Goal: Information Seeking & Learning: Learn about a topic

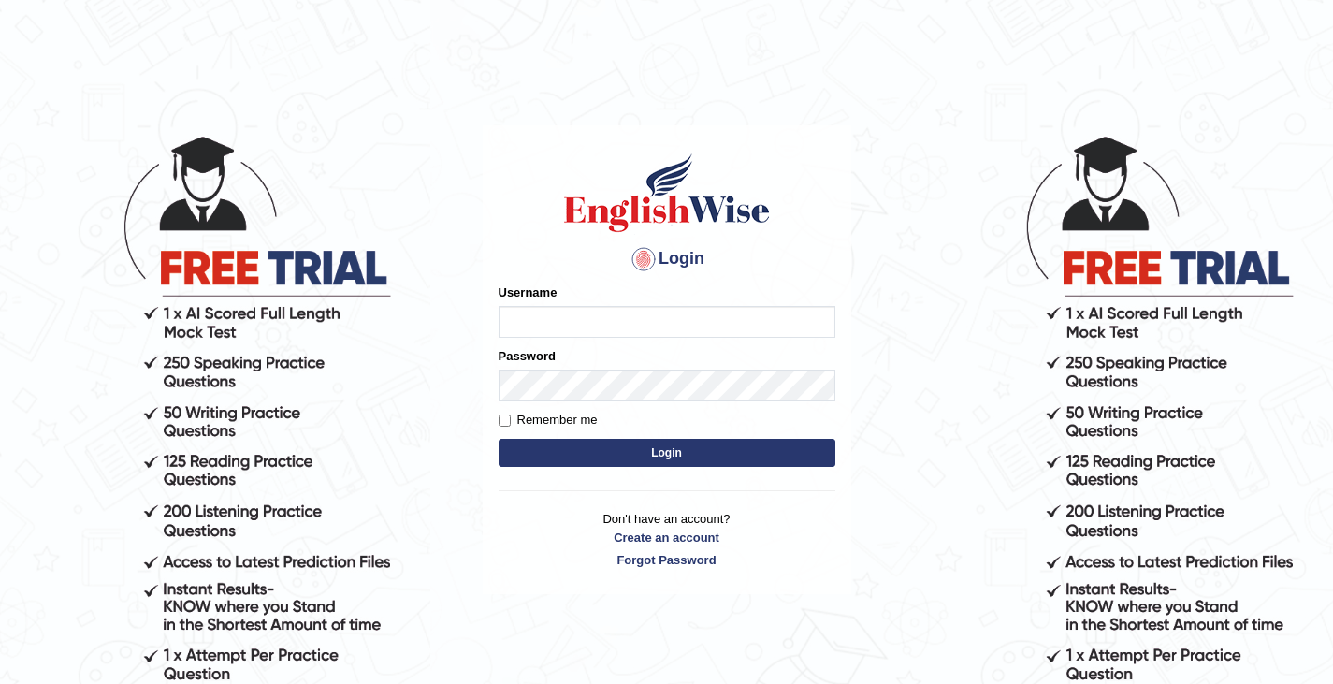
click at [551, 326] on input "Username" at bounding box center [667, 322] width 337 height 32
type input "0411980057"
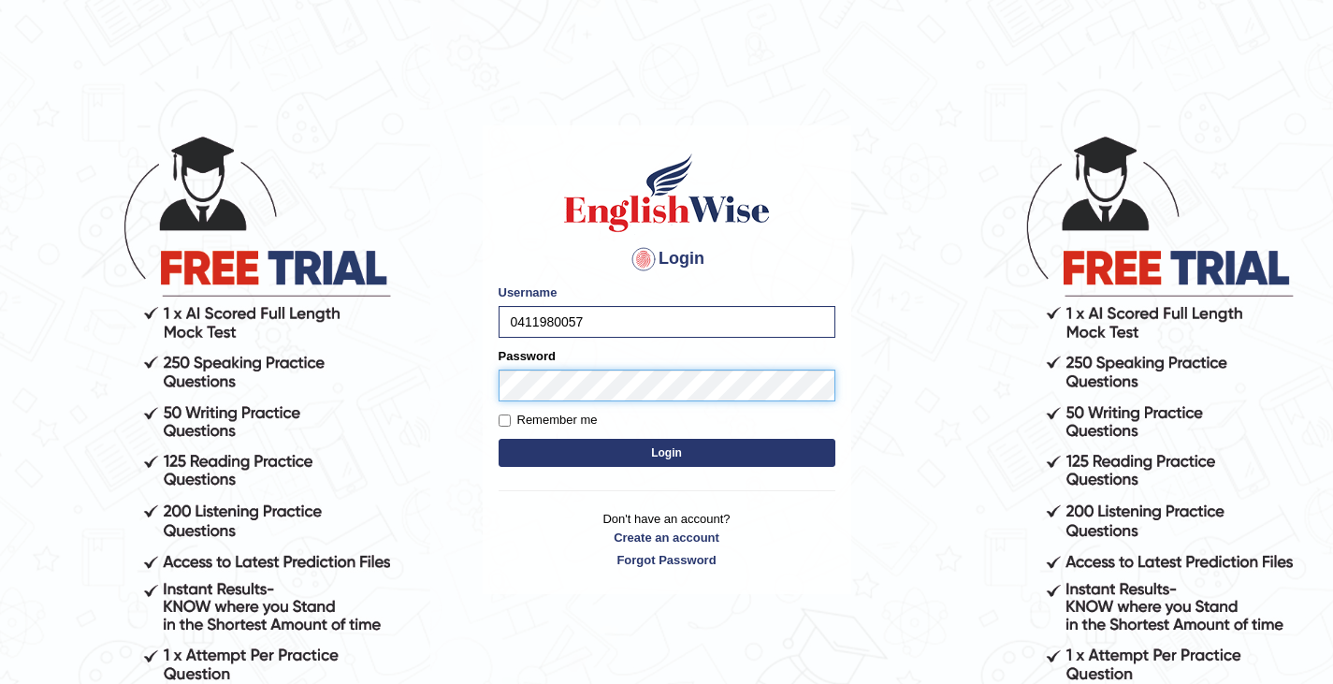
click at [499, 439] on button "Login" at bounding box center [667, 453] width 337 height 28
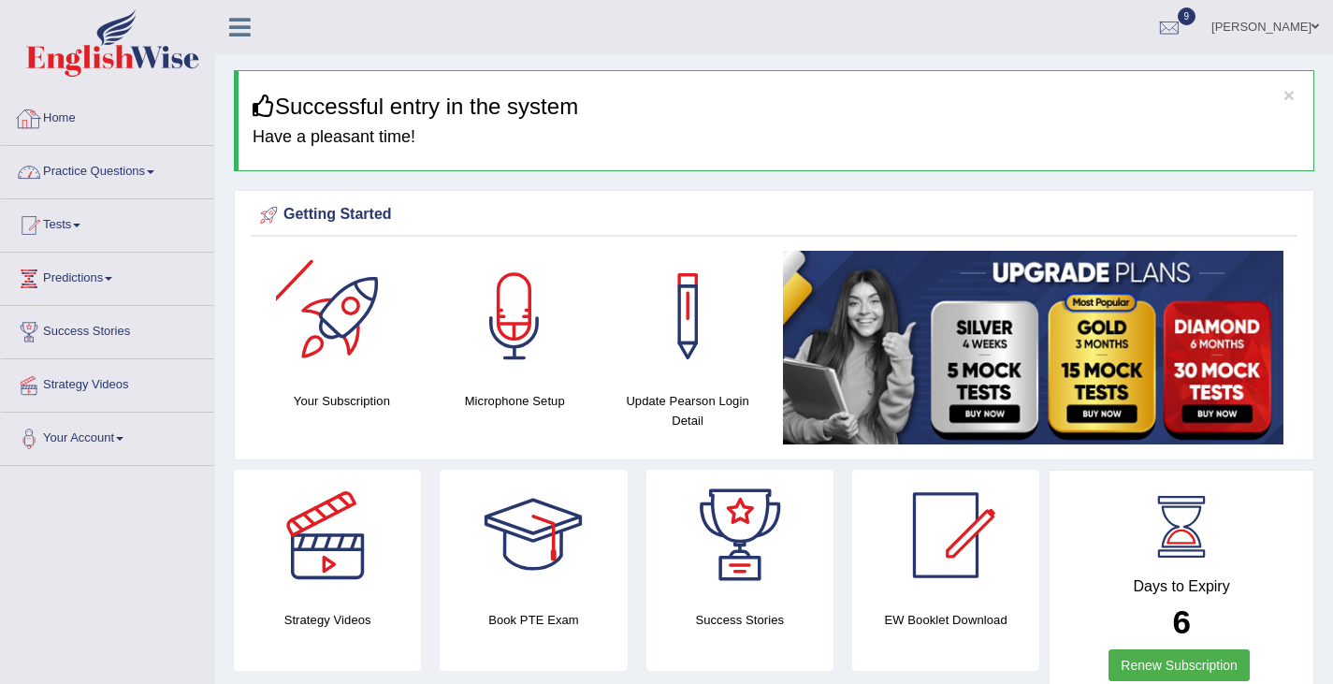
click at [113, 173] on link "Practice Questions" at bounding box center [107, 169] width 213 height 47
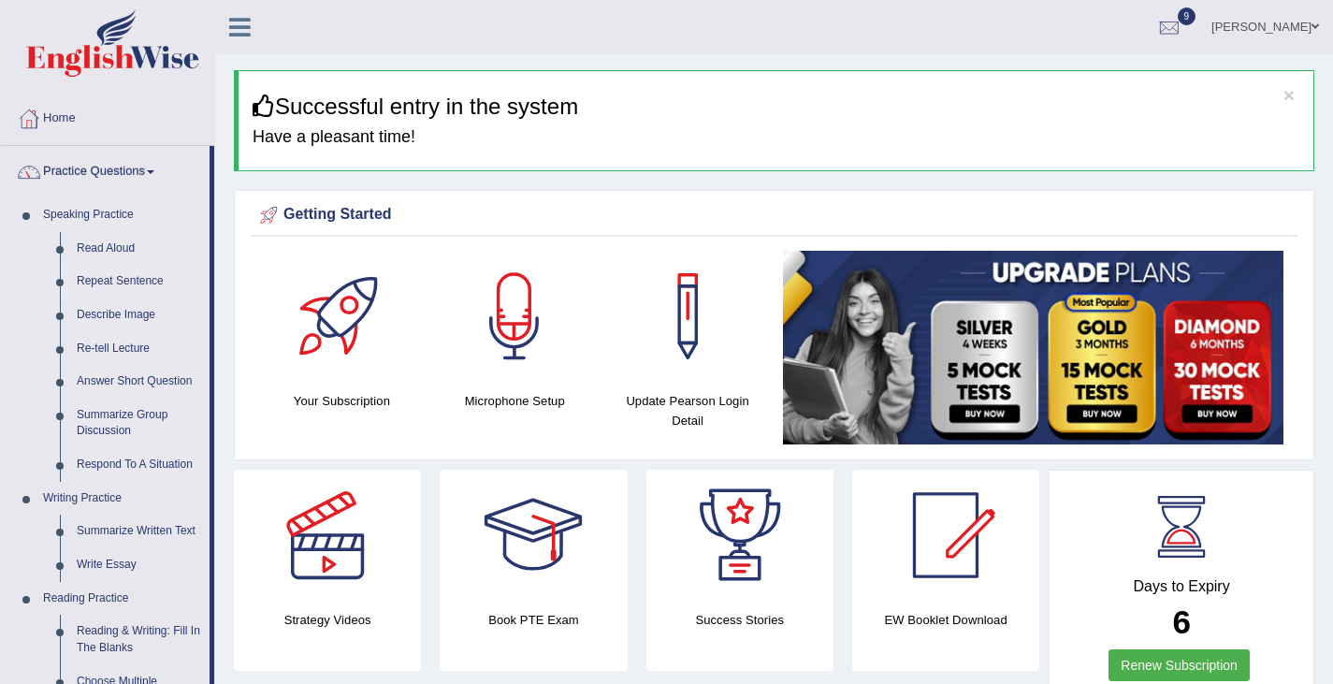
click at [116, 282] on link "Repeat Sentence" at bounding box center [138, 282] width 141 height 34
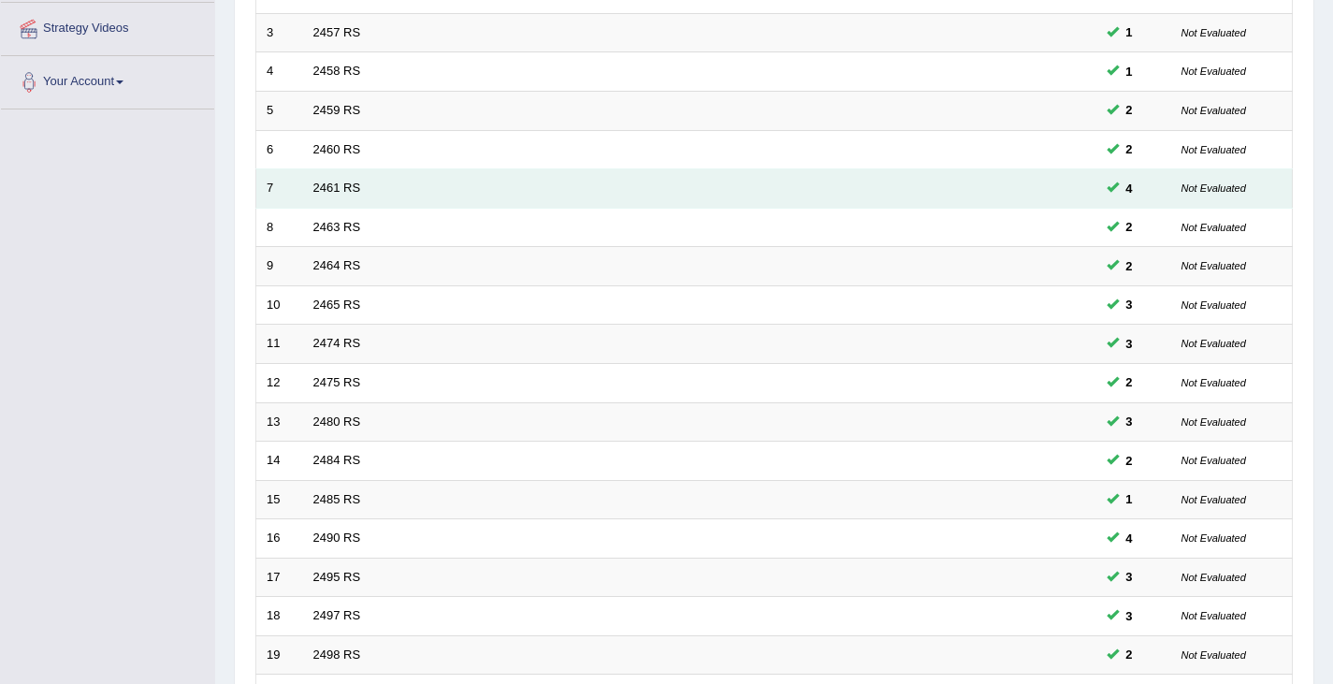
scroll to position [555, 0]
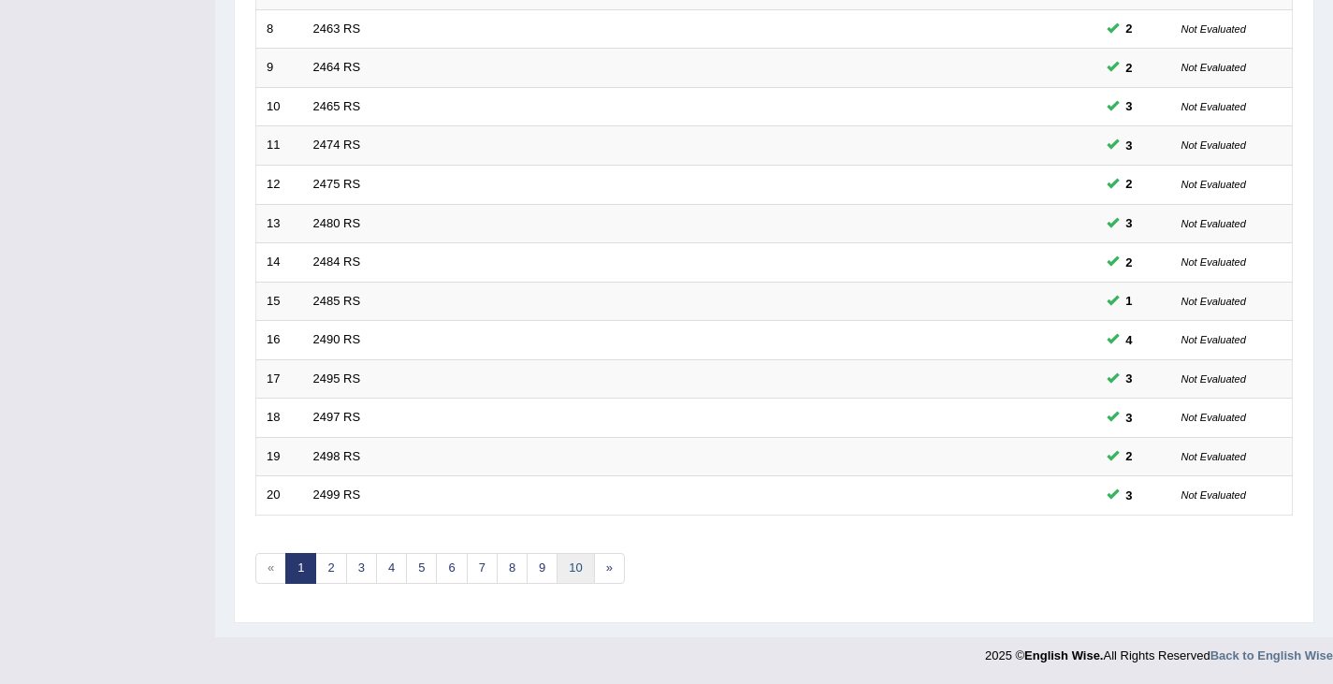
click at [575, 568] on link "10" at bounding box center [574, 568] width 37 height 31
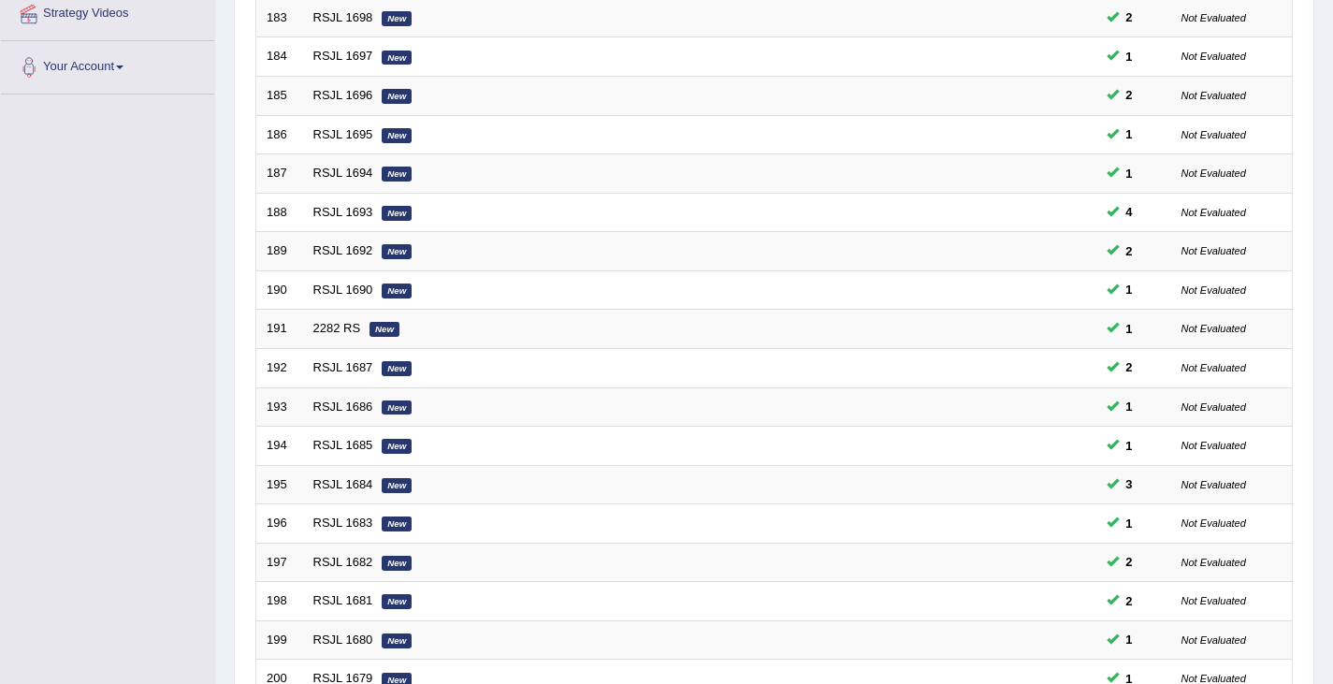
scroll to position [555, 0]
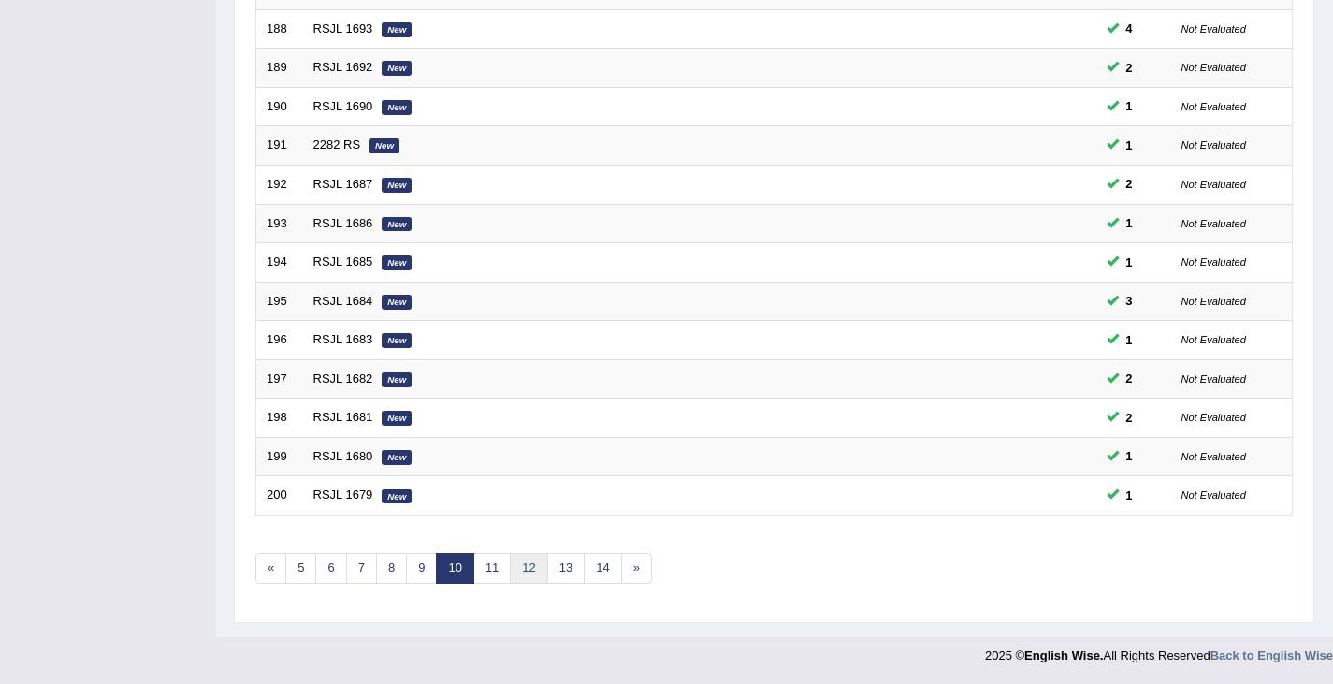
click at [531, 560] on link "12" at bounding box center [528, 568] width 37 height 31
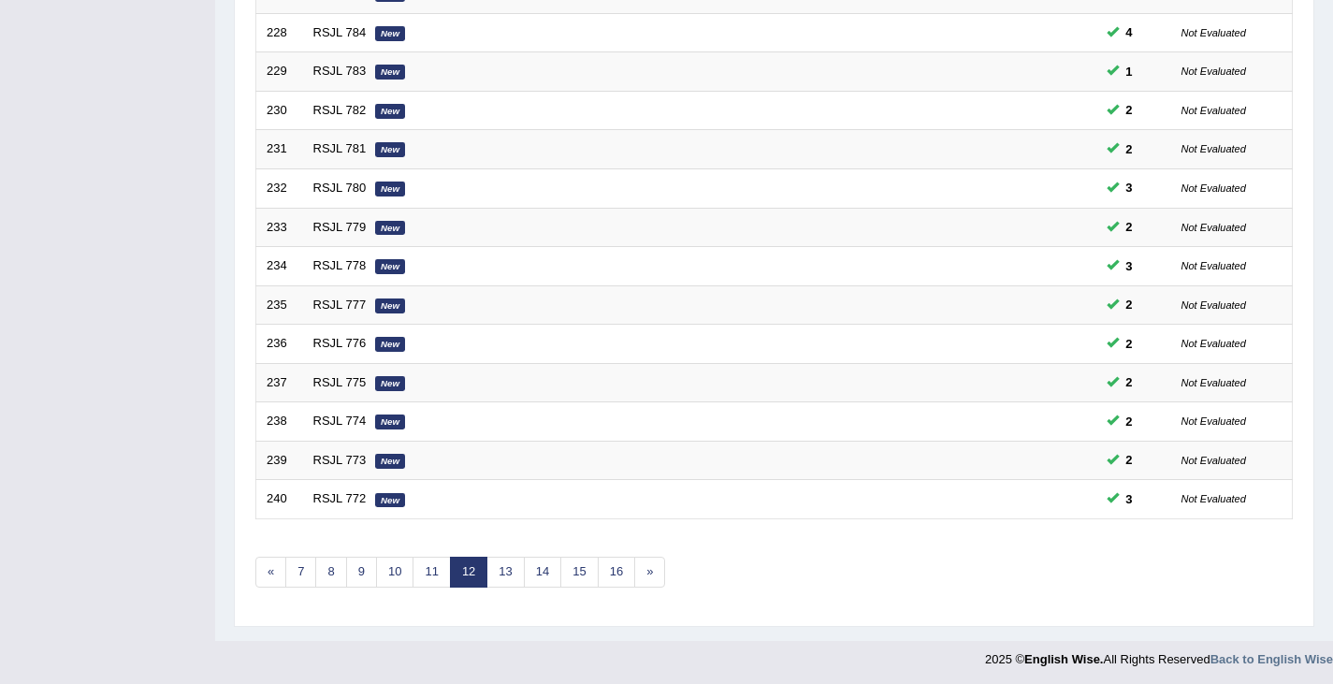
scroll to position [555, 0]
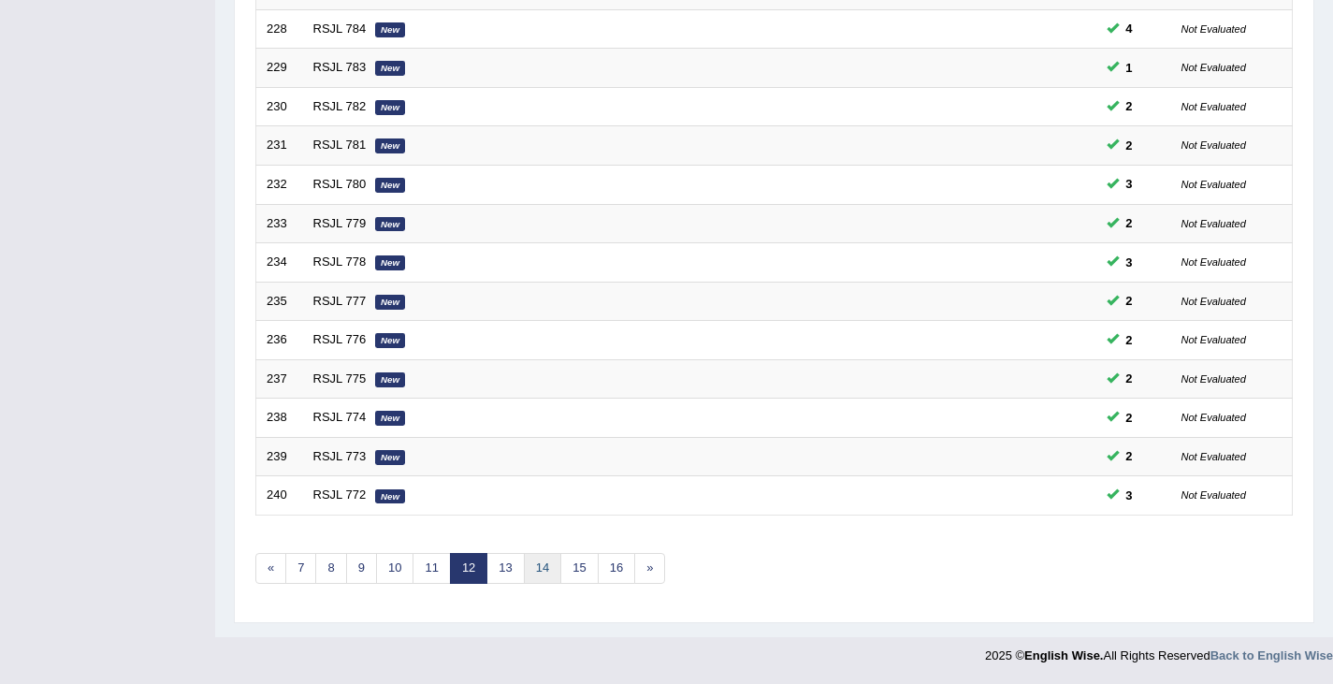
click at [546, 565] on link "14" at bounding box center [542, 568] width 37 height 31
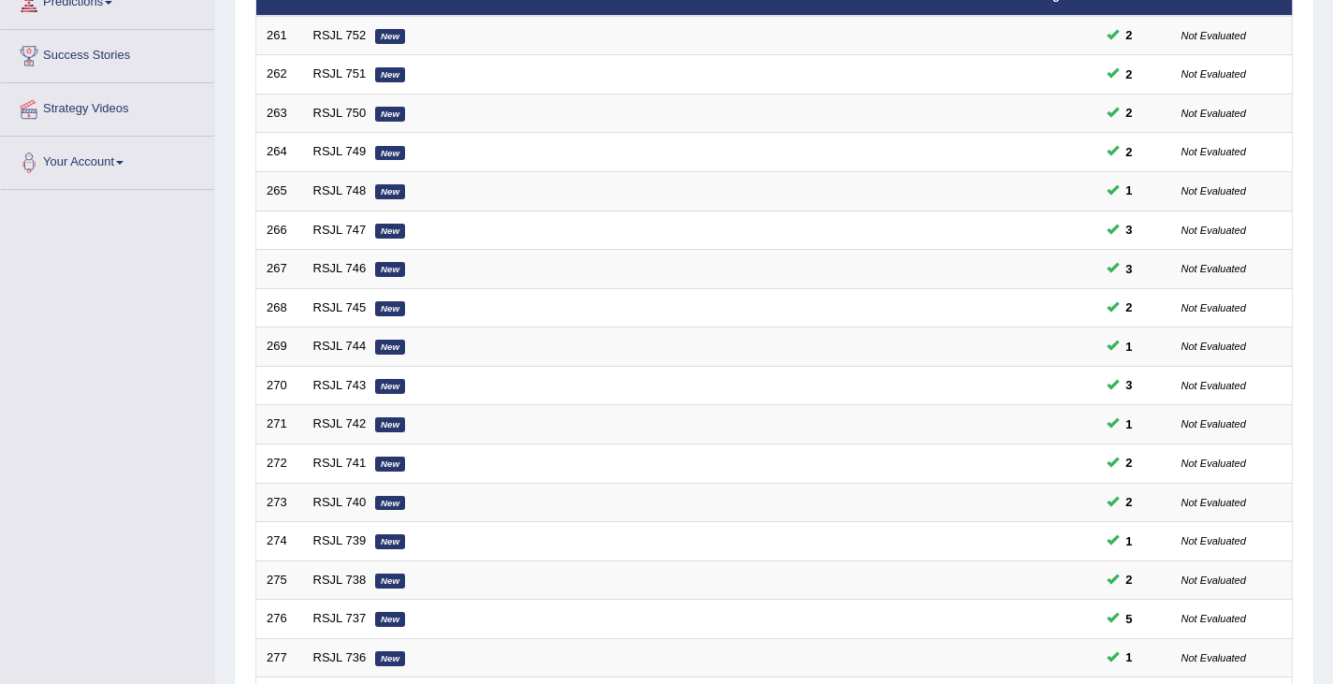
scroll to position [555, 0]
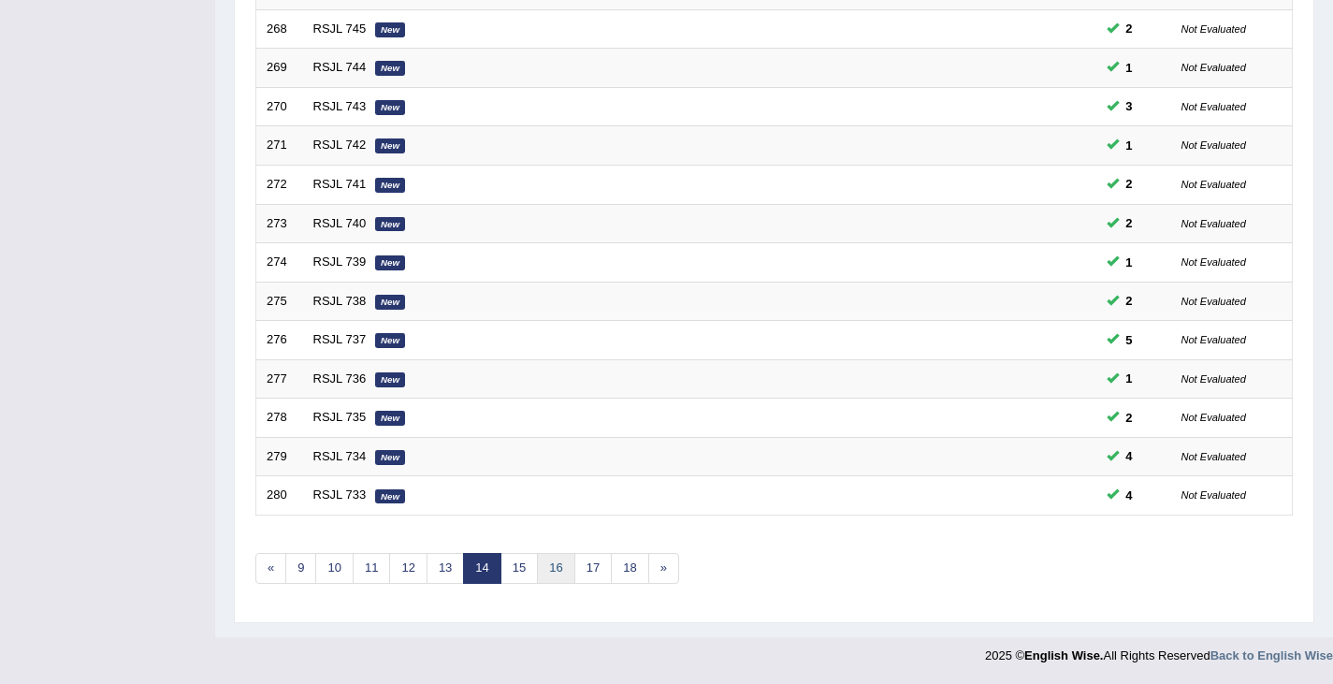
click at [557, 572] on link "16" at bounding box center [555, 568] width 37 height 31
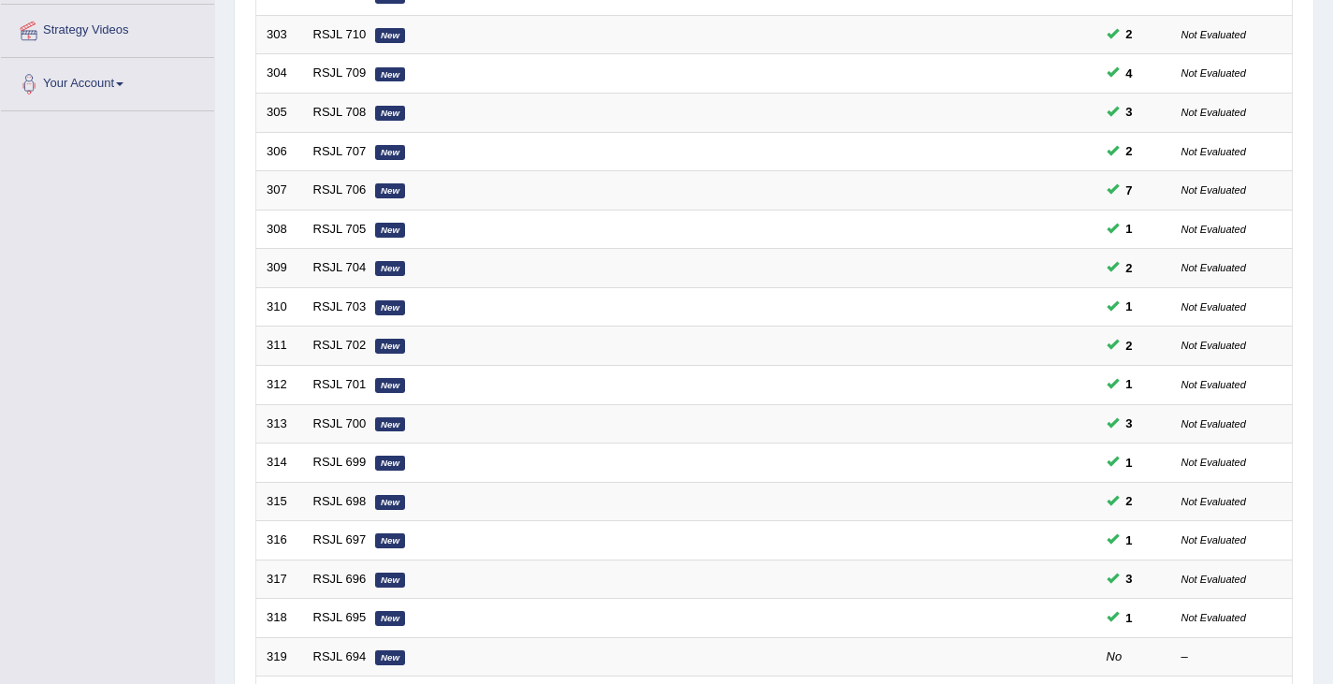
scroll to position [555, 0]
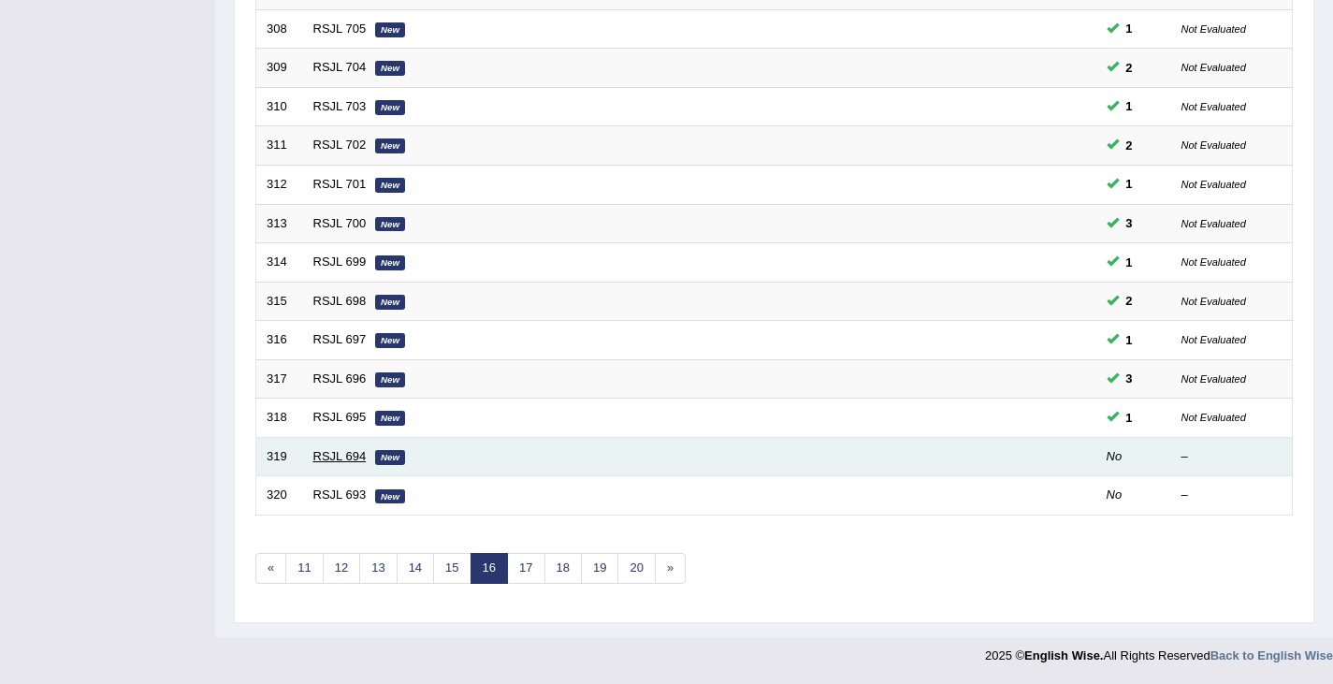
click at [339, 452] on link "RSJL 694" at bounding box center [339, 456] width 53 height 14
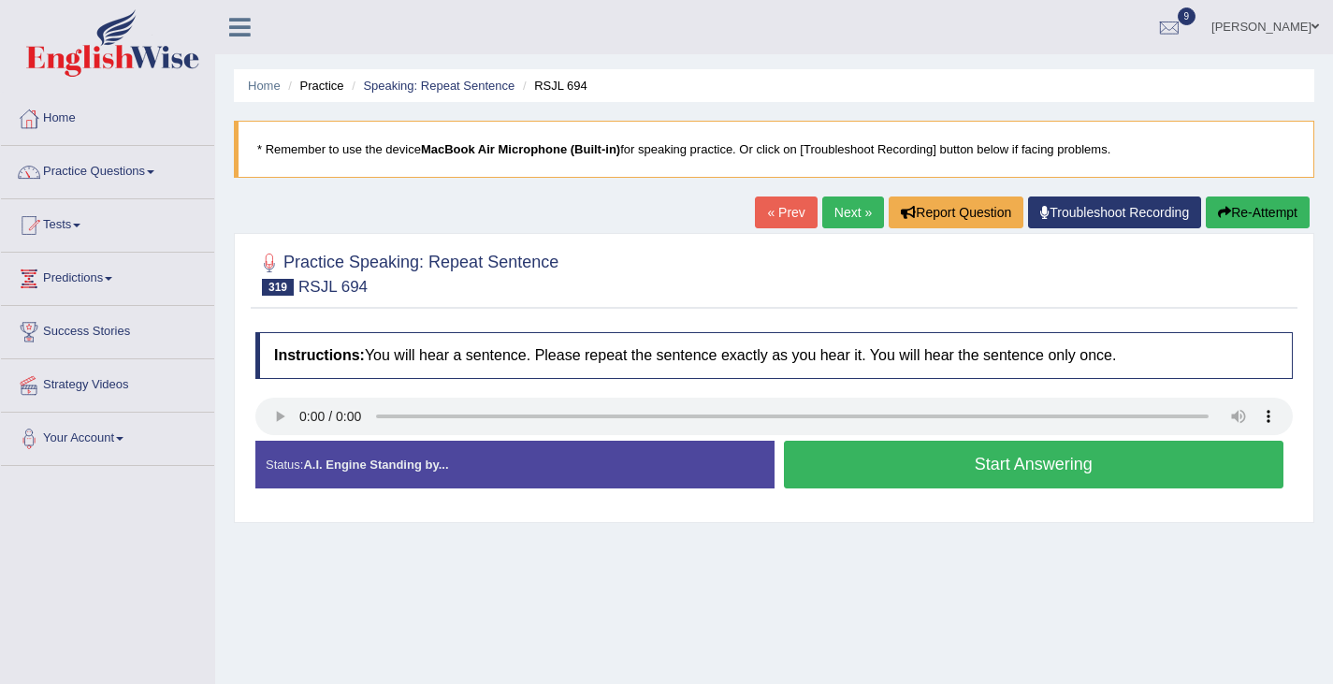
click at [856, 491] on div "Start Answering" at bounding box center [1033, 467] width 519 height 52
click at [857, 474] on button "Start Answering" at bounding box center [1034, 465] width 500 height 48
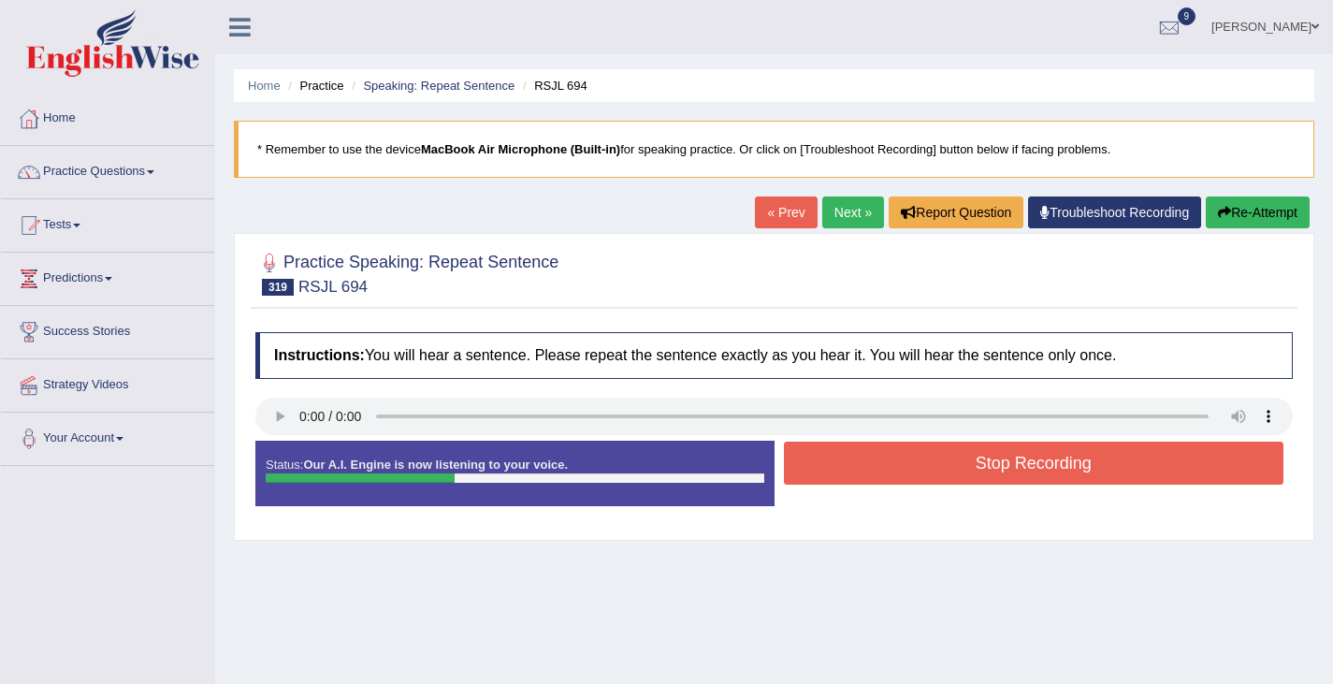
click at [857, 474] on button "Stop Recording" at bounding box center [1034, 462] width 500 height 43
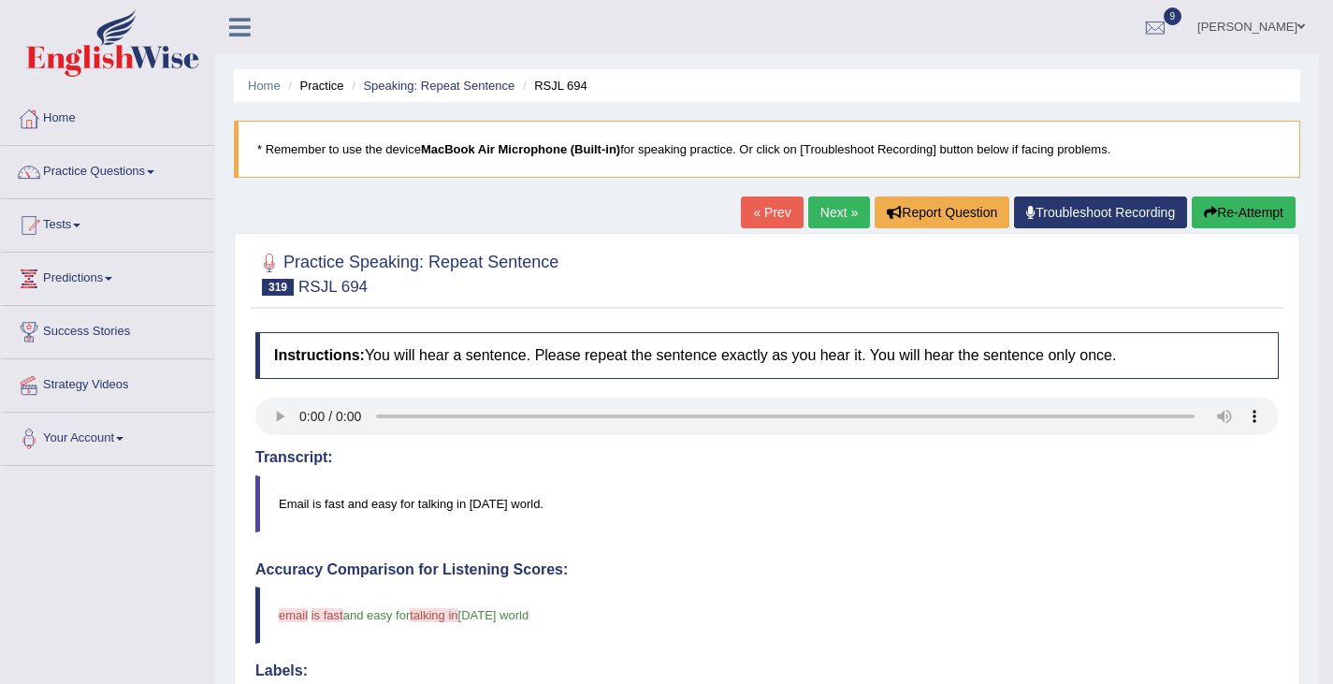
click at [1216, 221] on button "Re-Attempt" at bounding box center [1244, 212] width 104 height 32
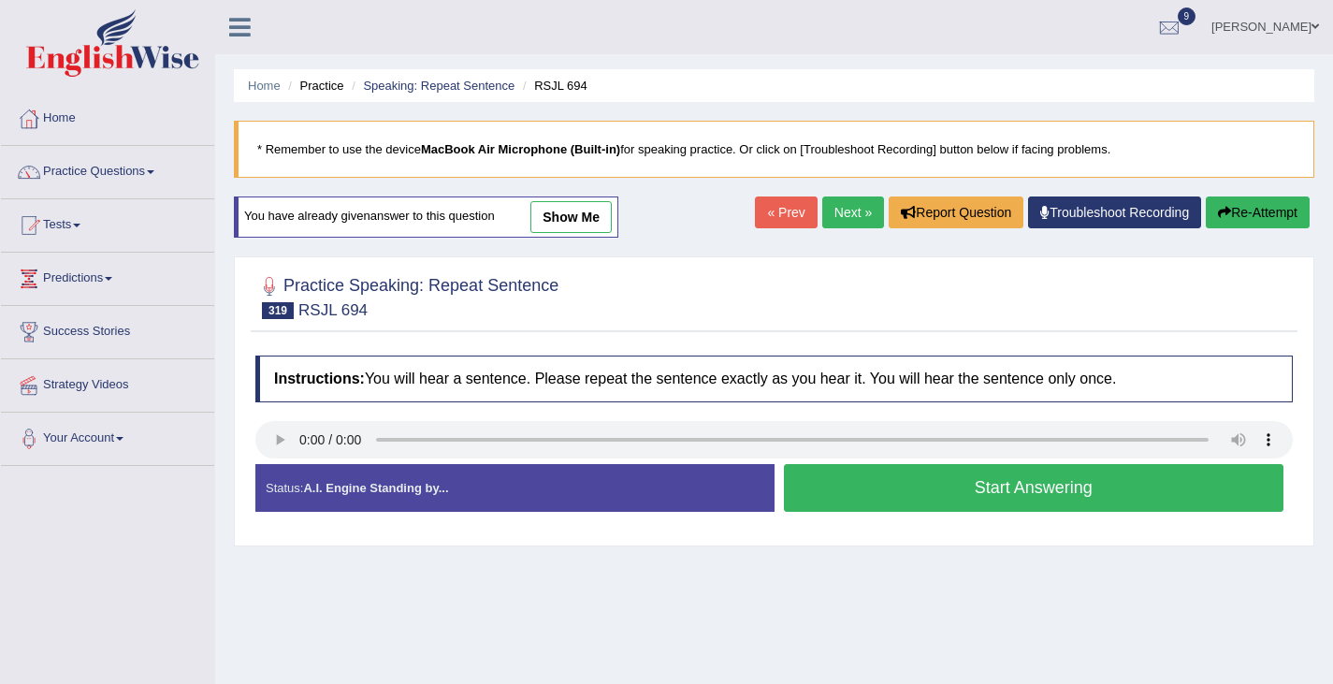
click at [905, 500] on button "Start Answering" at bounding box center [1034, 488] width 500 height 48
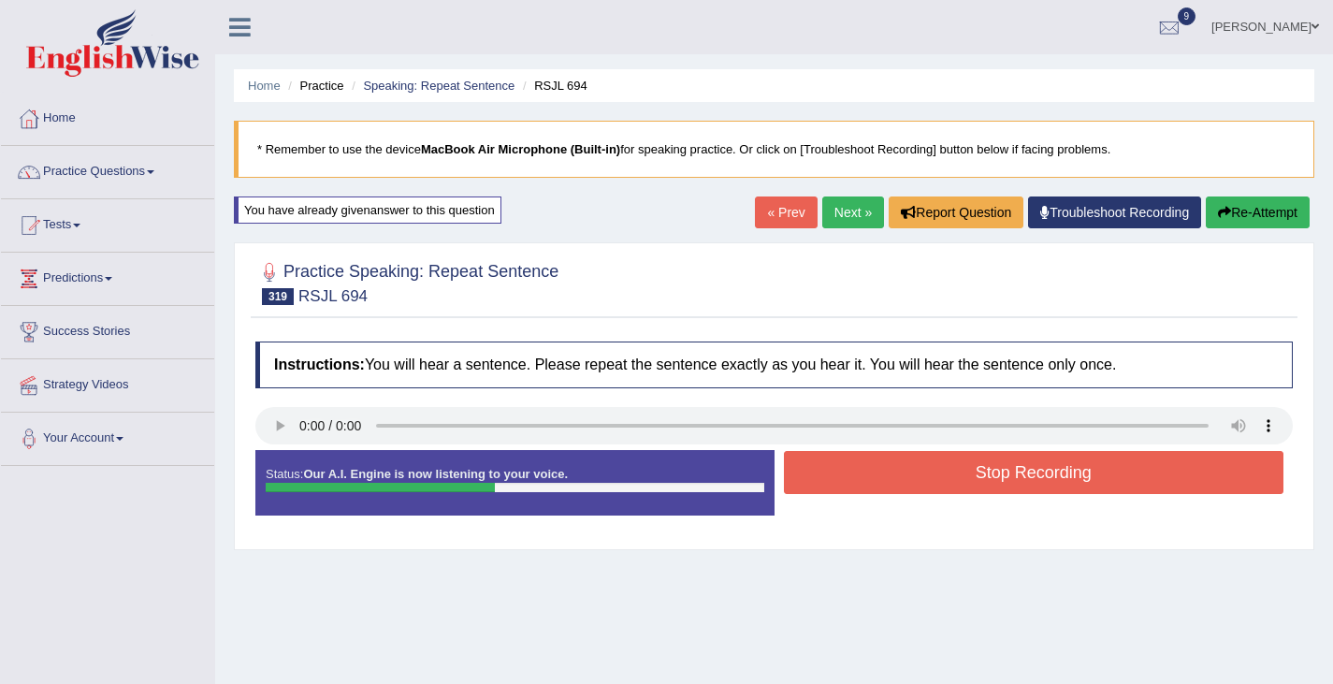
click at [905, 492] on button "Stop Recording" at bounding box center [1034, 472] width 500 height 43
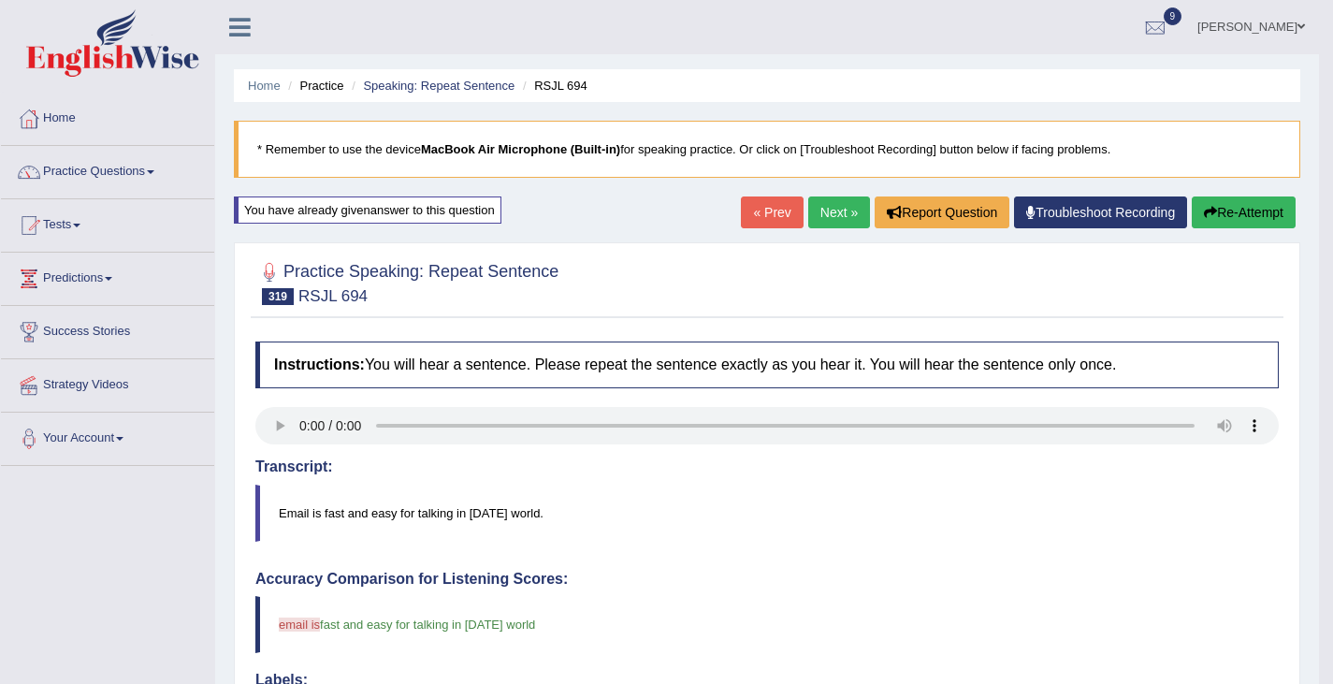
click at [820, 202] on link "Next »" at bounding box center [839, 212] width 62 height 32
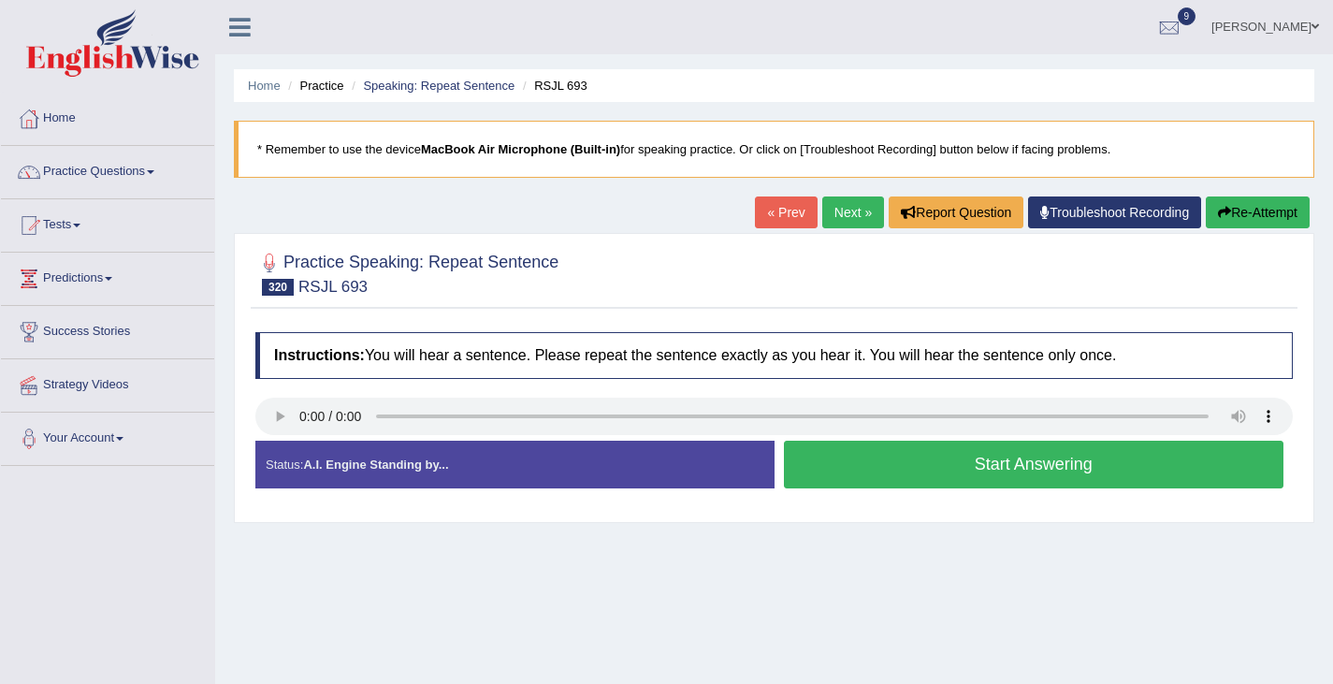
click at [934, 467] on button "Start Answering" at bounding box center [1034, 465] width 500 height 48
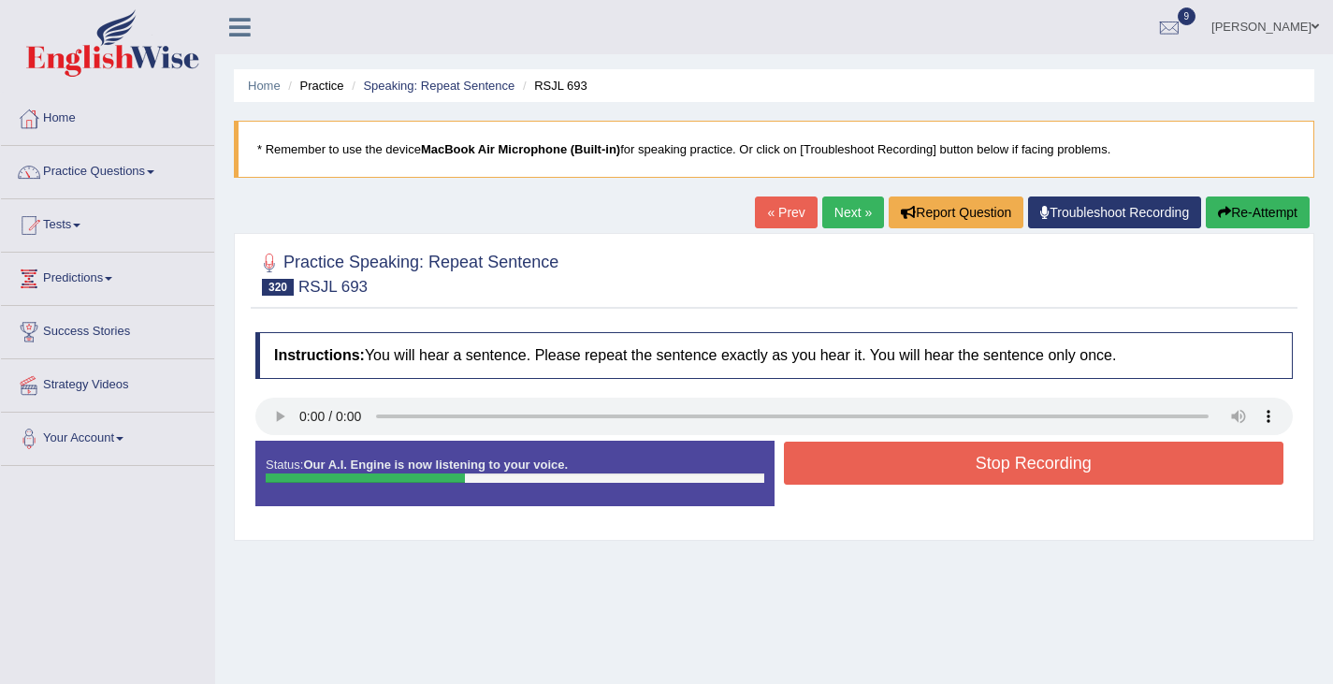
click at [934, 467] on button "Stop Recording" at bounding box center [1034, 462] width 500 height 43
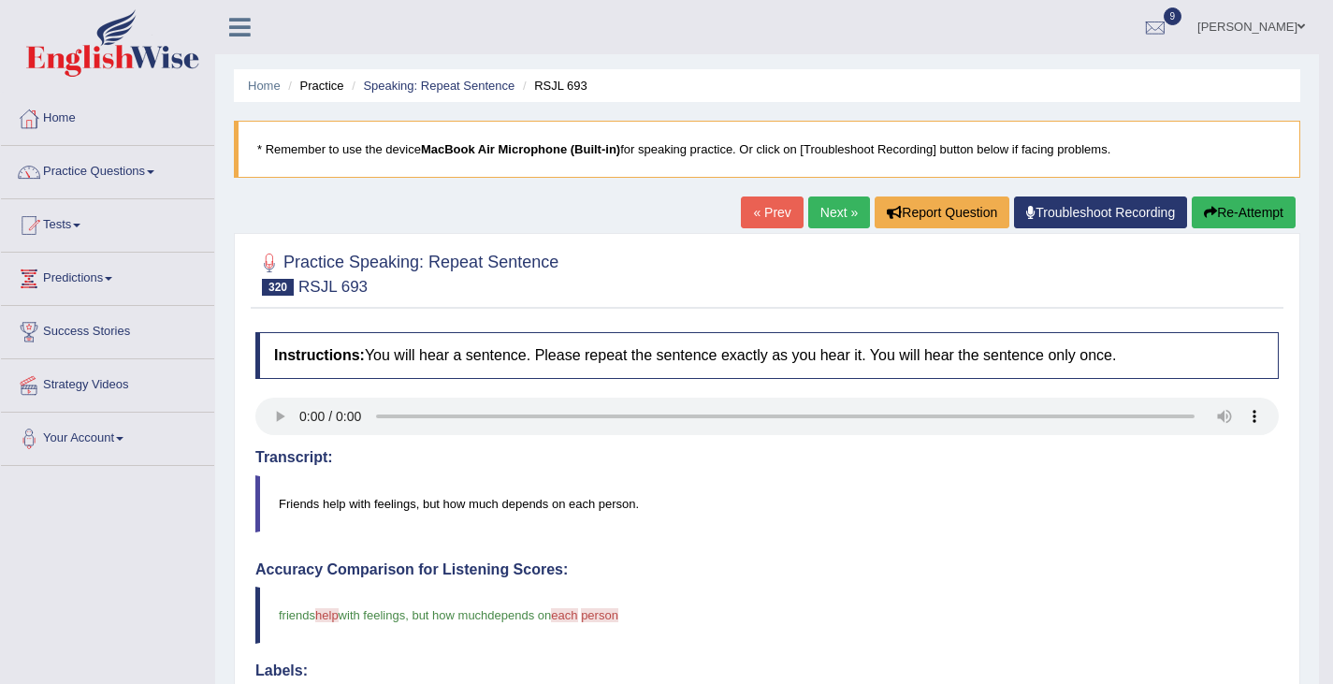
click at [820, 203] on link "Next »" at bounding box center [839, 212] width 62 height 32
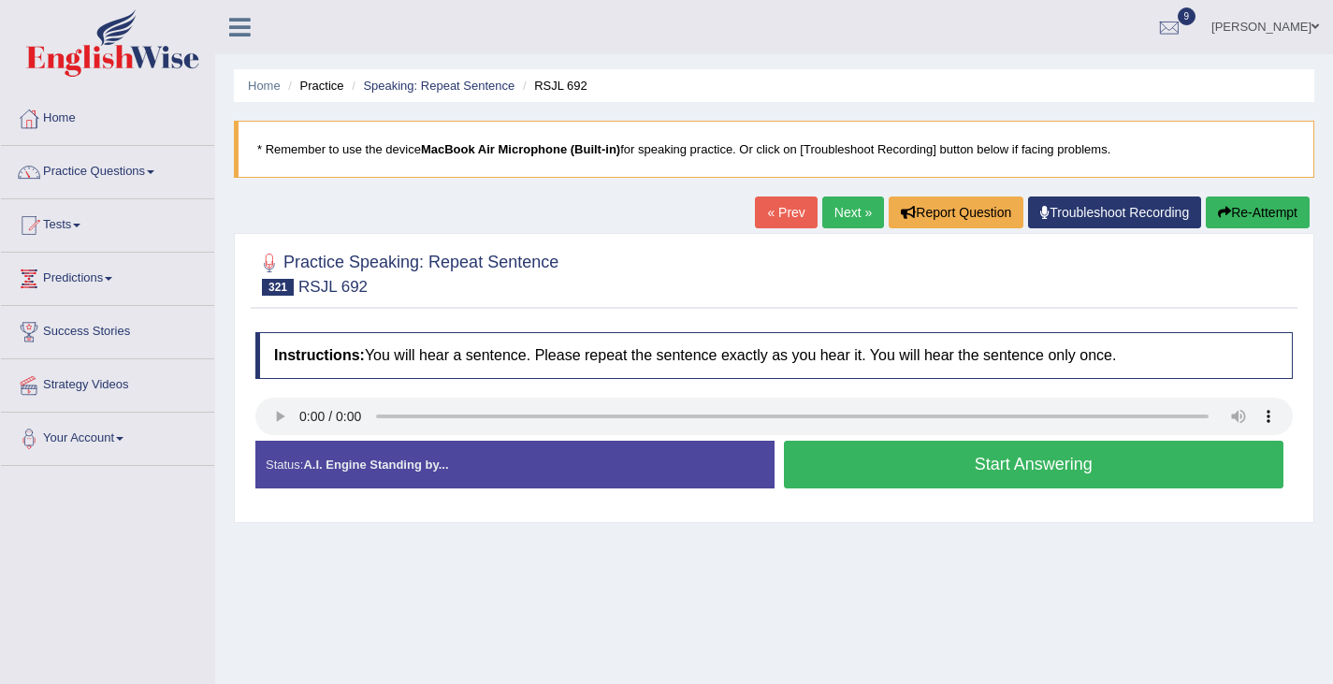
click at [924, 477] on button "Start Answering" at bounding box center [1034, 465] width 500 height 48
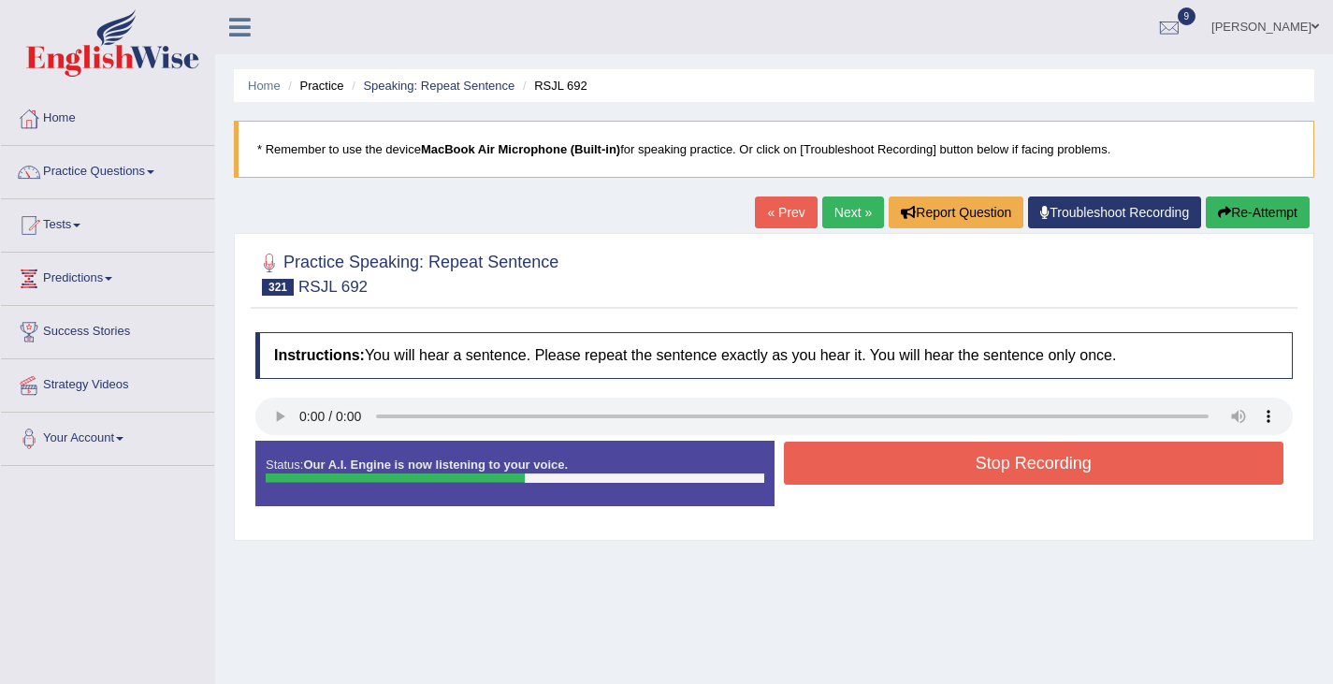
click at [924, 477] on button "Stop Recording" at bounding box center [1034, 462] width 500 height 43
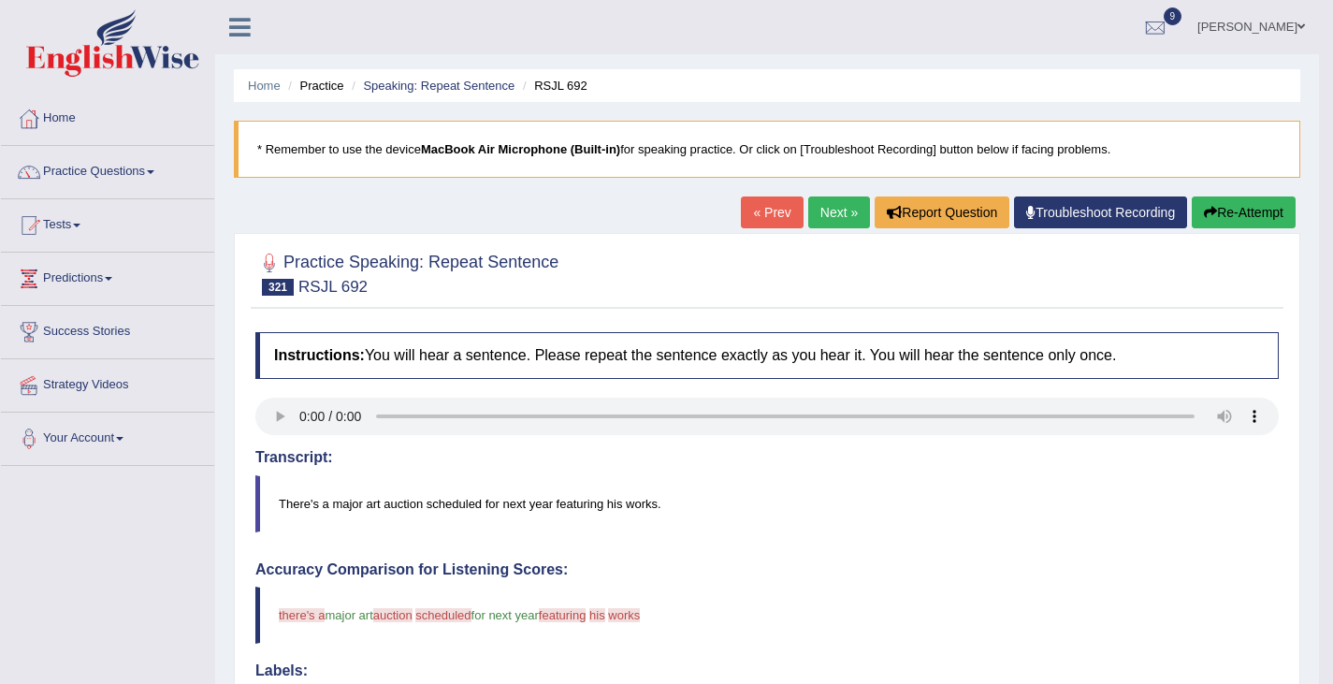
click at [1225, 221] on button "Re-Attempt" at bounding box center [1244, 212] width 104 height 32
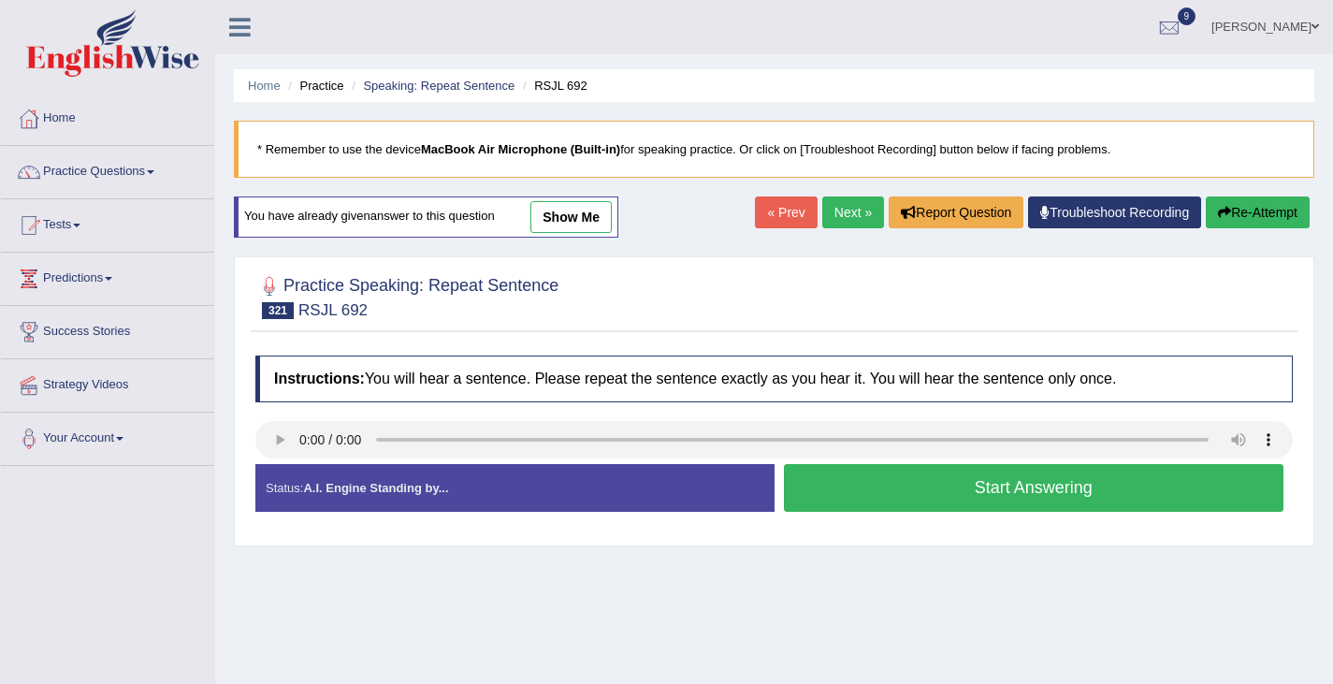
click at [897, 502] on button "Start Answering" at bounding box center [1034, 488] width 500 height 48
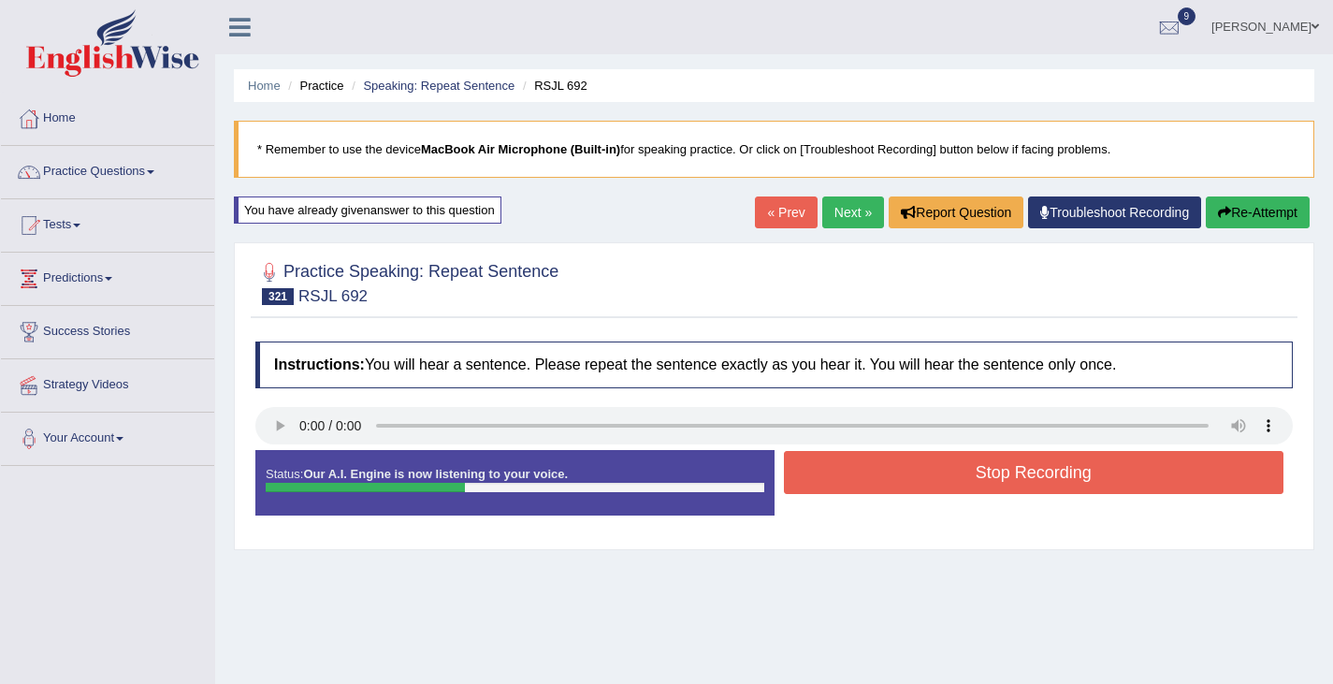
click at [894, 482] on button "Stop Recording" at bounding box center [1034, 472] width 500 height 43
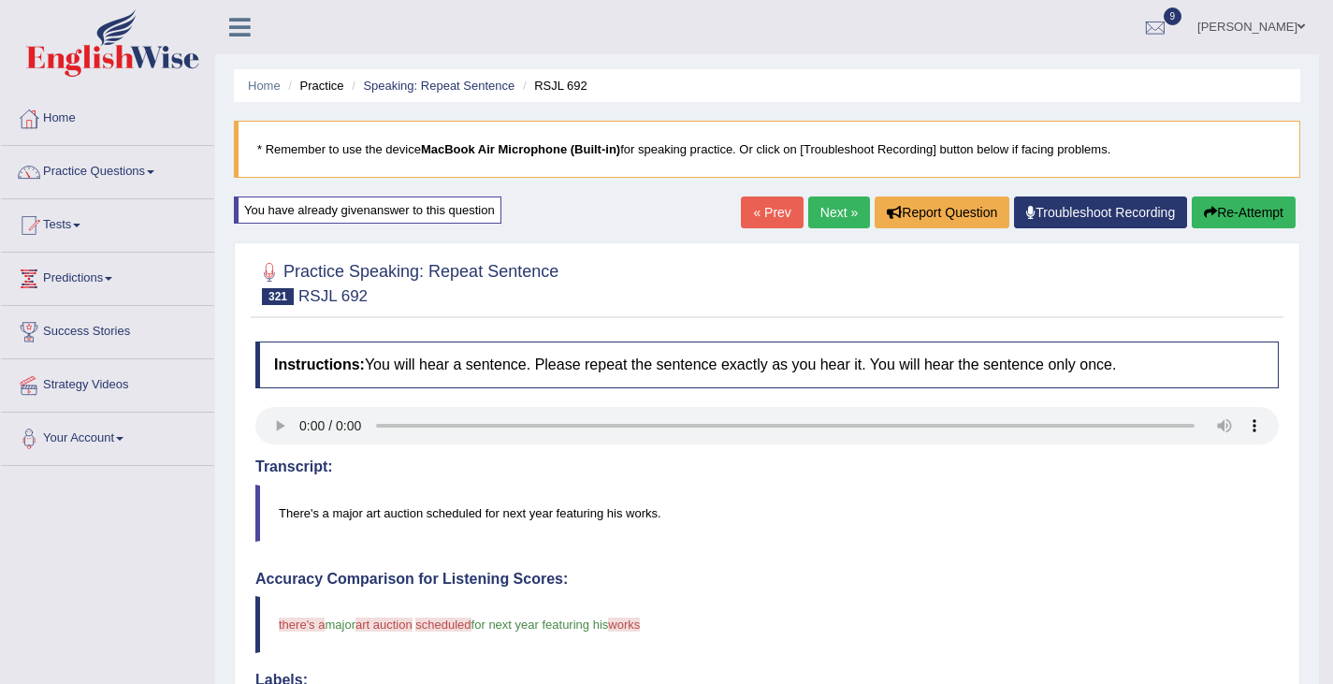
click at [1241, 208] on button "Re-Attempt" at bounding box center [1244, 212] width 104 height 32
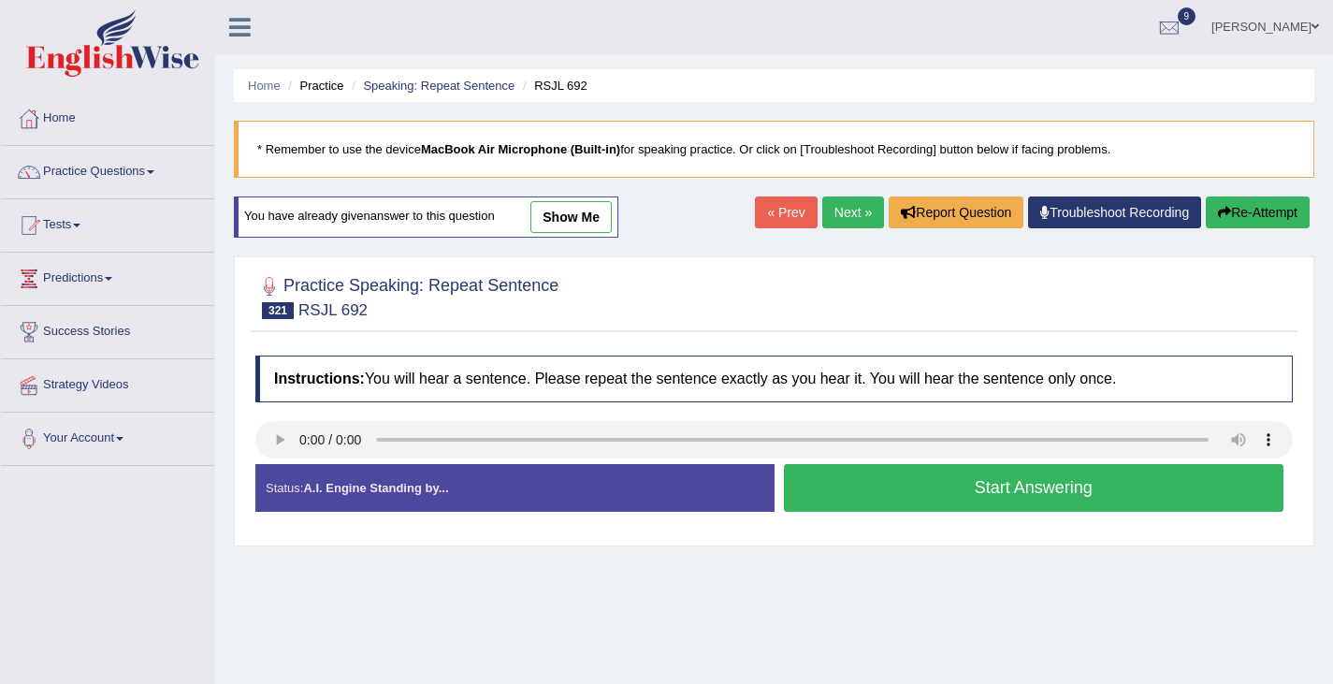
click at [859, 484] on button "Start Answering" at bounding box center [1034, 488] width 500 height 48
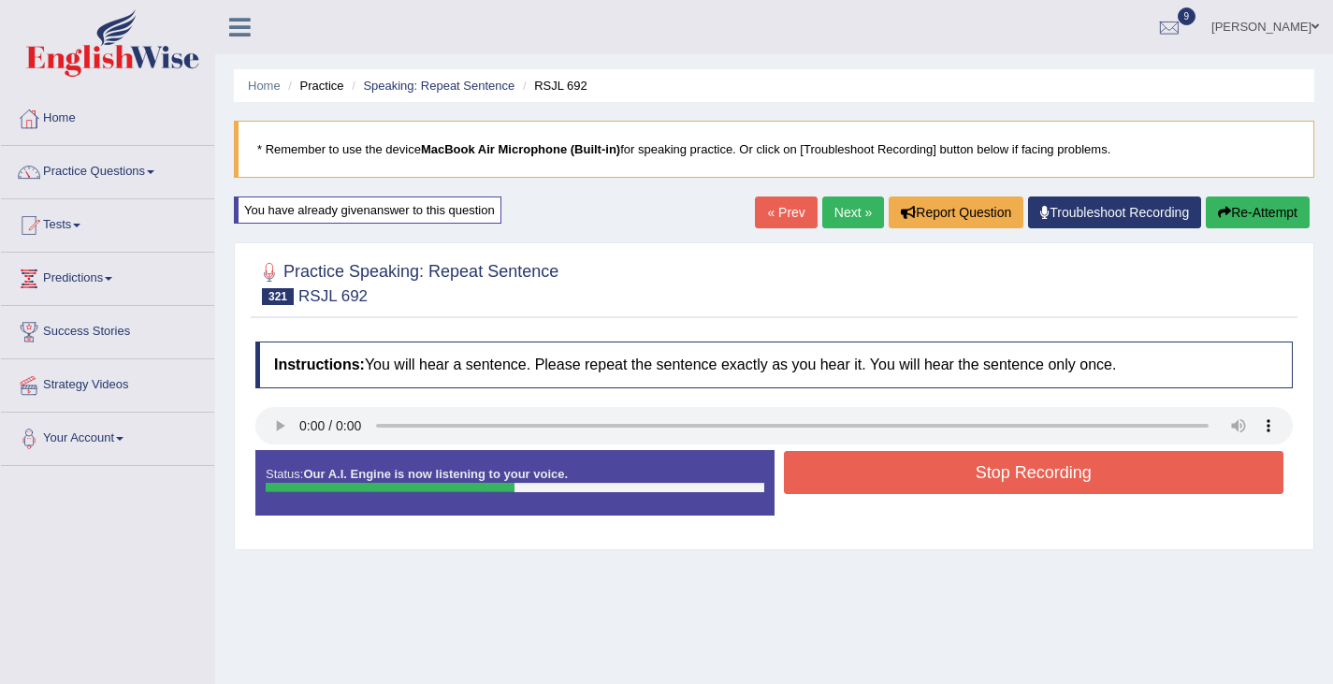
click at [859, 484] on button "Stop Recording" at bounding box center [1034, 472] width 500 height 43
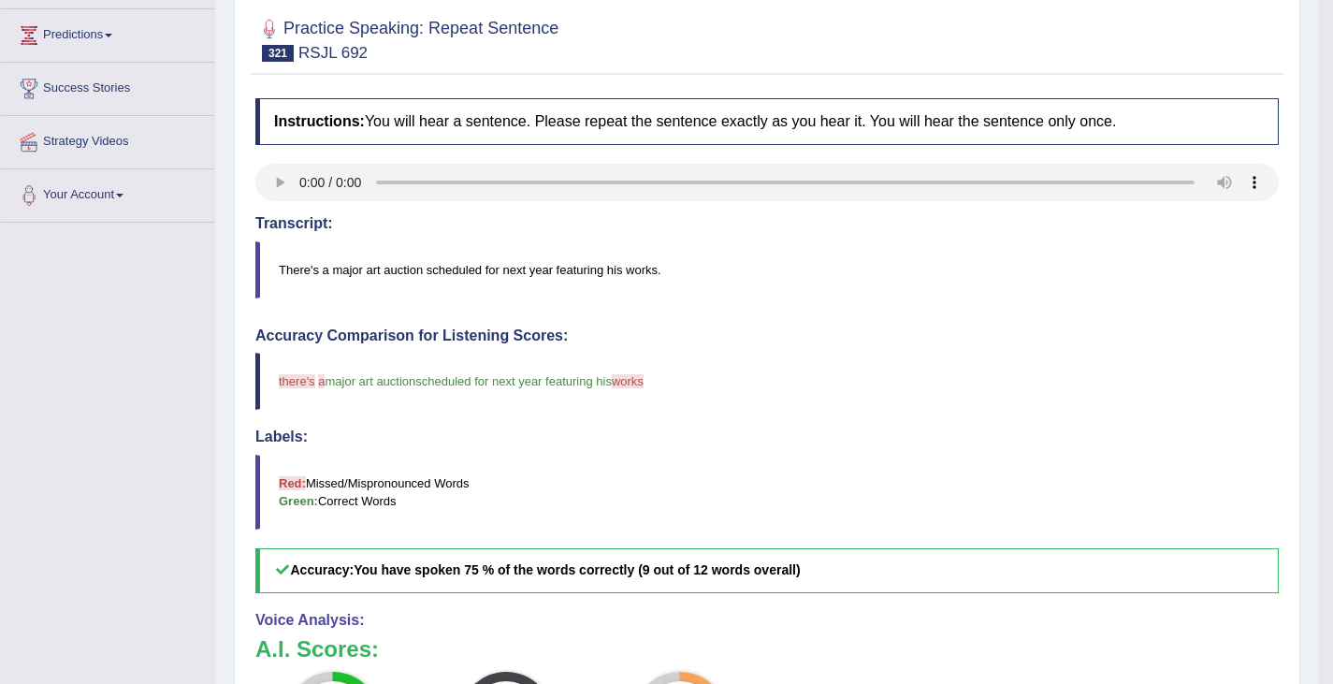
scroll to position [162, 0]
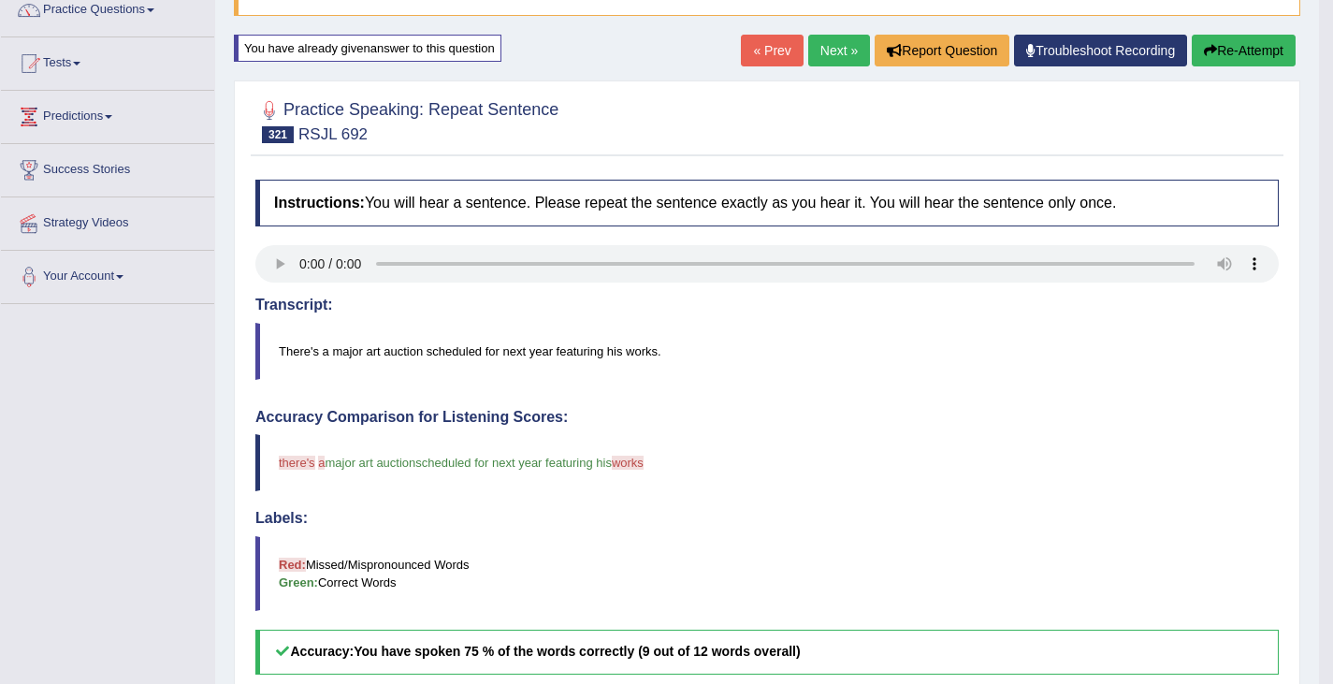
click at [296, 347] on blockquote "There's a major art auction scheduled for next year featuring his works." at bounding box center [766, 351] width 1023 height 57
click at [296, 349] on blockquote "There's a major art auction scheduled for next year featuring his works." at bounding box center [766, 351] width 1023 height 57
click at [825, 48] on link "Next »" at bounding box center [839, 51] width 62 height 32
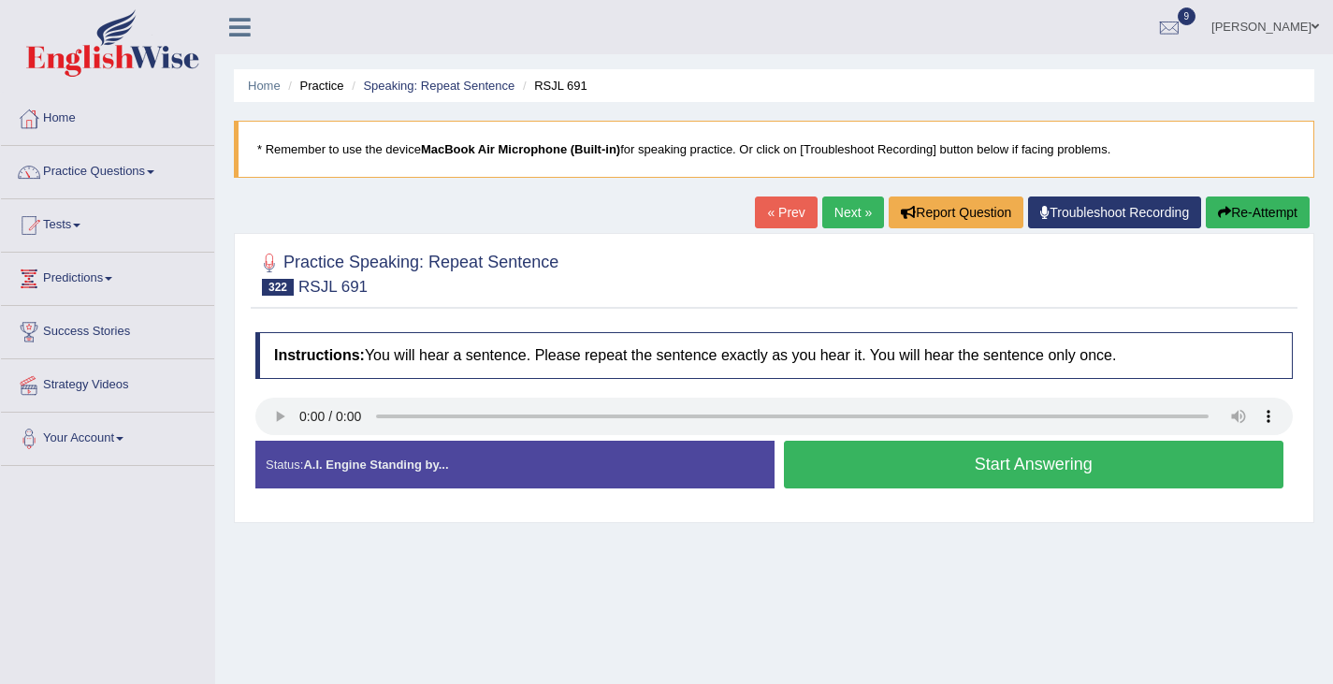
click at [943, 472] on button "Start Answering" at bounding box center [1034, 465] width 500 height 48
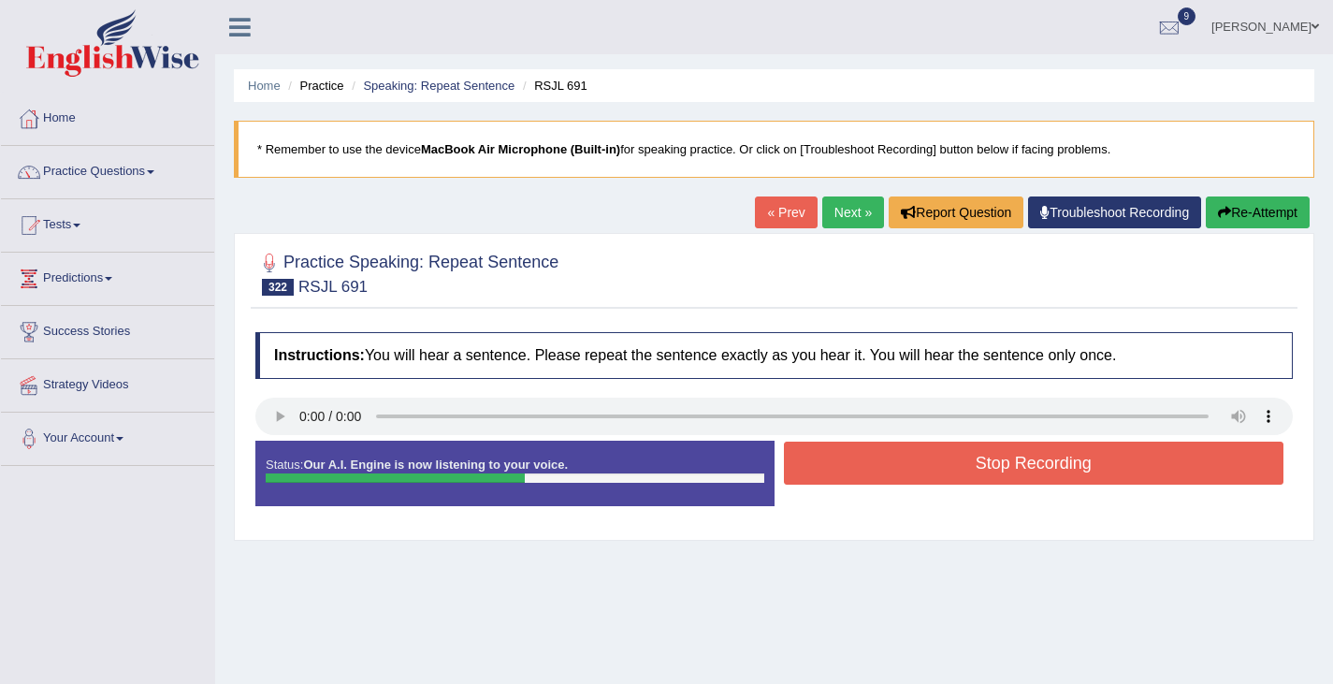
click at [943, 472] on button "Stop Recording" at bounding box center [1034, 462] width 500 height 43
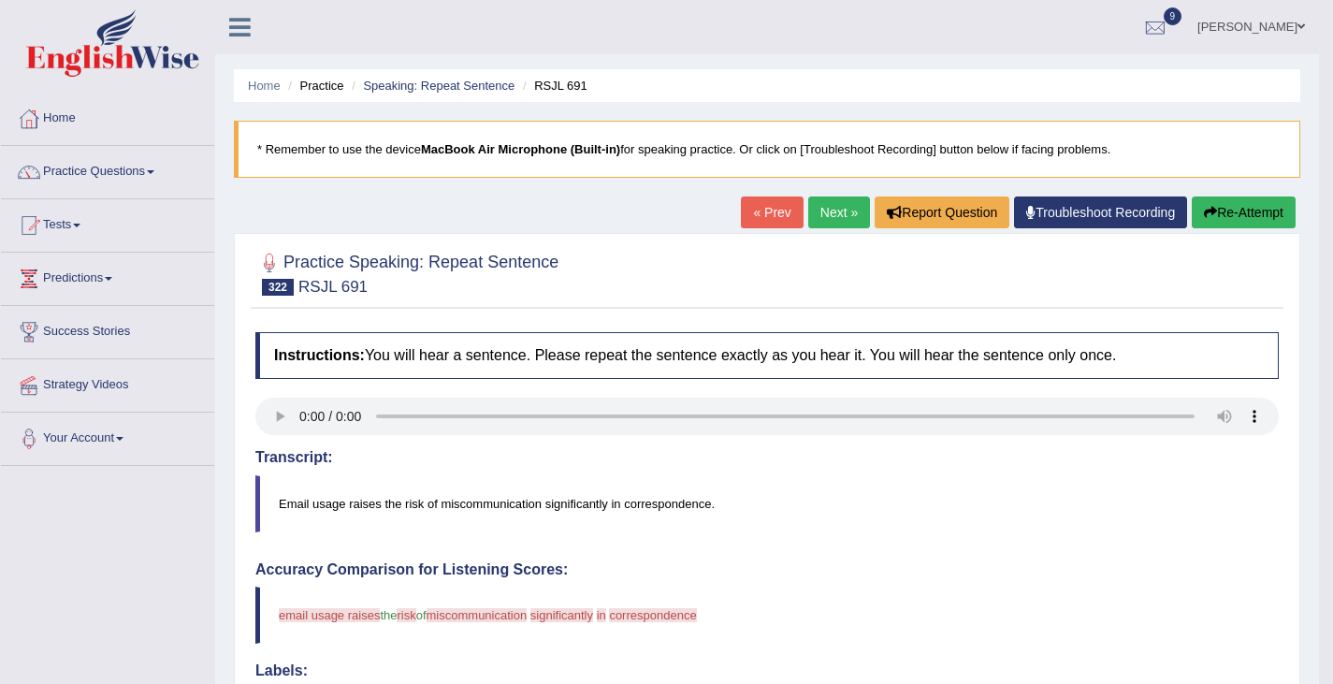
click at [1230, 206] on button "Re-Attempt" at bounding box center [1244, 212] width 104 height 32
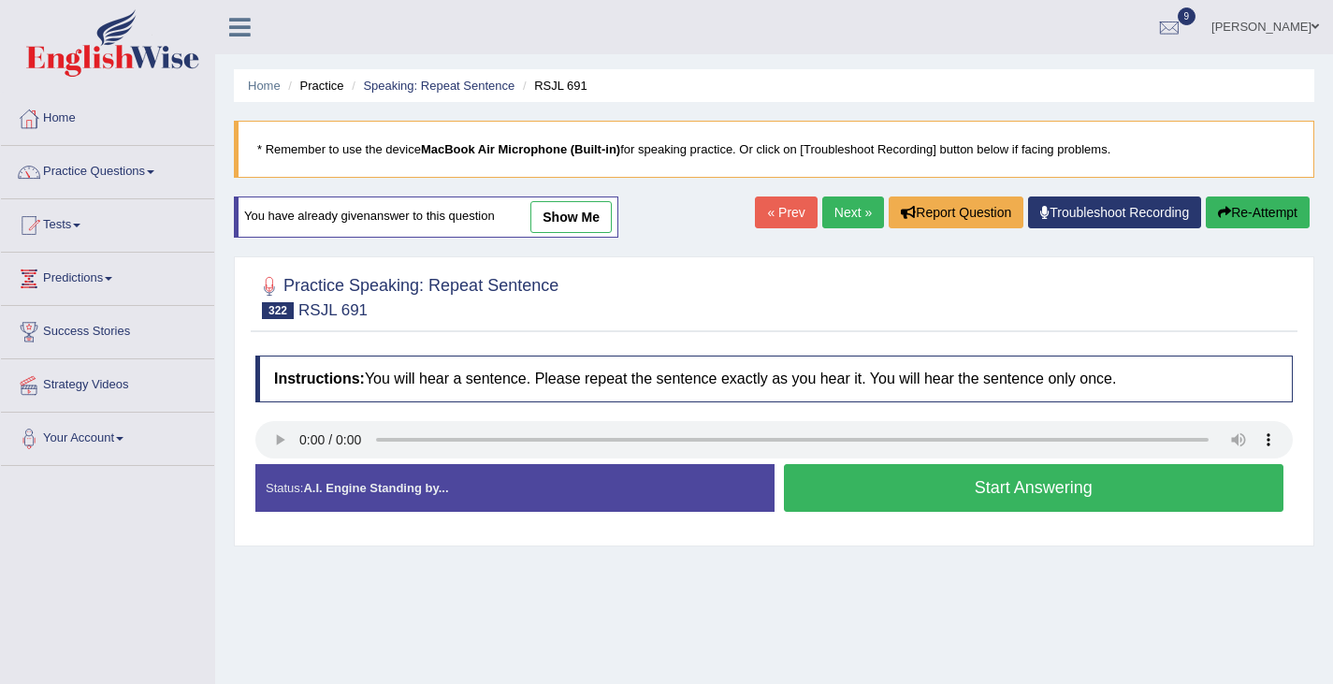
click at [931, 479] on button "Start Answering" at bounding box center [1034, 488] width 500 height 48
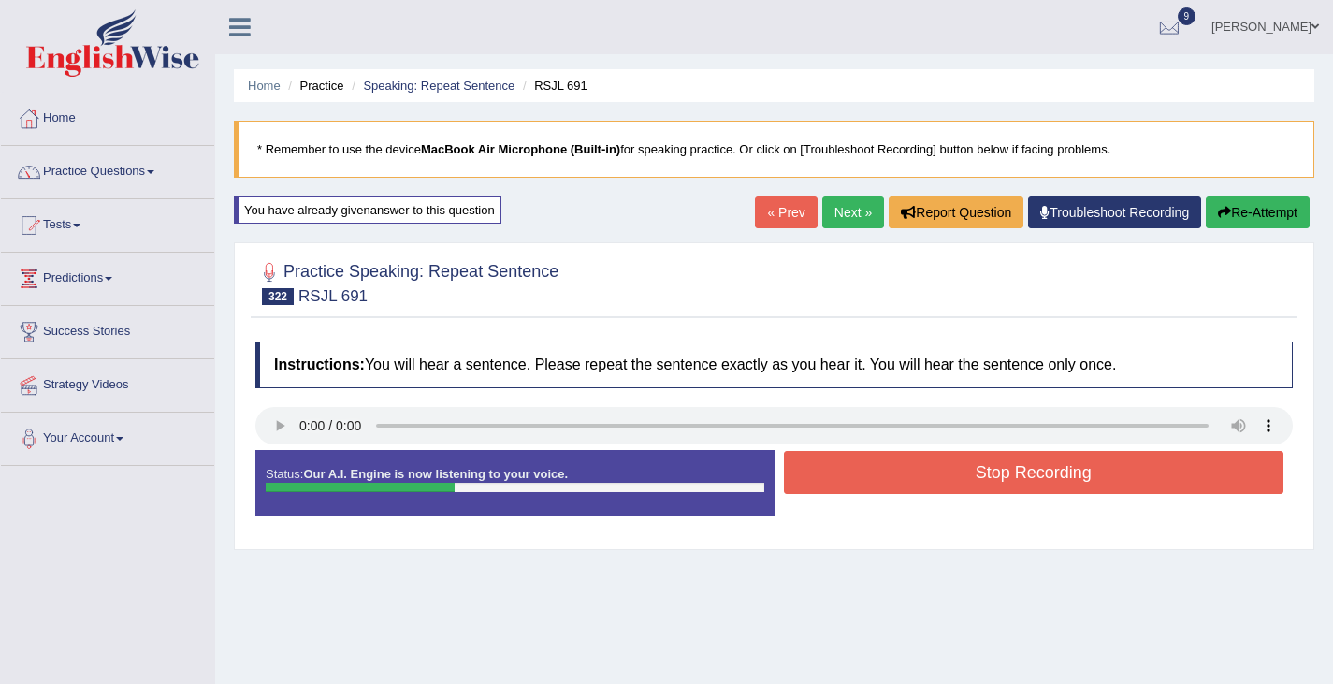
click at [931, 479] on button "Stop Recording" at bounding box center [1034, 472] width 500 height 43
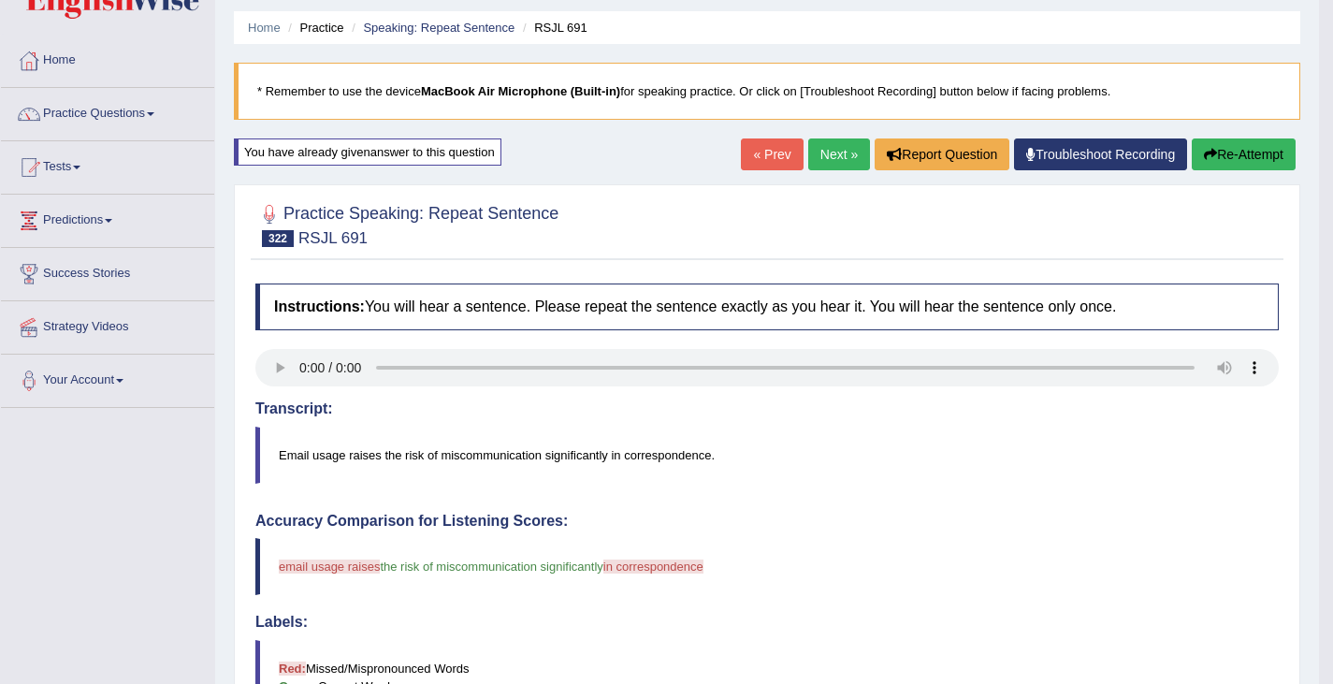
scroll to position [59, 0]
click at [1220, 156] on button "Re-Attempt" at bounding box center [1244, 153] width 104 height 32
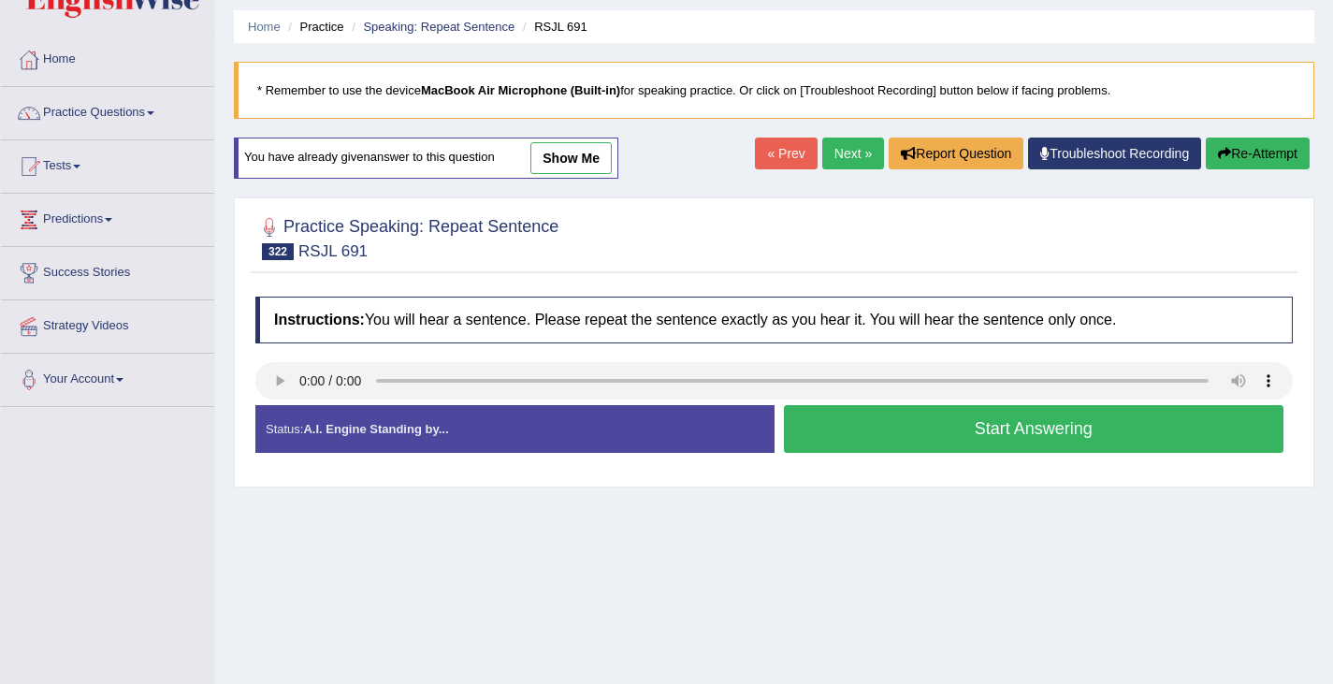
click at [856, 426] on button "Start Answering" at bounding box center [1034, 429] width 500 height 48
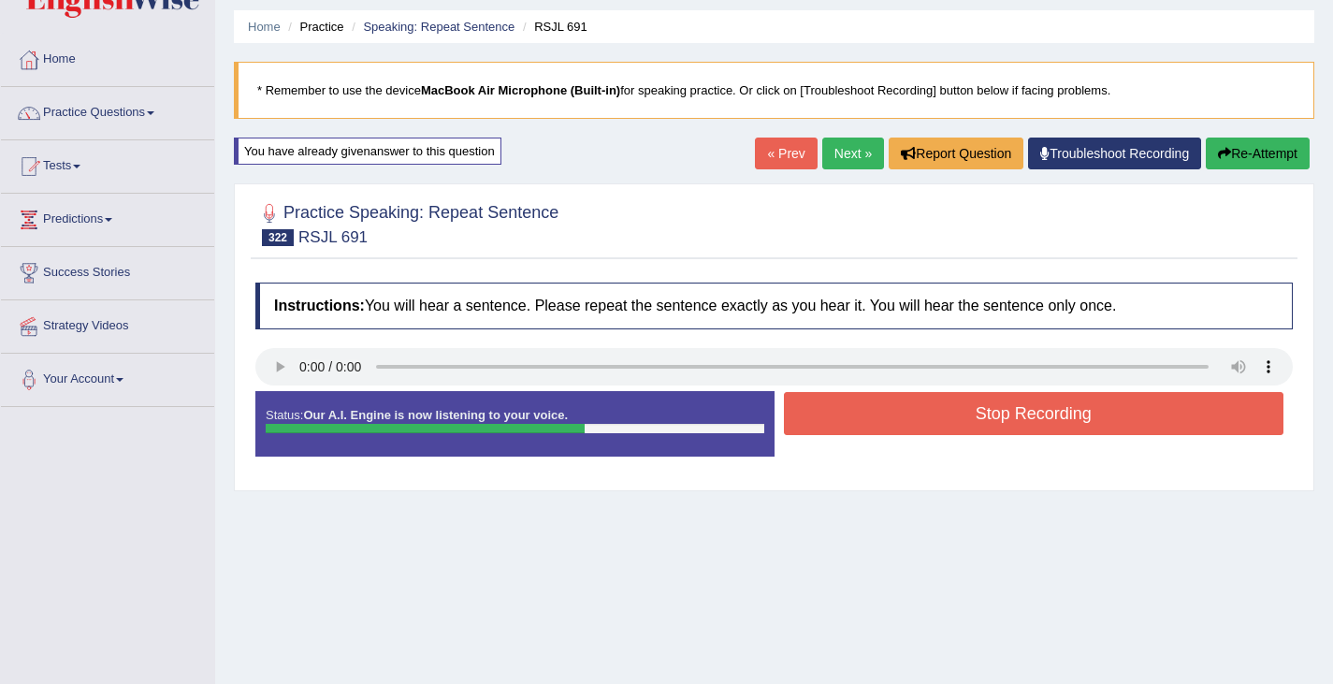
click at [856, 425] on button "Stop Recording" at bounding box center [1034, 413] width 500 height 43
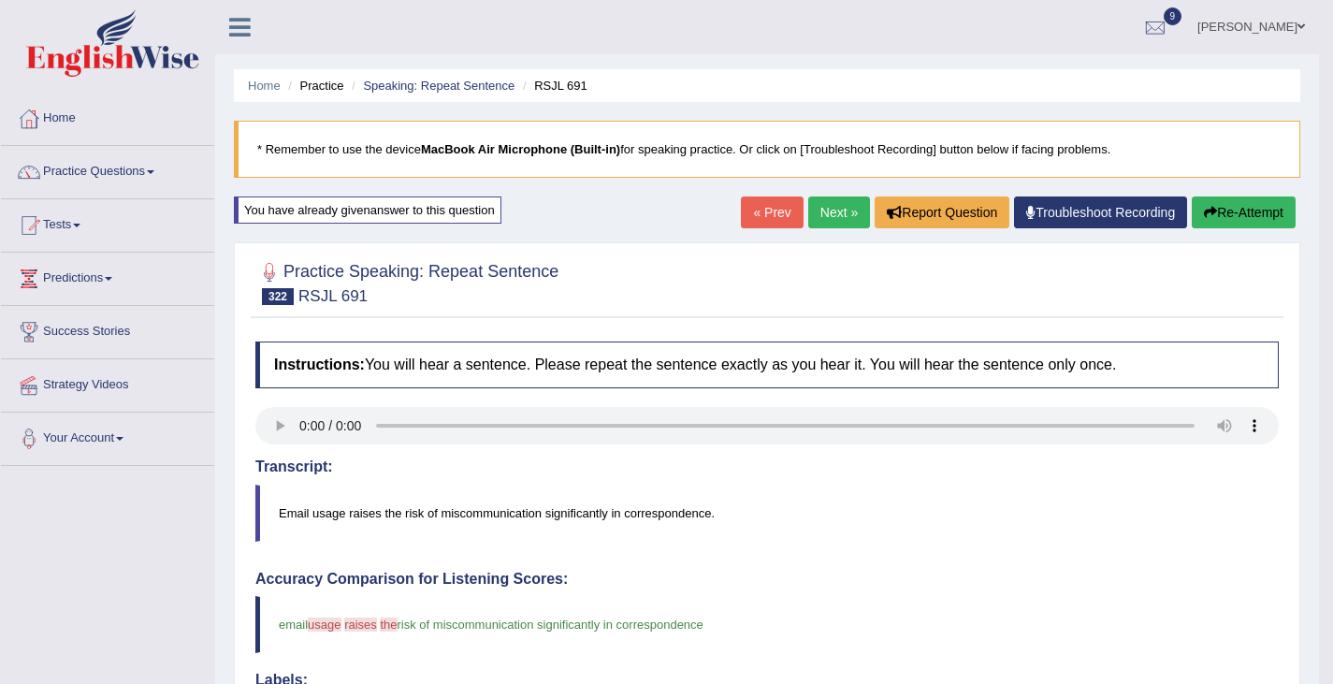
click at [1232, 219] on button "Re-Attempt" at bounding box center [1244, 212] width 104 height 32
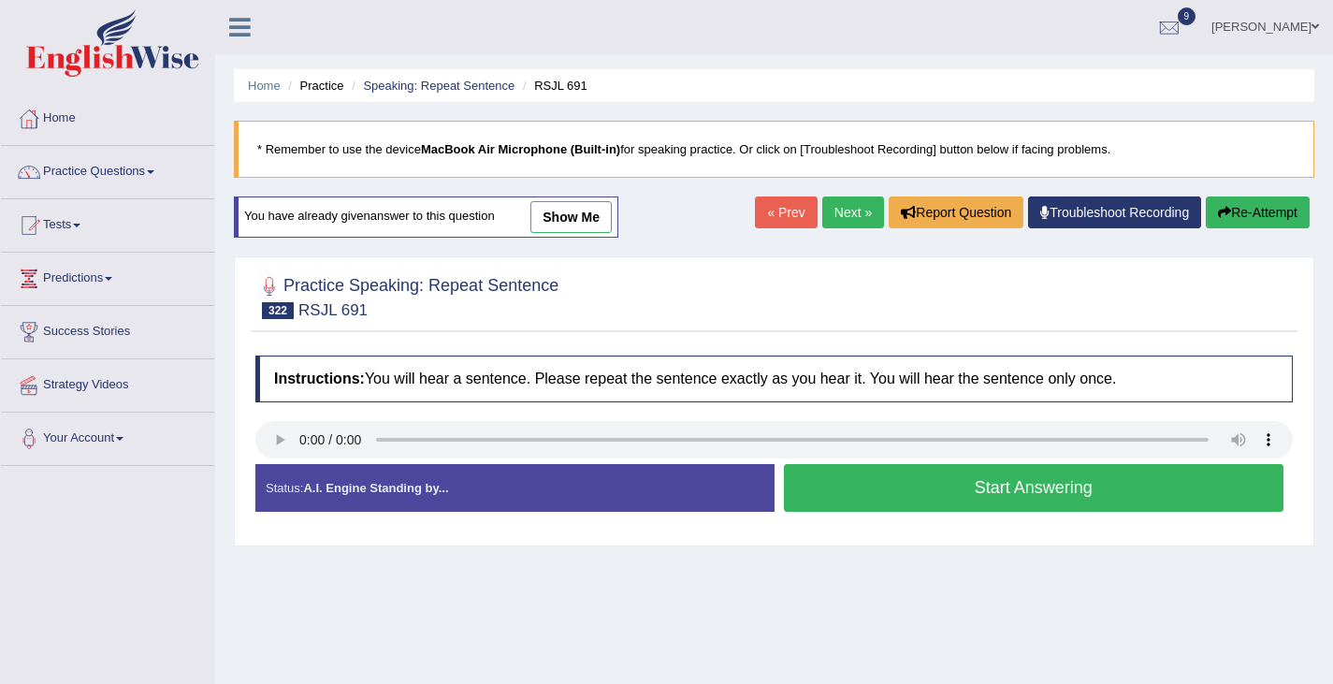
click at [831, 485] on button "Start Answering" at bounding box center [1034, 488] width 500 height 48
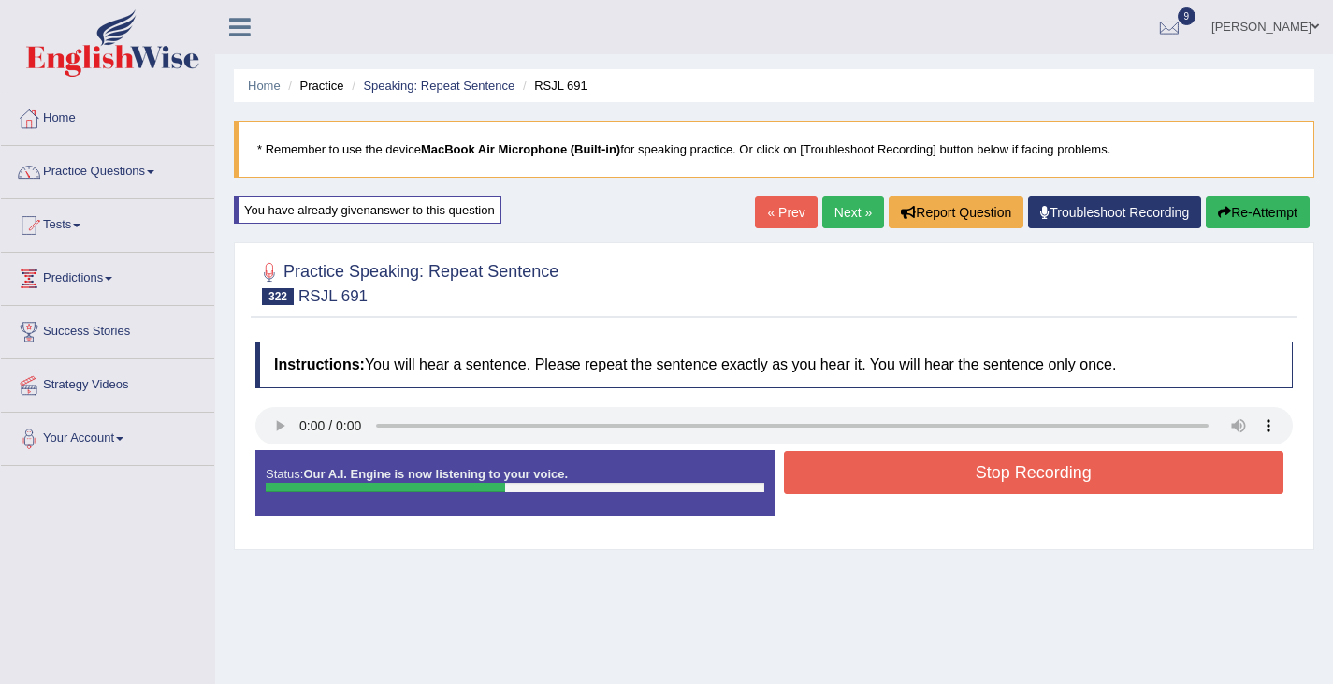
click at [831, 485] on button "Stop Recording" at bounding box center [1034, 472] width 500 height 43
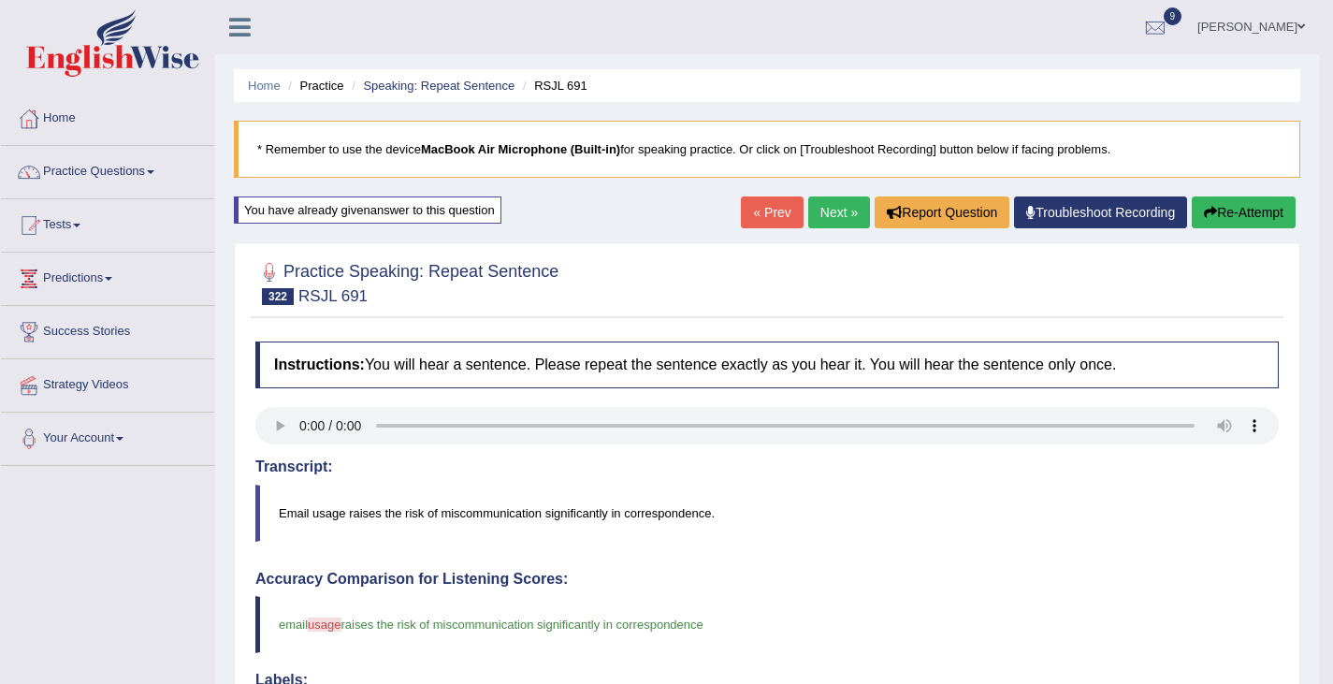
click at [825, 205] on link "Next »" at bounding box center [839, 212] width 62 height 32
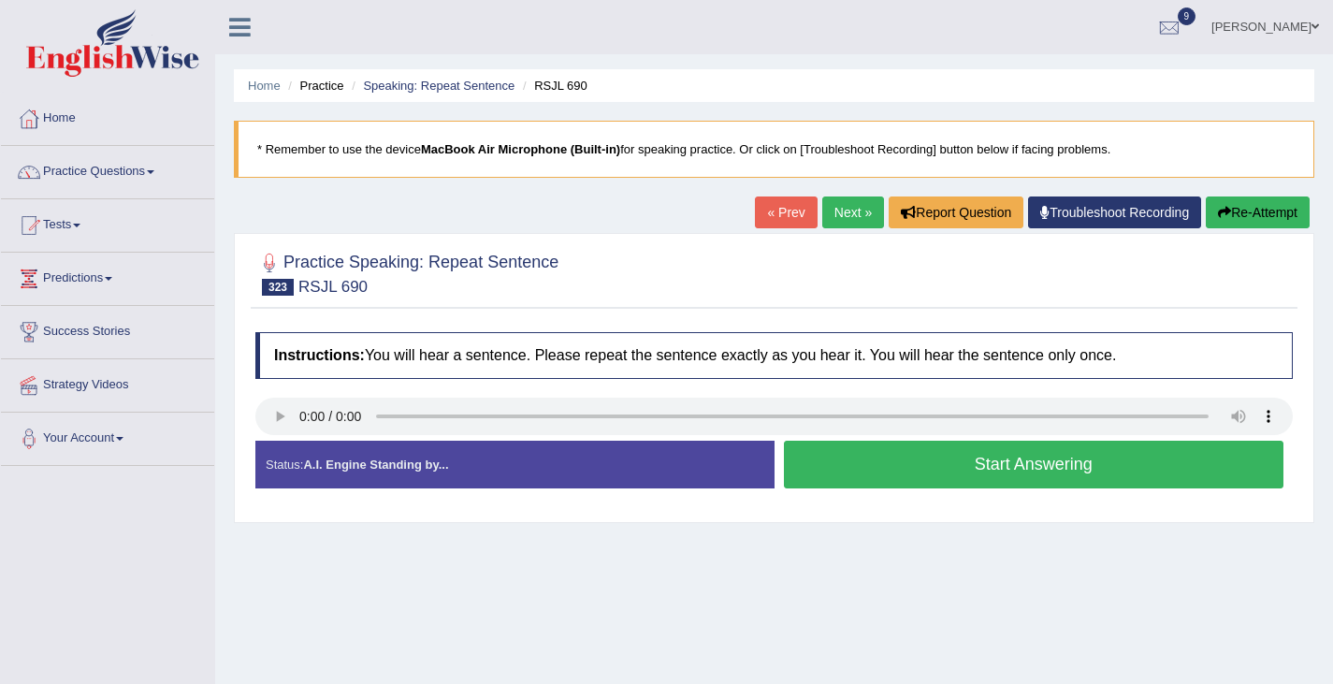
click at [903, 466] on button "Start Answering" at bounding box center [1034, 465] width 500 height 48
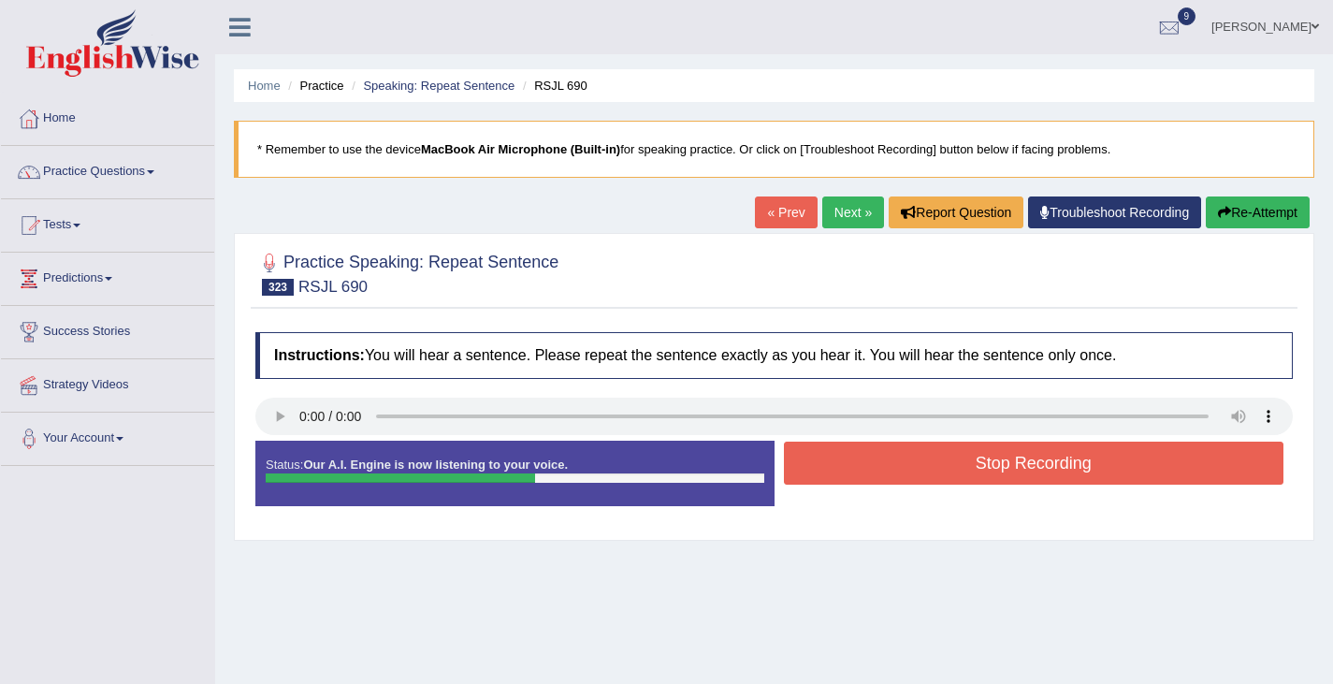
click at [903, 466] on button "Stop Recording" at bounding box center [1034, 462] width 500 height 43
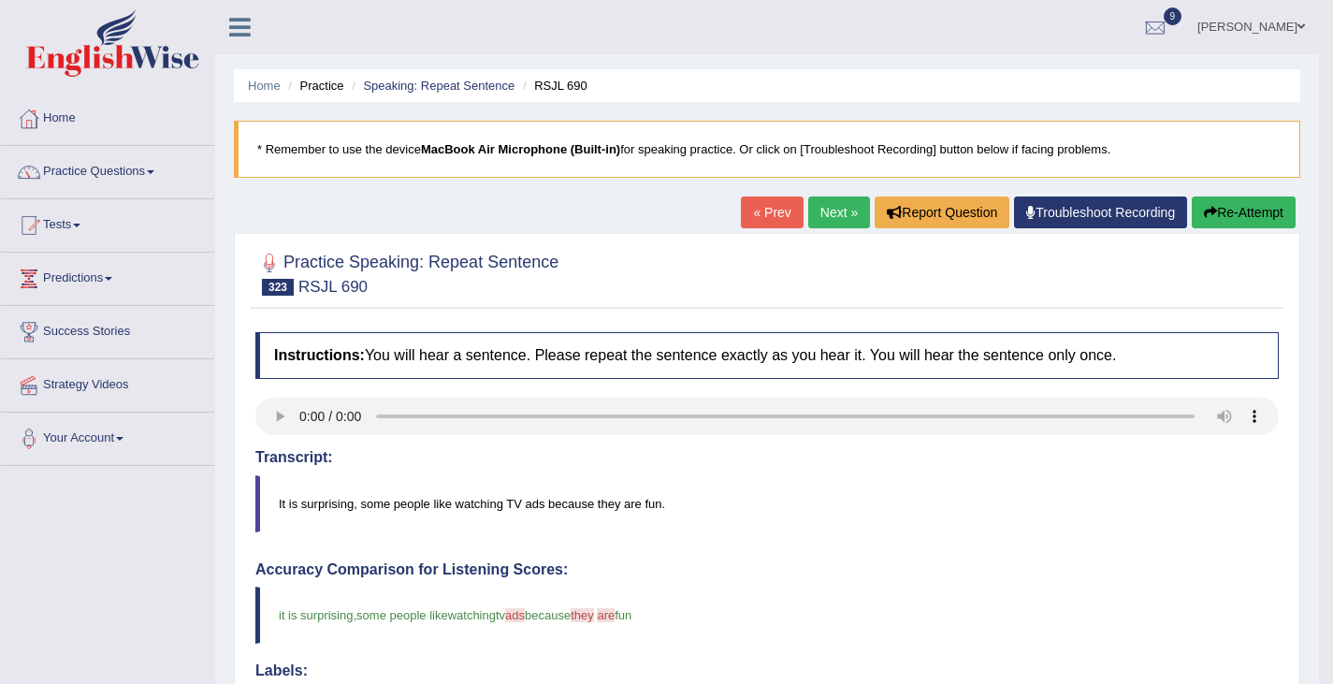
click at [830, 211] on link "Next »" at bounding box center [839, 212] width 62 height 32
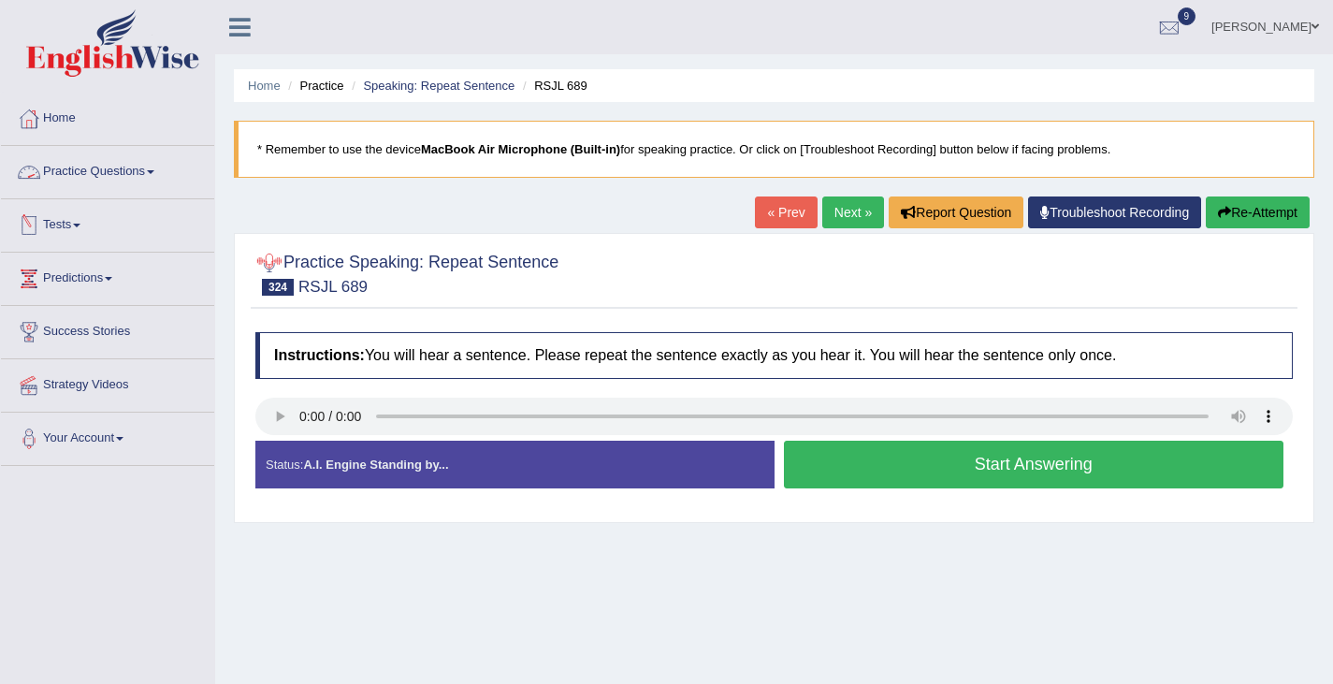
click at [114, 159] on link "Practice Questions" at bounding box center [107, 169] width 213 height 47
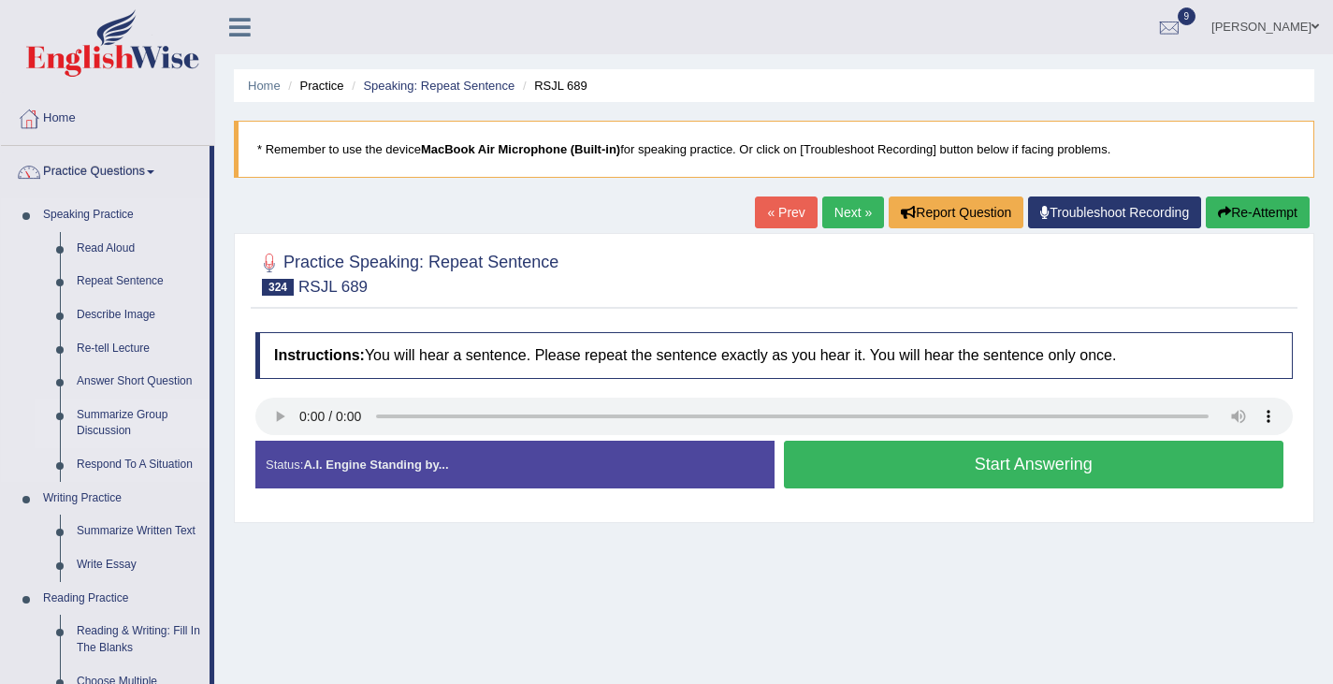
click at [103, 412] on link "Summarize Group Discussion" at bounding box center [138, 423] width 141 height 50
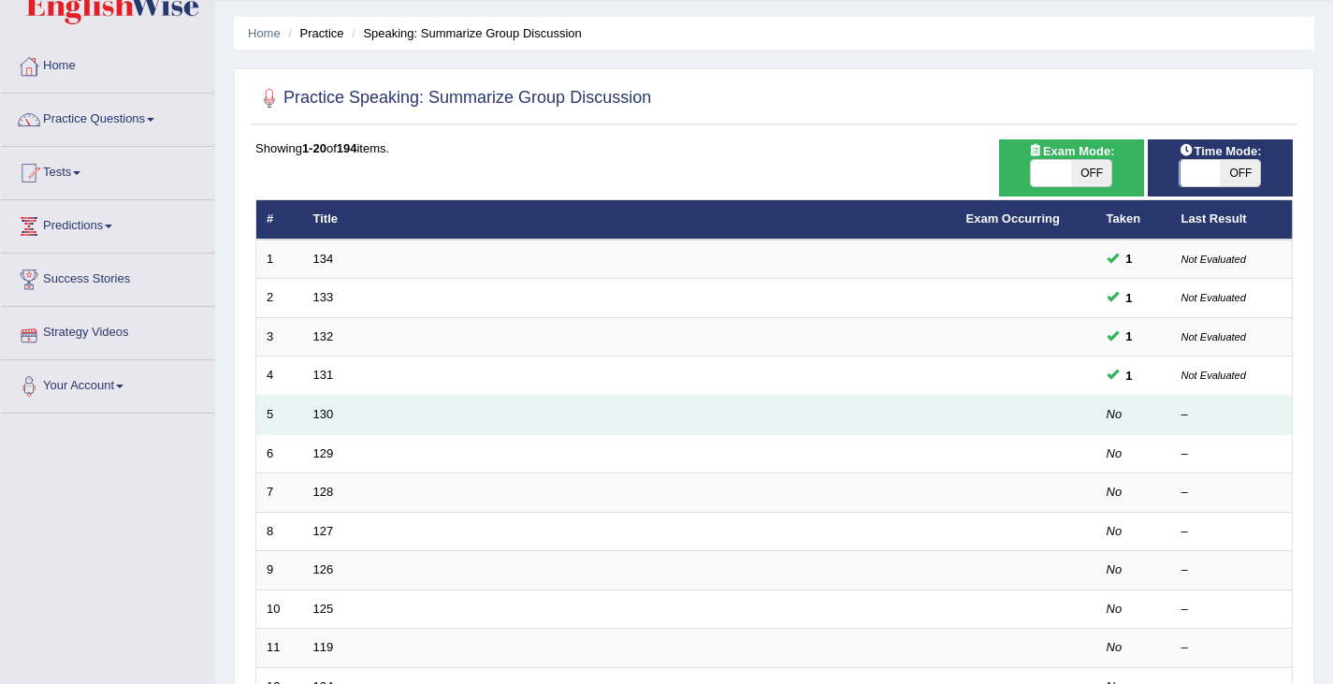
scroll to position [159, 0]
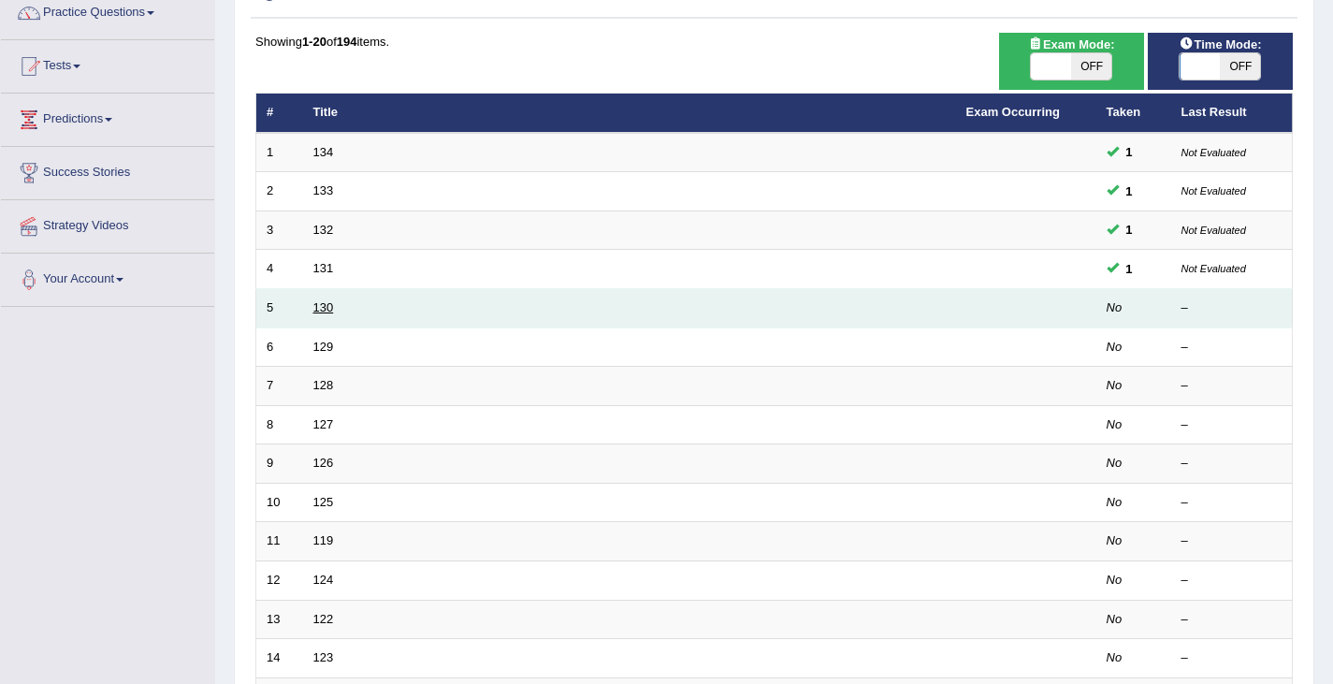
click at [319, 301] on link "130" at bounding box center [323, 307] width 21 height 14
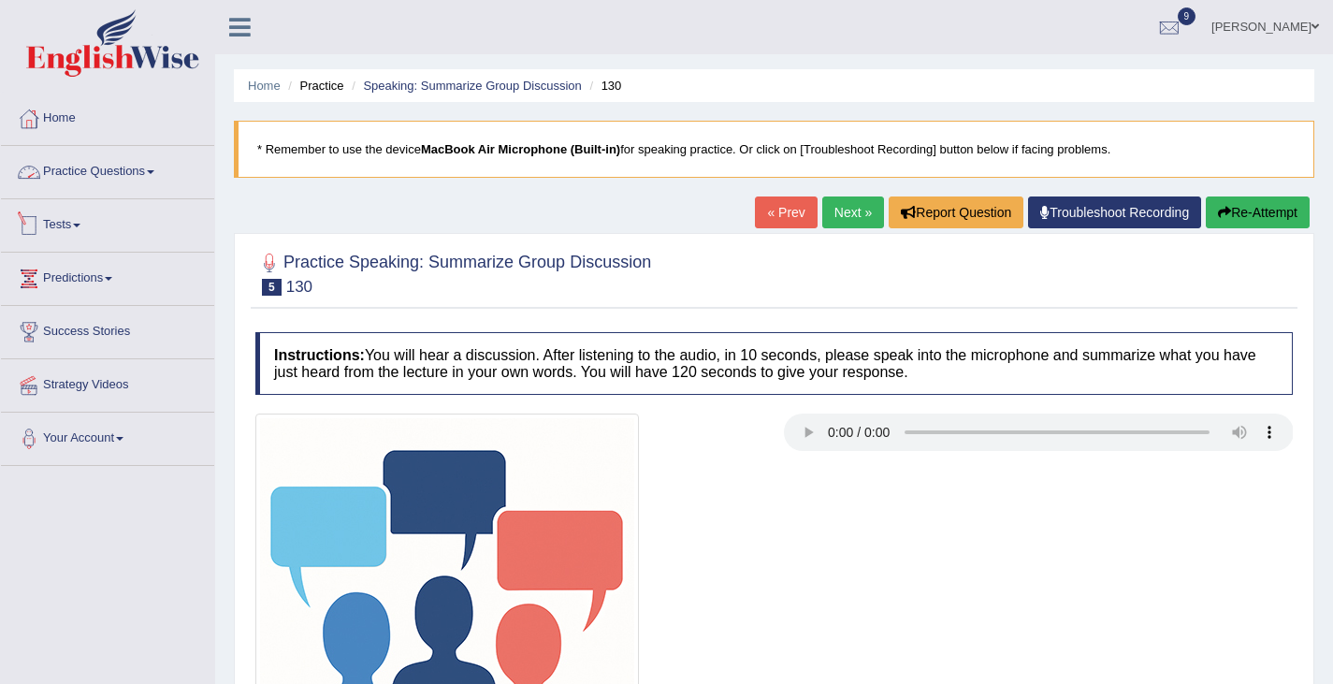
click at [81, 179] on link "Practice Questions" at bounding box center [107, 169] width 213 height 47
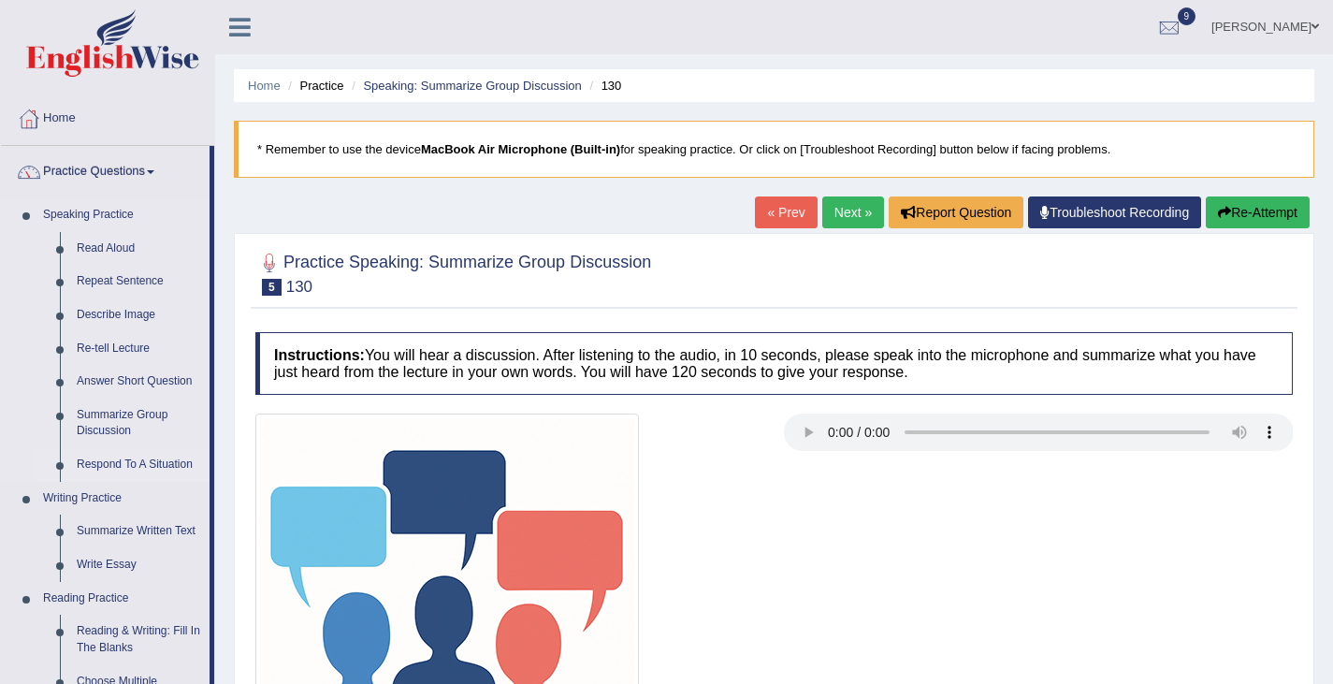
click at [106, 462] on link "Respond To A Situation" at bounding box center [138, 465] width 141 height 34
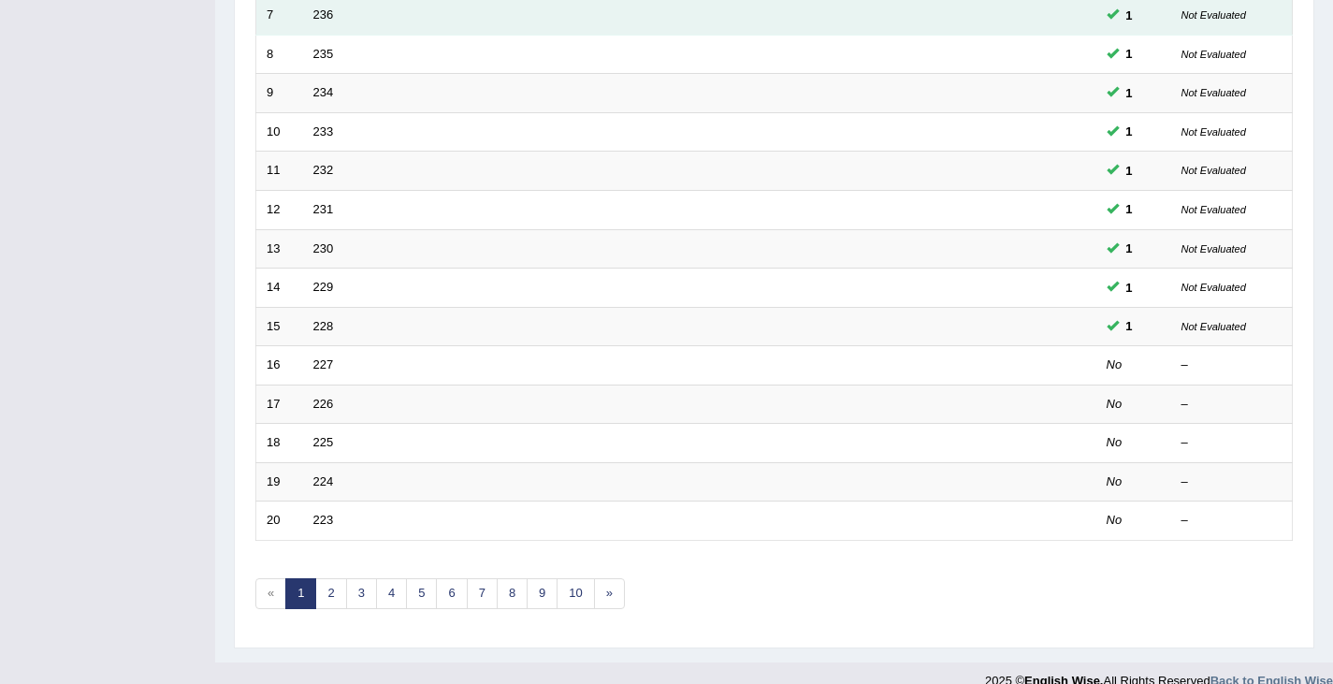
scroll to position [555, 0]
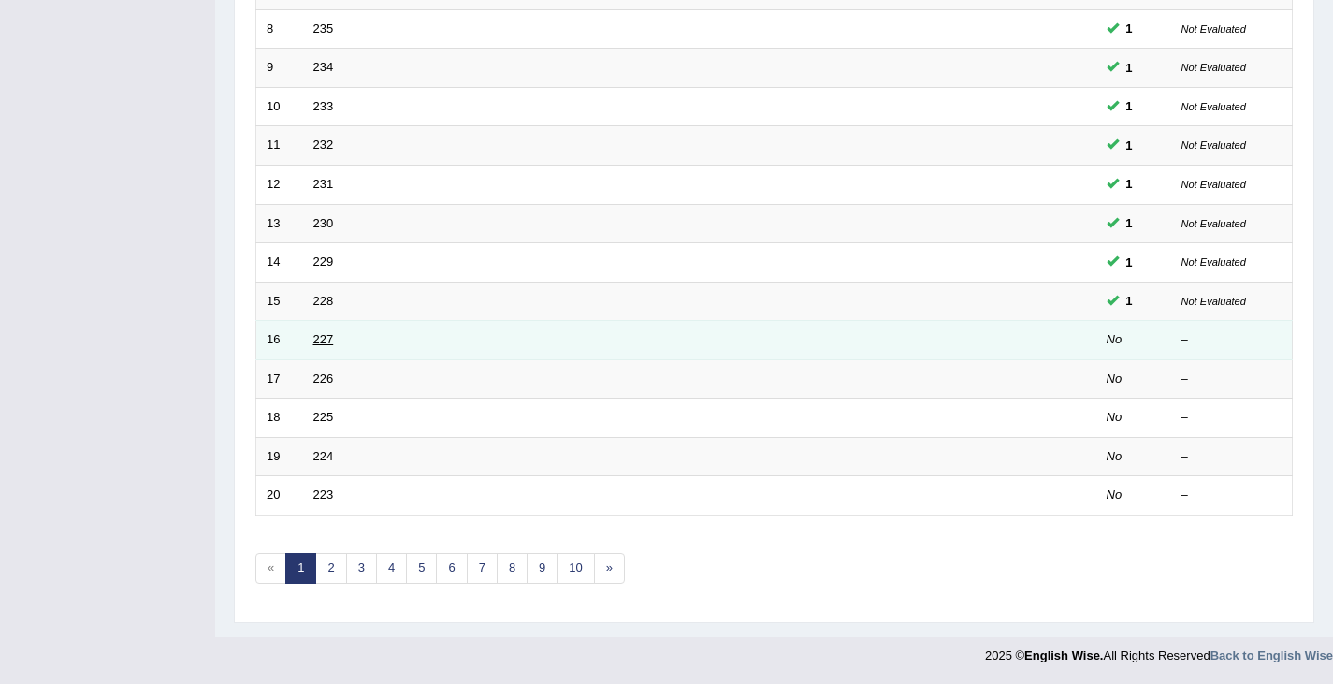
click at [325, 340] on link "227" at bounding box center [323, 339] width 21 height 14
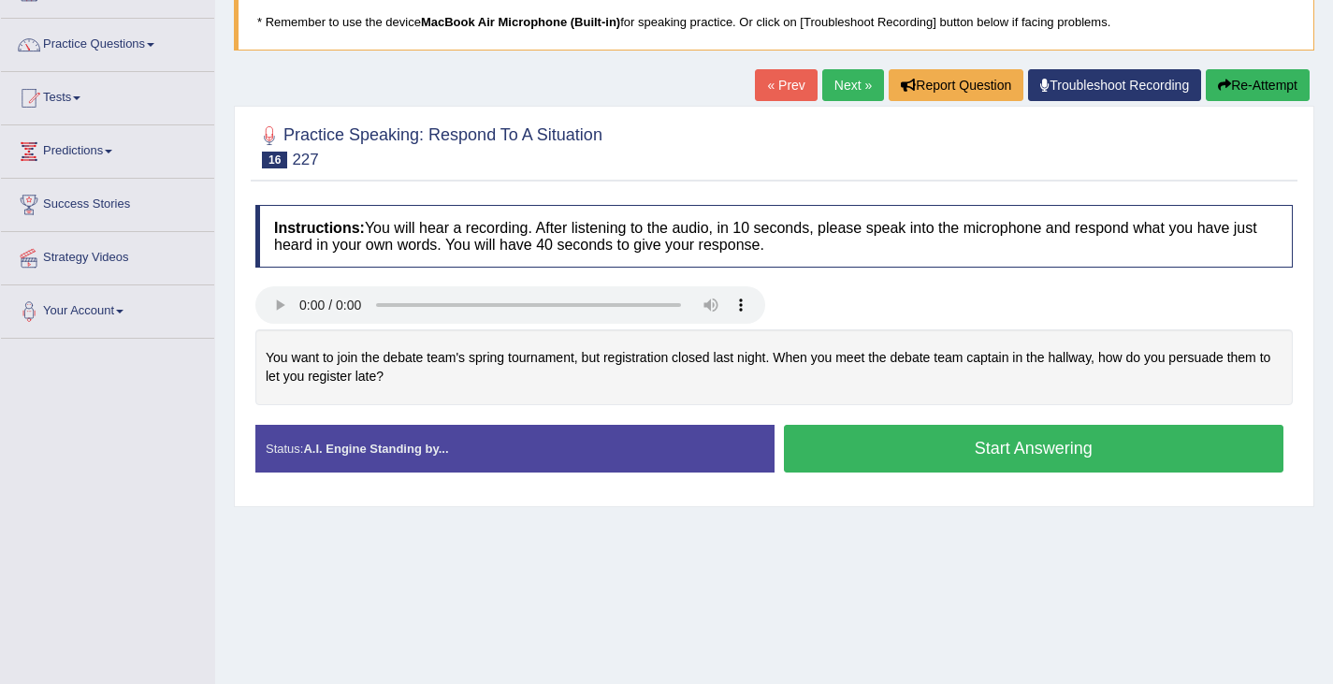
scroll to position [133, 0]
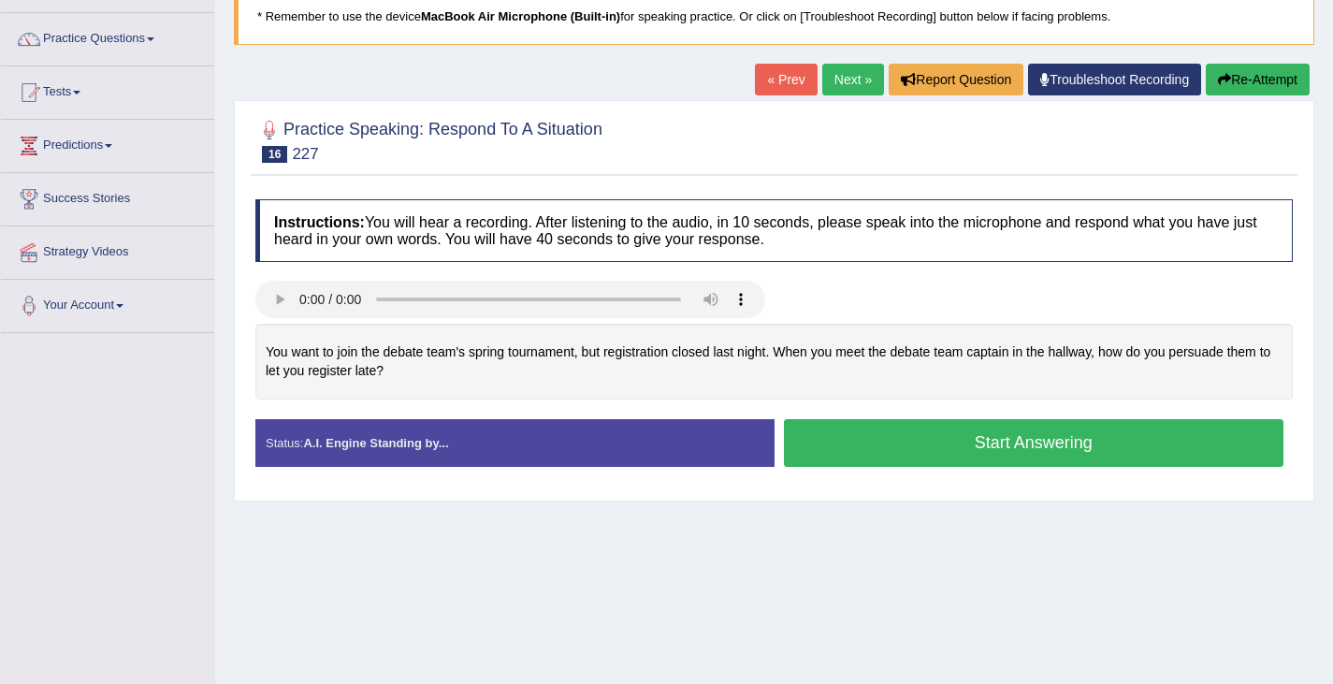
click at [1128, 355] on div "You want to join the debate team's spring tournament, but registration closed l…" at bounding box center [773, 362] width 1037 height 76
click at [923, 445] on button "Start Answering" at bounding box center [1034, 443] width 500 height 48
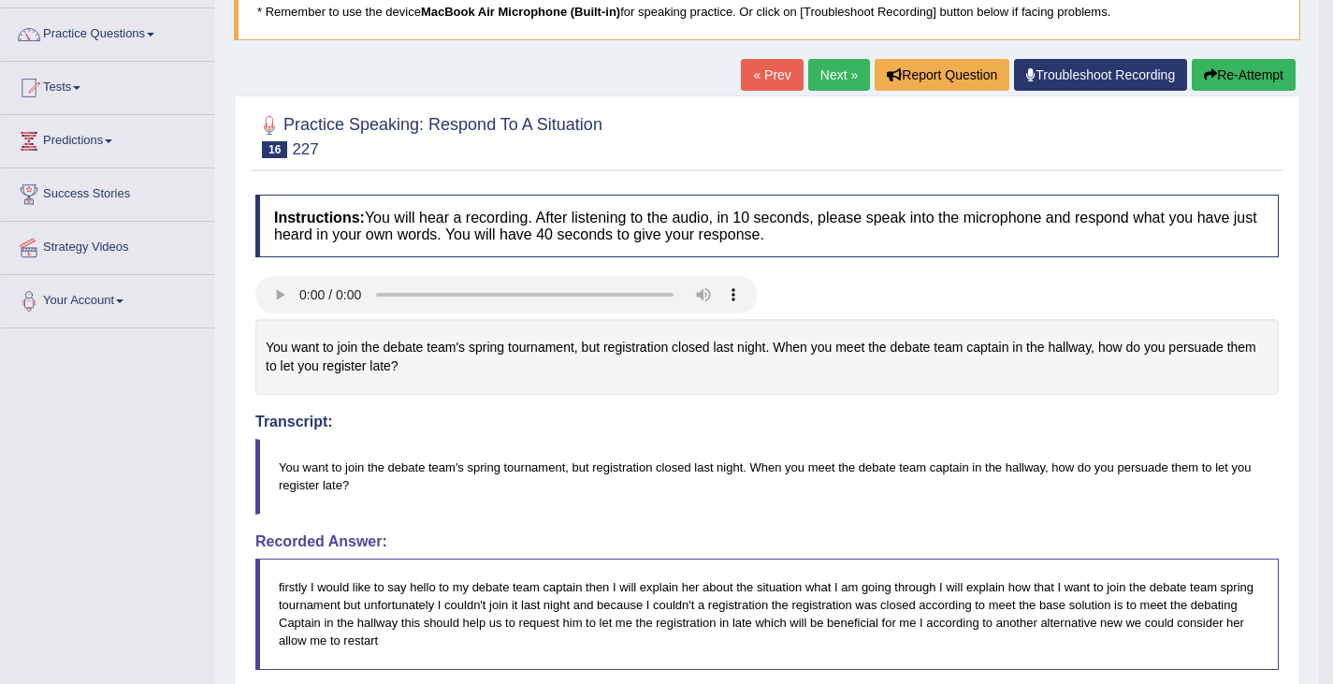
scroll to position [18, 0]
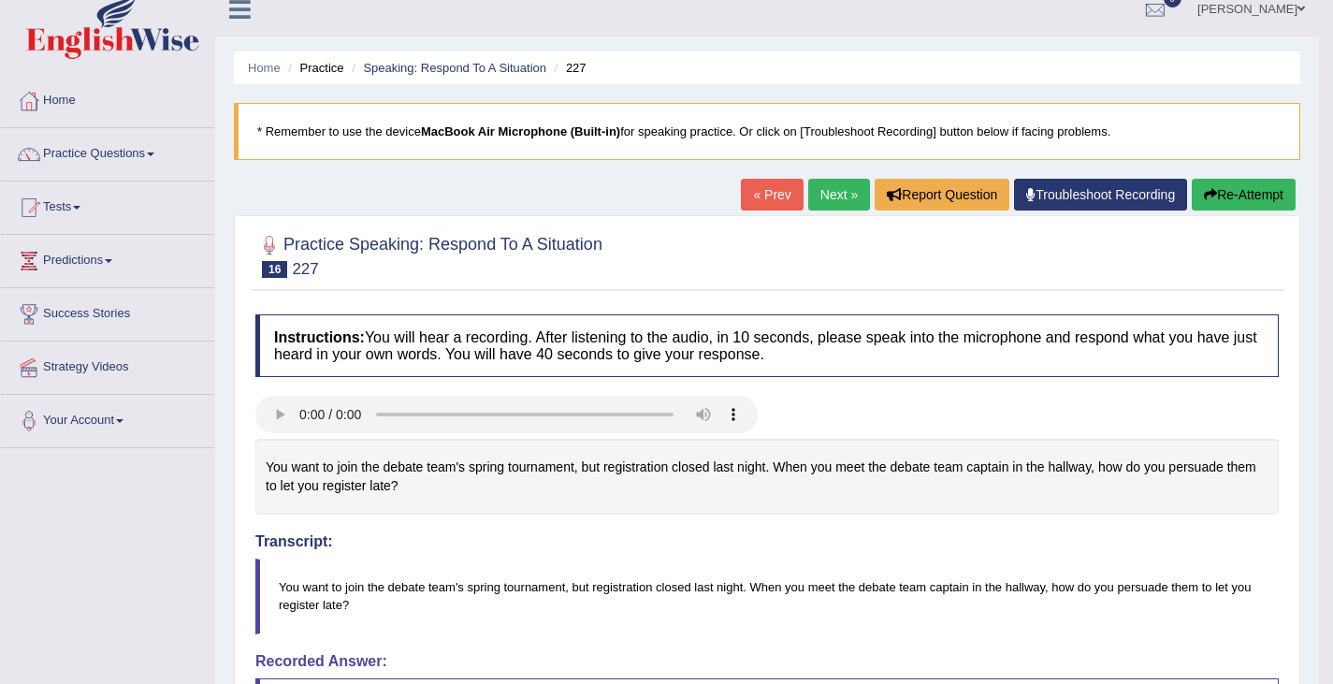
click at [830, 191] on link "Next »" at bounding box center [839, 195] width 62 height 32
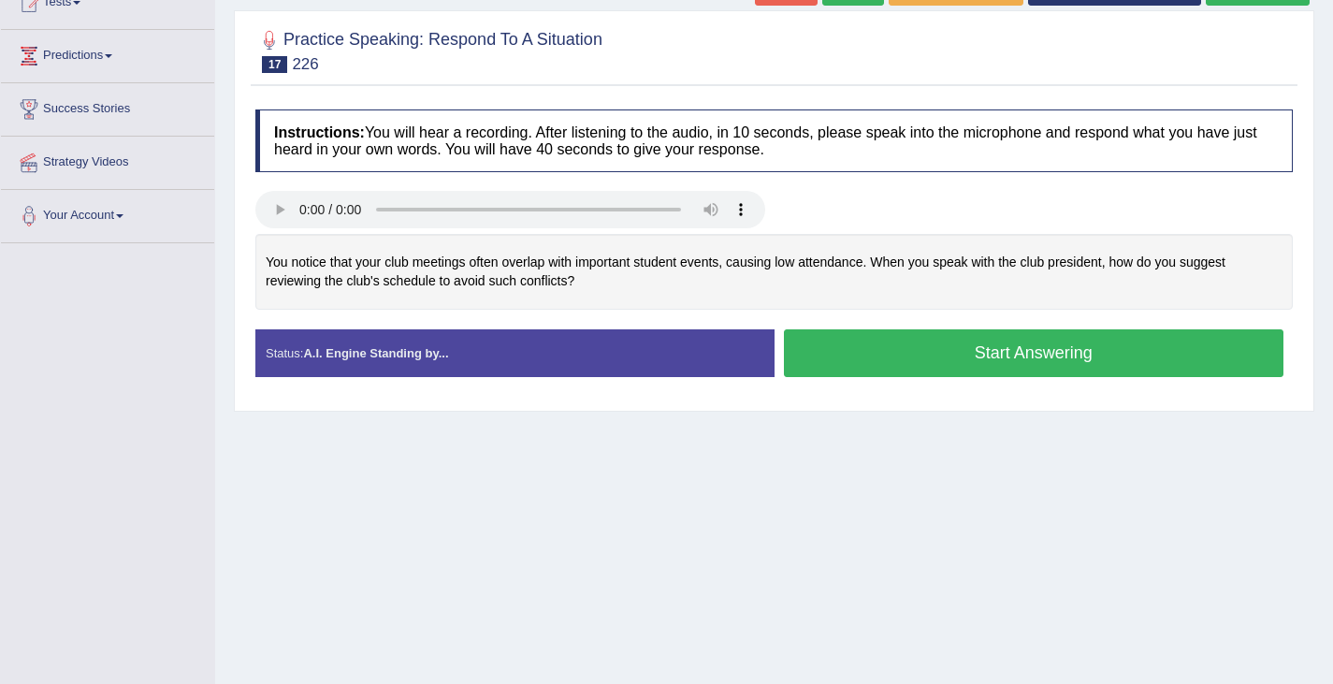
scroll to position [225, 0]
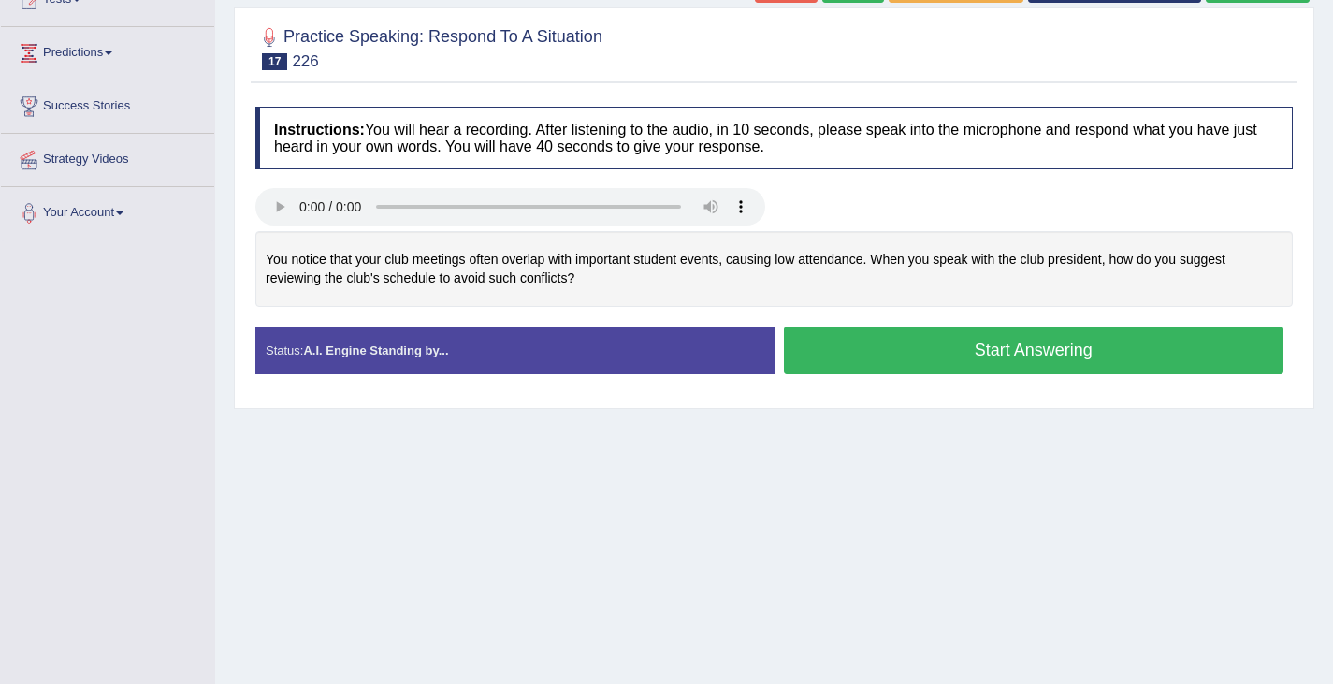
click at [934, 302] on div "You notice that your club meetings often overlap with important student events,…" at bounding box center [773, 269] width 1037 height 76
click at [955, 352] on button "Start Answering" at bounding box center [1034, 350] width 500 height 48
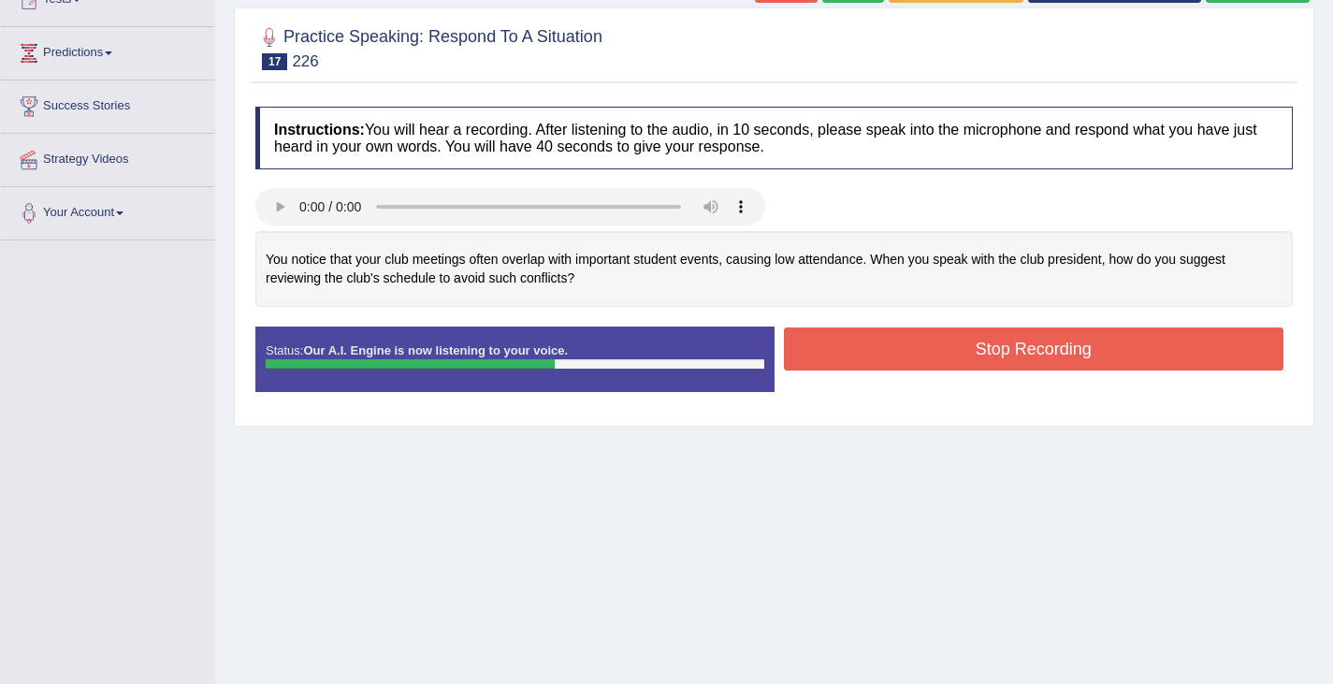
scroll to position [0, 0]
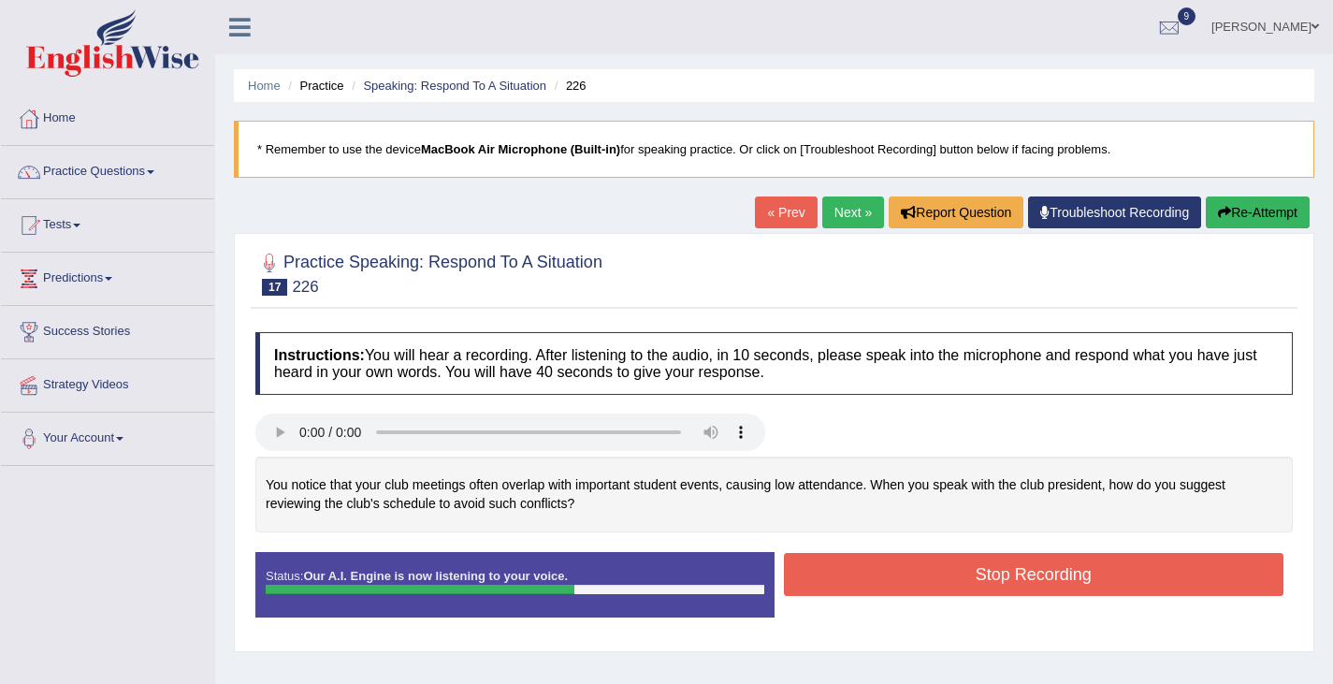
click at [1224, 220] on button "Re-Attempt" at bounding box center [1258, 212] width 104 height 32
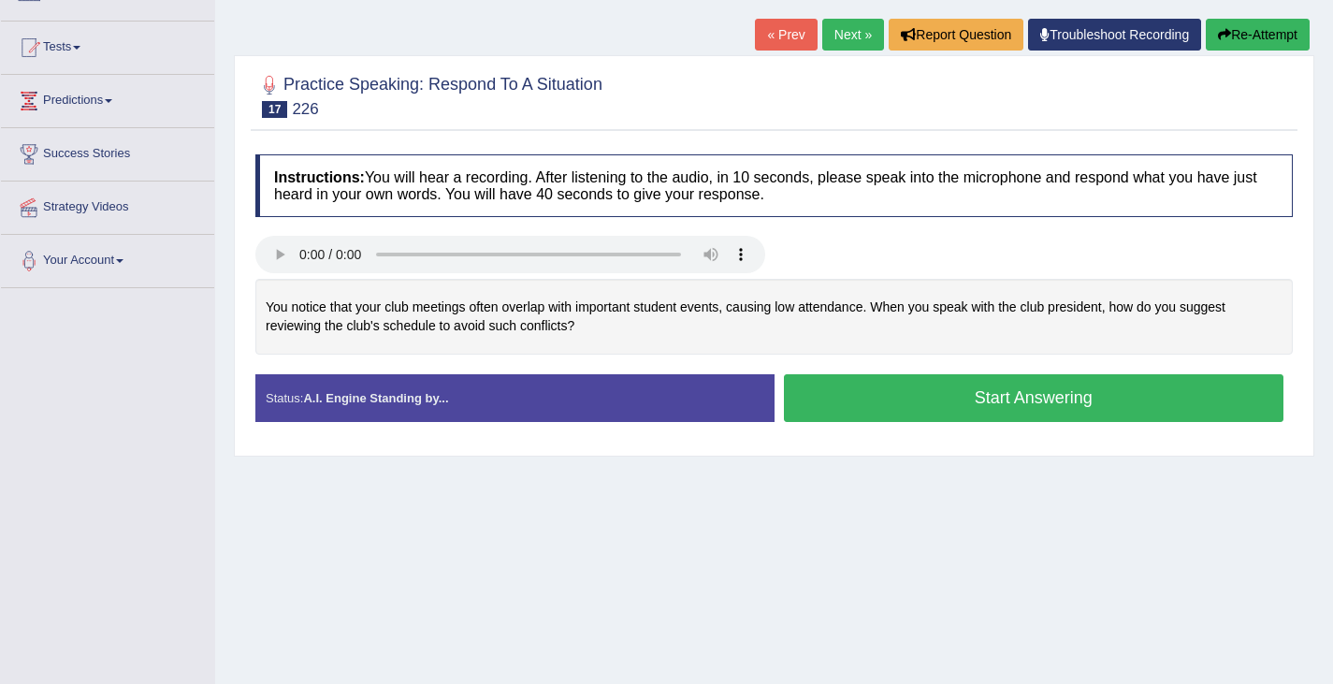
scroll to position [188, 0]
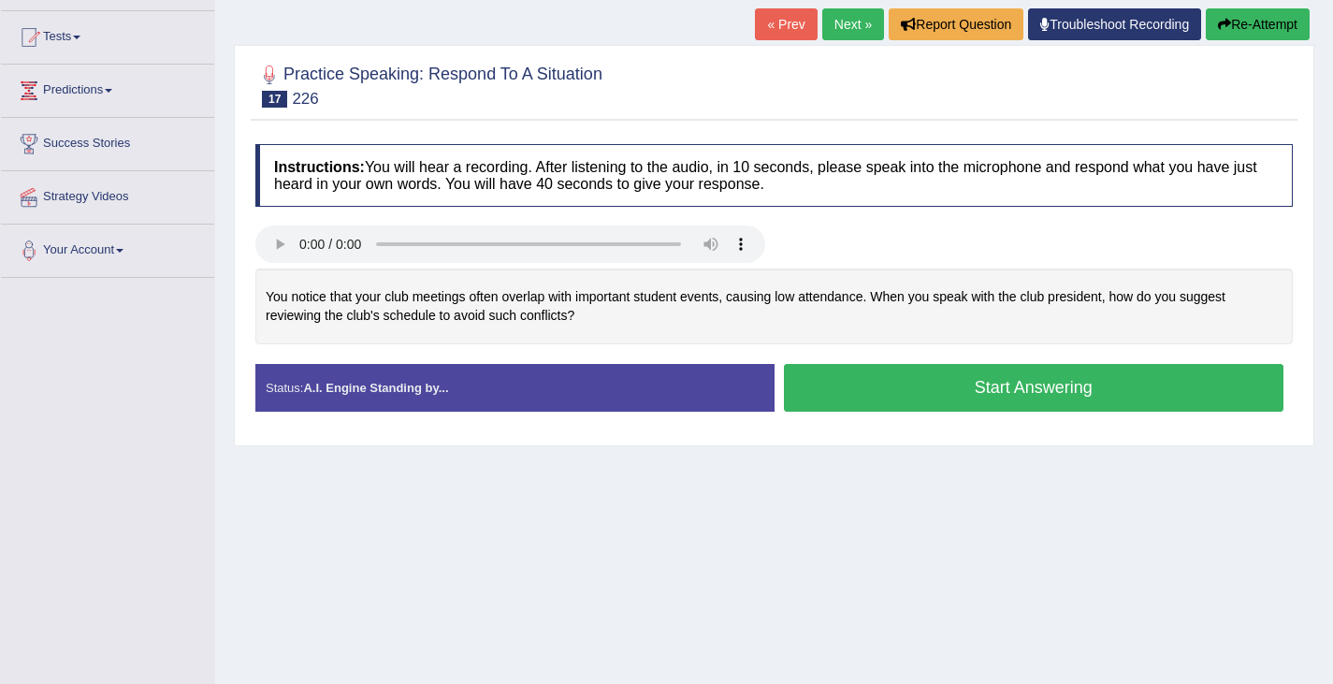
click at [916, 387] on button "Start Answering" at bounding box center [1034, 388] width 500 height 48
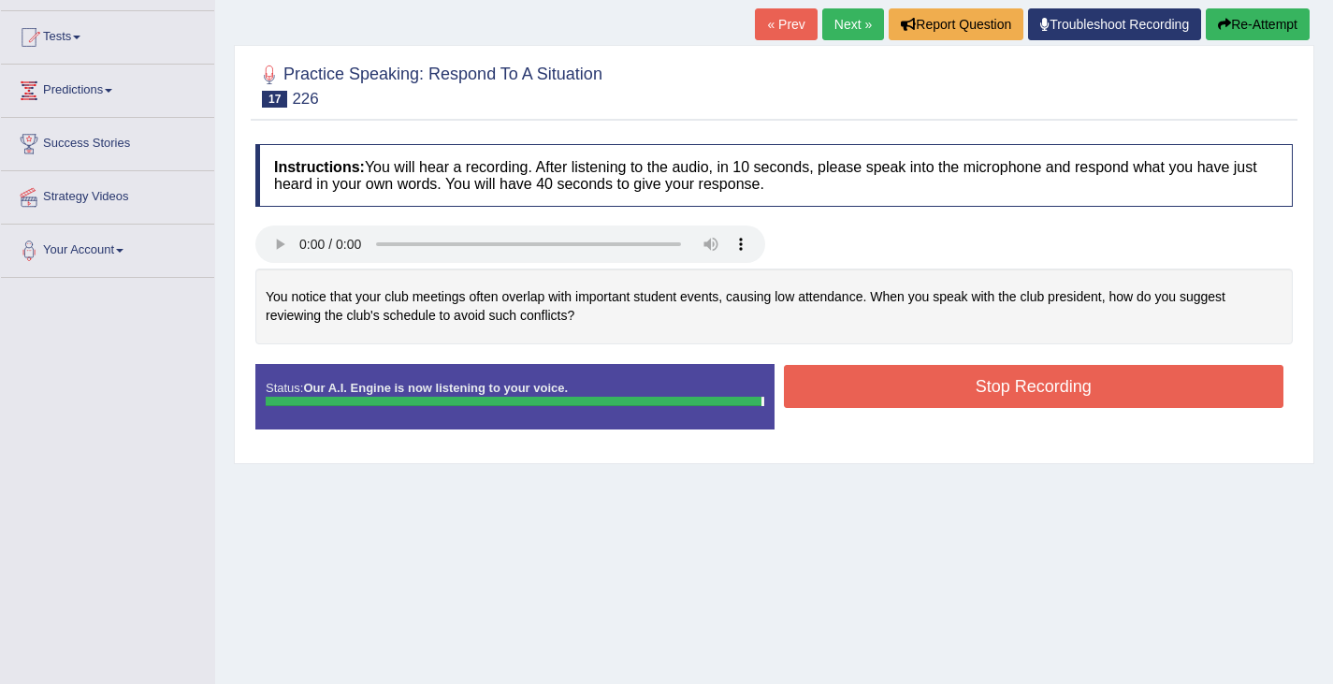
click at [944, 393] on button "Stop Recording" at bounding box center [1034, 386] width 500 height 43
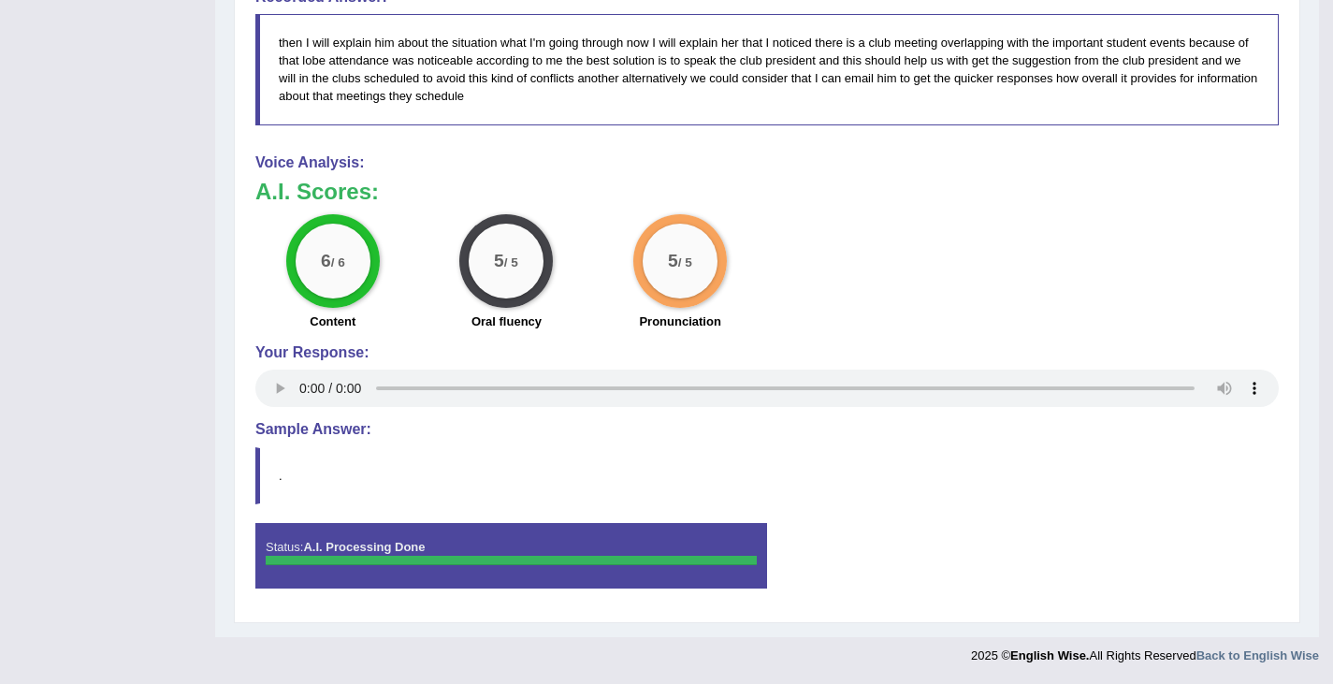
scroll to position [0, 0]
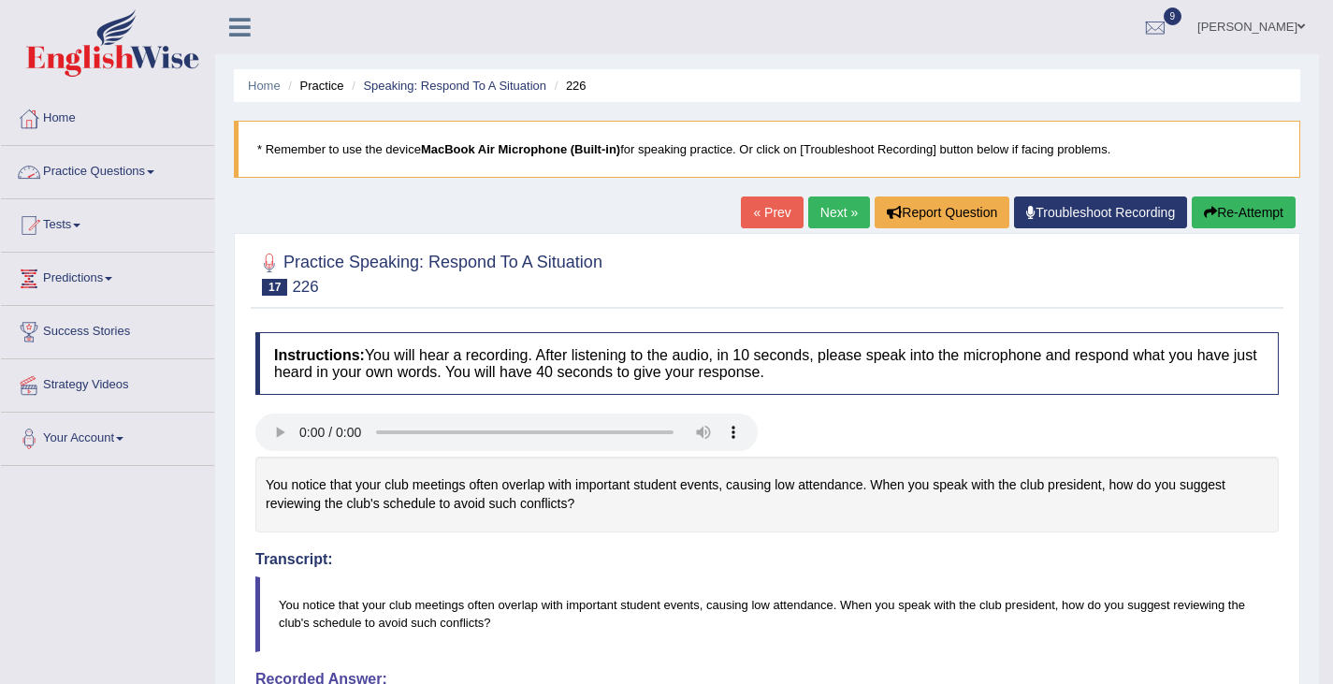
click at [132, 171] on link "Practice Questions" at bounding box center [107, 169] width 213 height 47
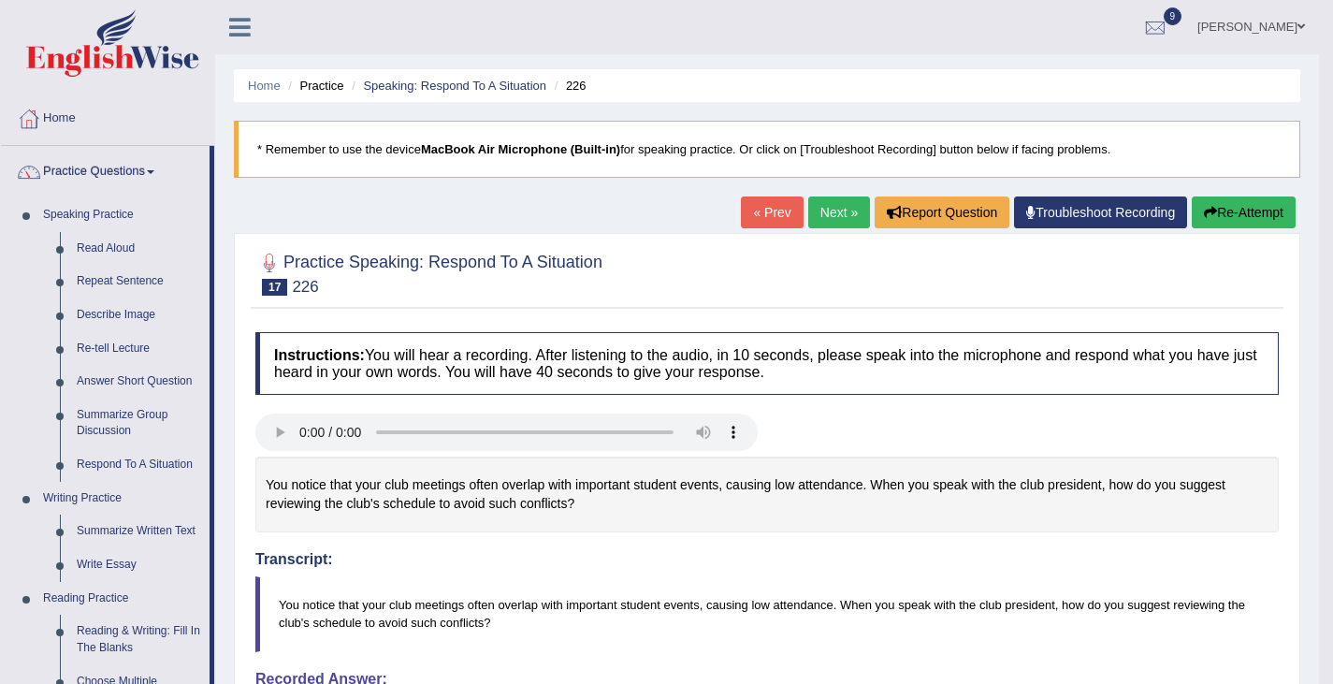
click at [819, 214] on link "Next »" at bounding box center [839, 212] width 62 height 32
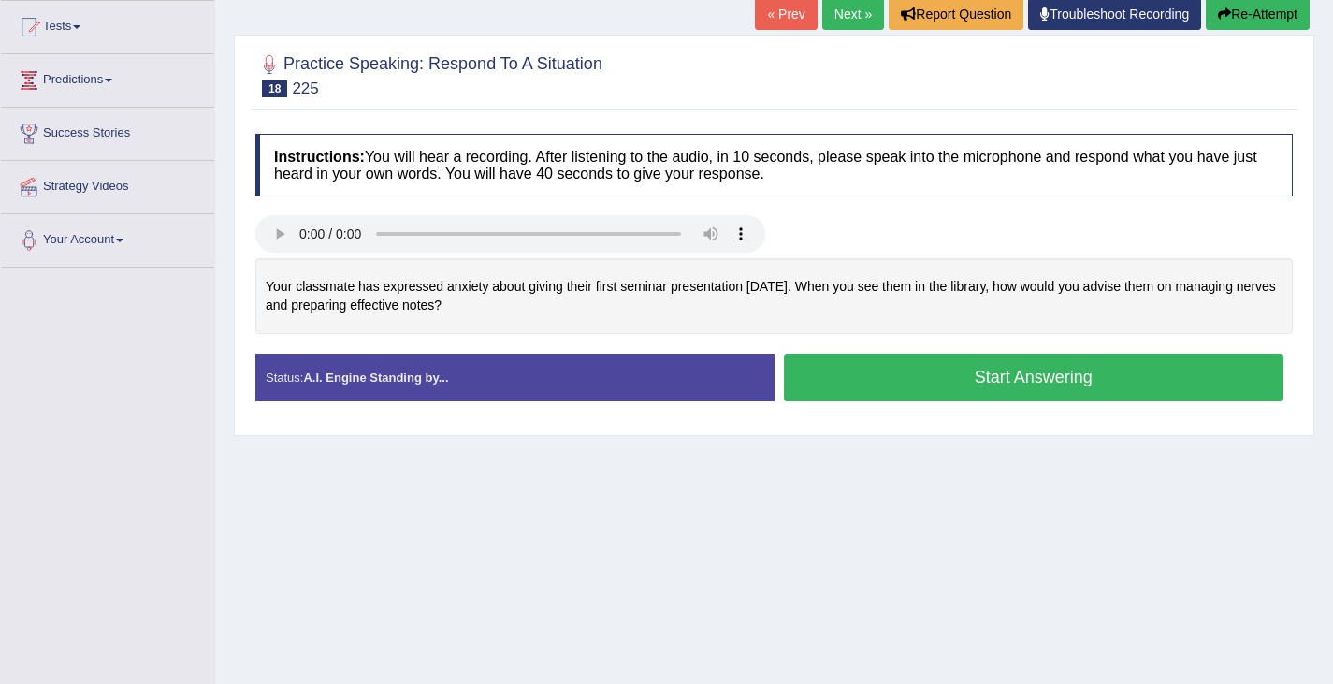
scroll to position [212, 0]
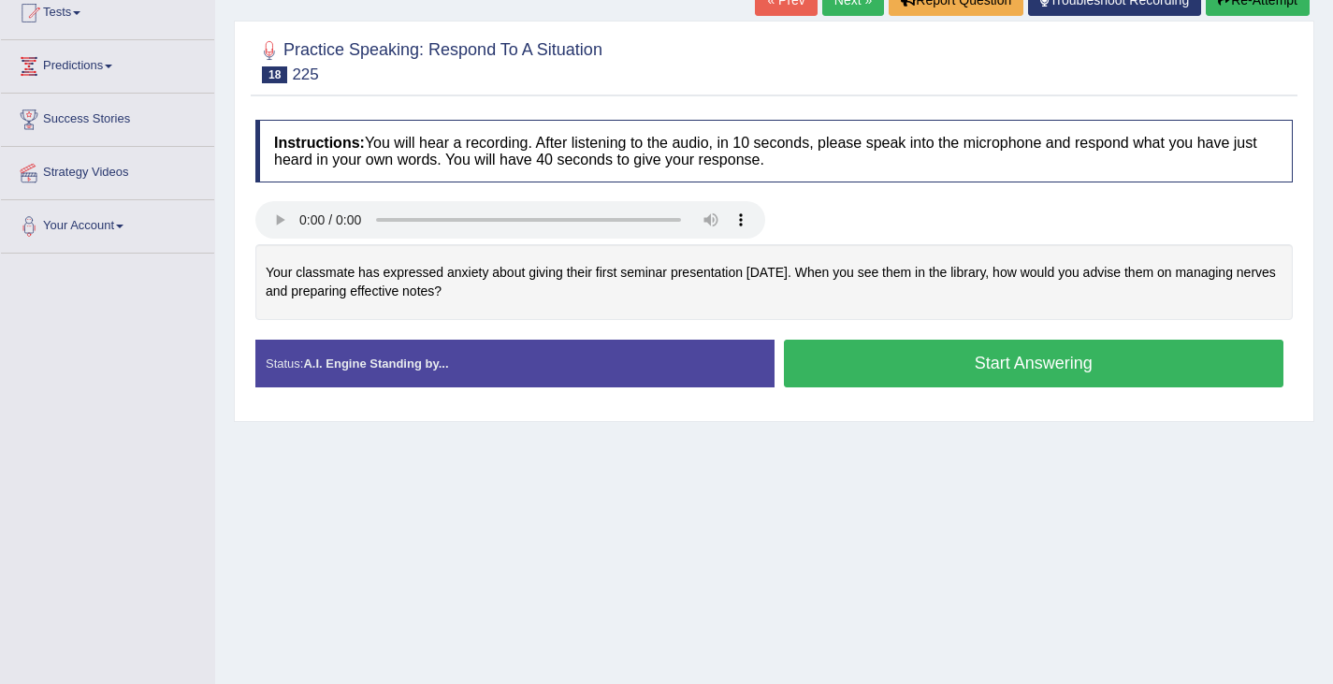
click at [999, 368] on button "Start Answering" at bounding box center [1034, 364] width 500 height 48
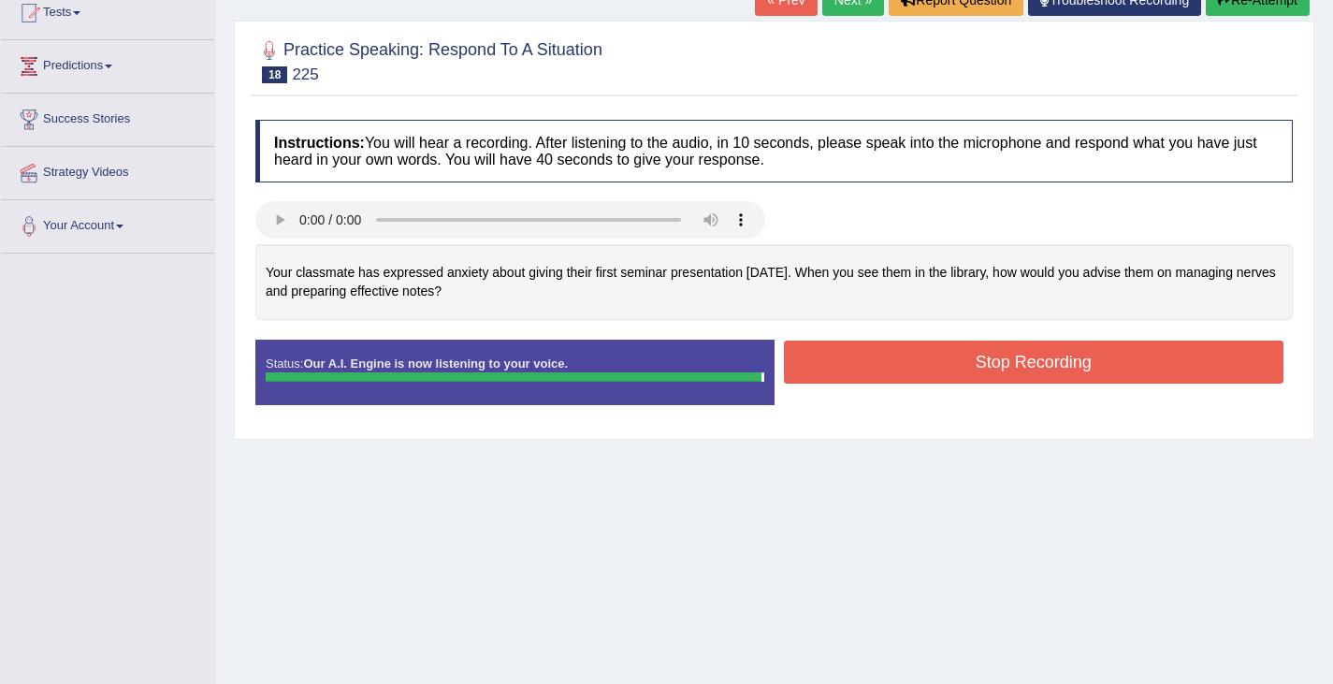
click at [999, 368] on button "Stop Recording" at bounding box center [1034, 361] width 500 height 43
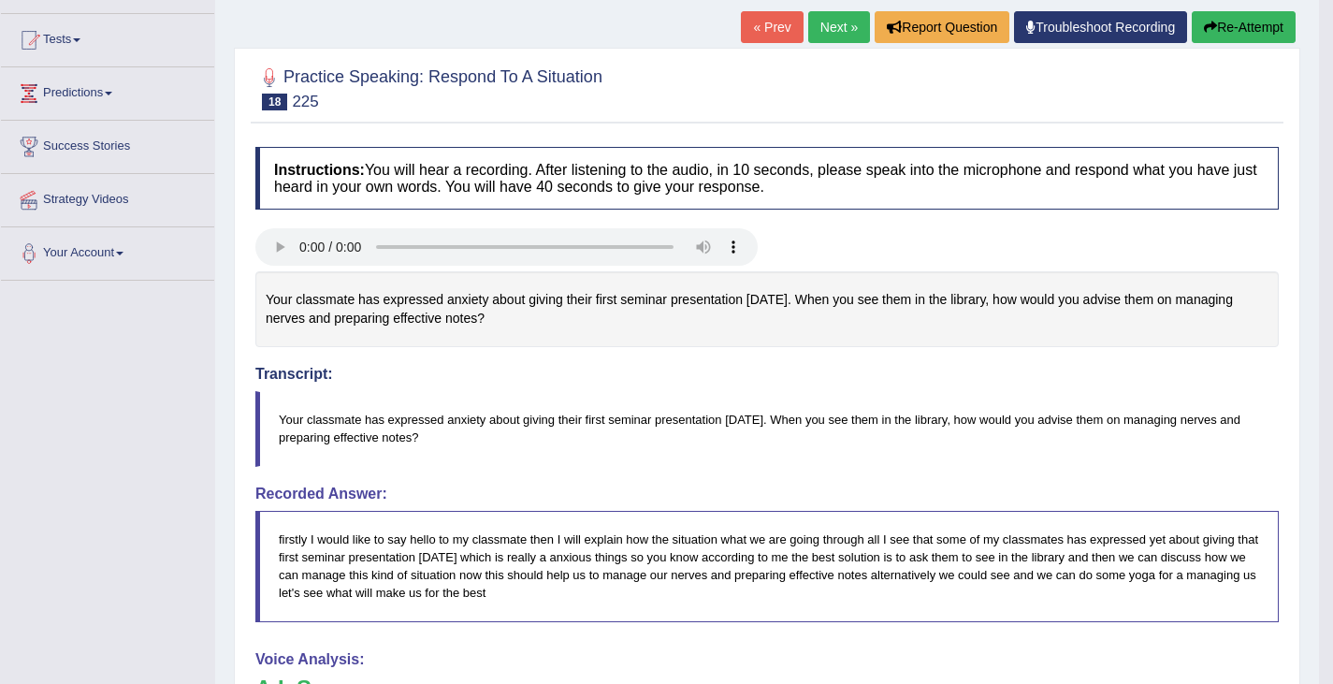
scroll to position [184, 0]
click at [1230, 34] on button "Re-Attempt" at bounding box center [1244, 28] width 104 height 32
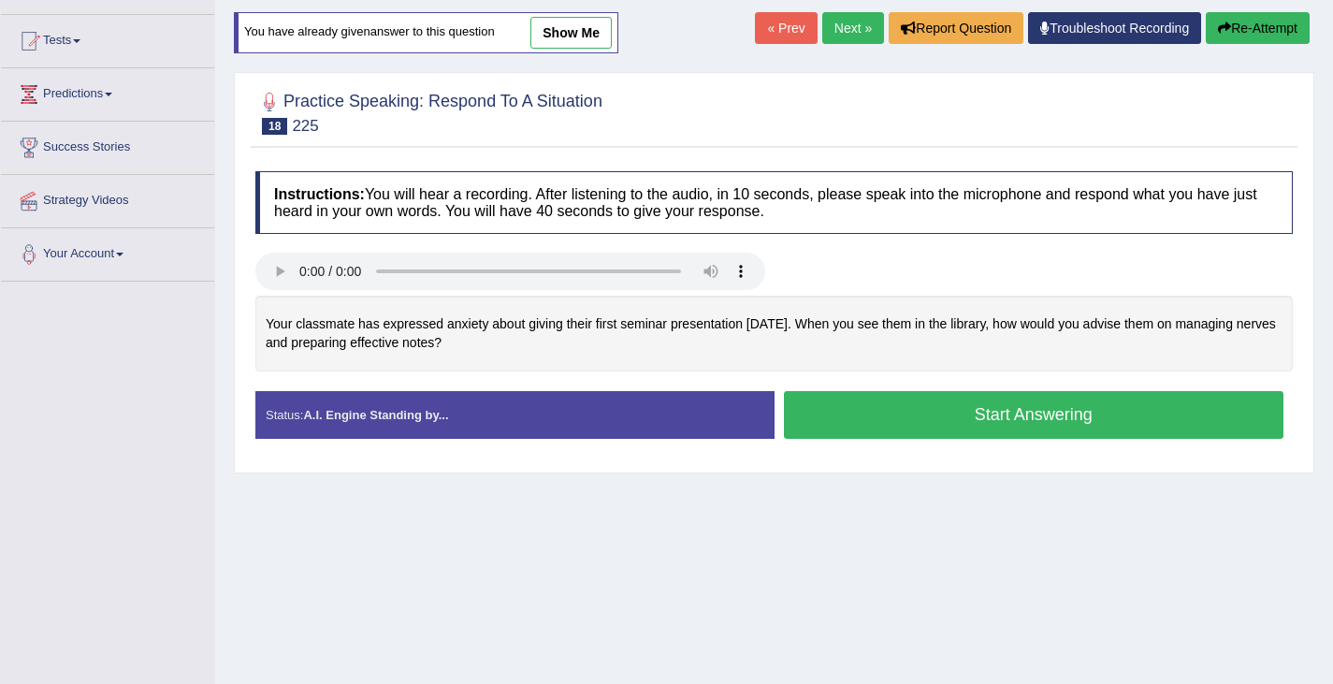
click at [919, 425] on button "Start Answering" at bounding box center [1034, 415] width 500 height 48
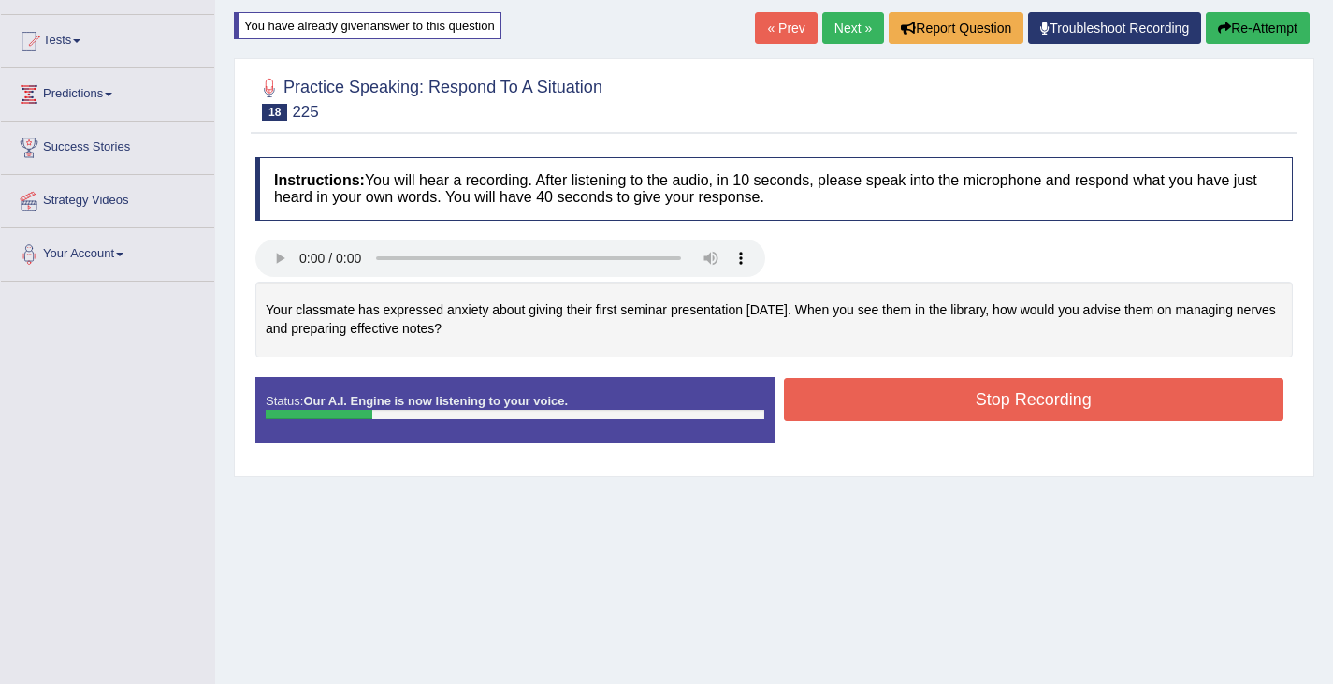
click at [1243, 39] on button "Re-Attempt" at bounding box center [1258, 28] width 104 height 32
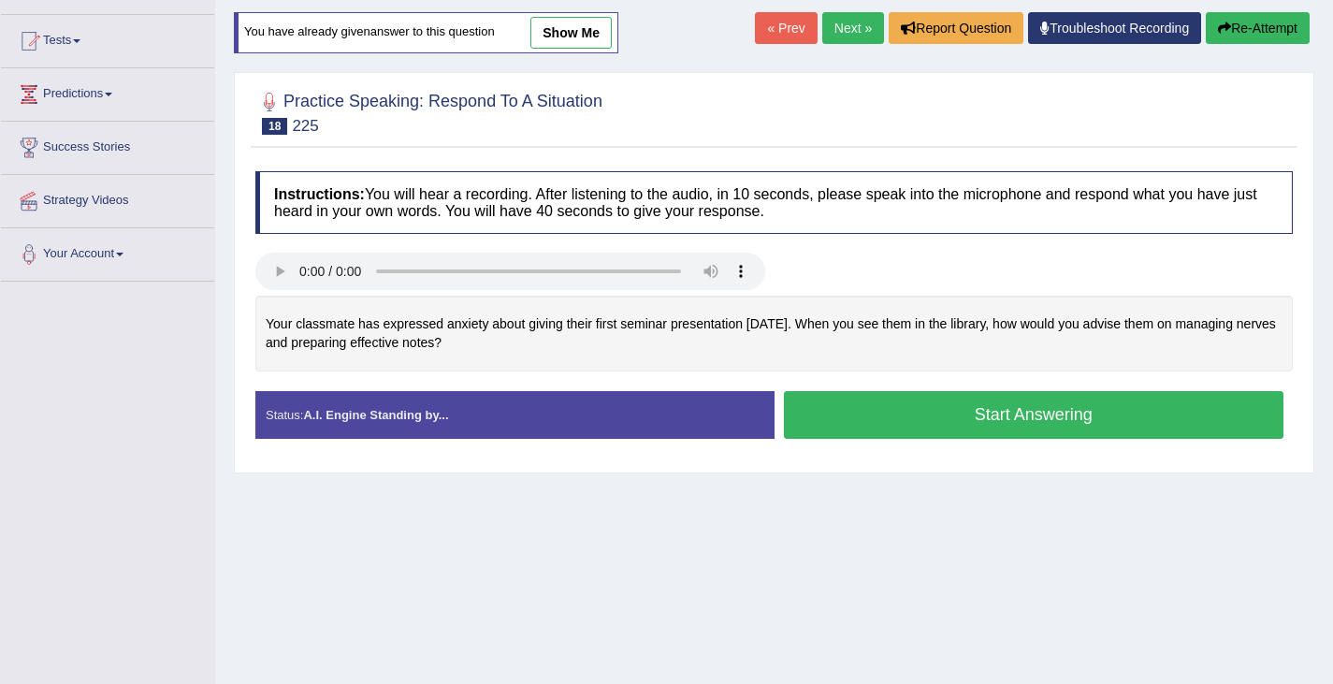
click at [828, 417] on button "Start Answering" at bounding box center [1034, 415] width 500 height 48
